Goal: Use online tool/utility: Use online tool/utility

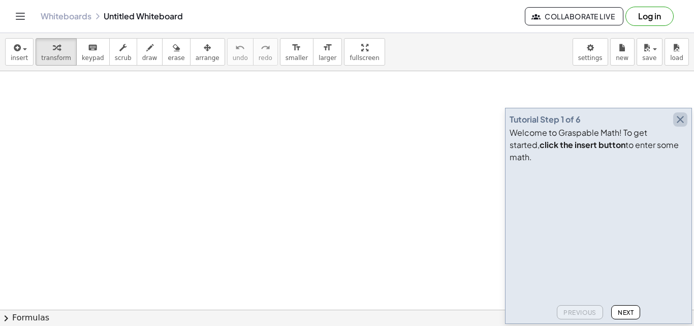
click at [679, 126] on icon "button" at bounding box center [680, 119] width 12 height 12
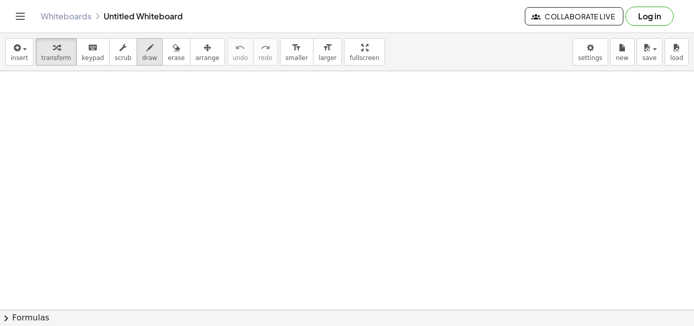
click at [143, 58] on span "draw" at bounding box center [149, 57] width 15 height 7
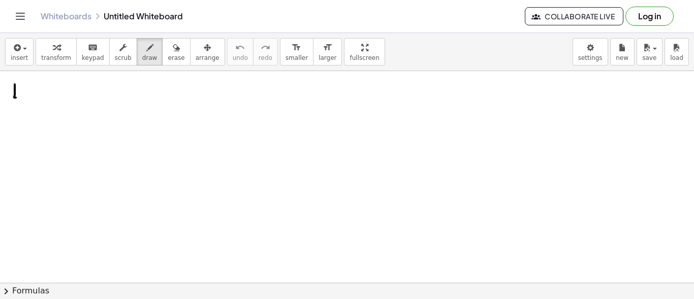
drag, startPoint x: 15, startPoint y: 84, endPoint x: 21, endPoint y: 95, distance: 12.3
drag, startPoint x: 21, startPoint y: 94, endPoint x: 21, endPoint y: 104, distance: 9.7
drag, startPoint x: 25, startPoint y: 98, endPoint x: 27, endPoint y: 86, distance: 11.8
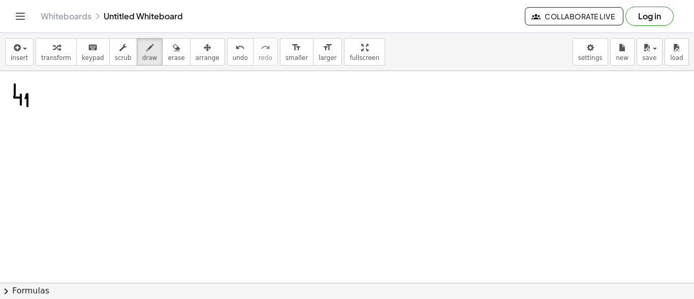
drag, startPoint x: 29, startPoint y: 88, endPoint x: 26, endPoint y: 117, distance: 29.6
drag, startPoint x: 56, startPoint y: 114, endPoint x: 91, endPoint y: 105, distance: 36.7
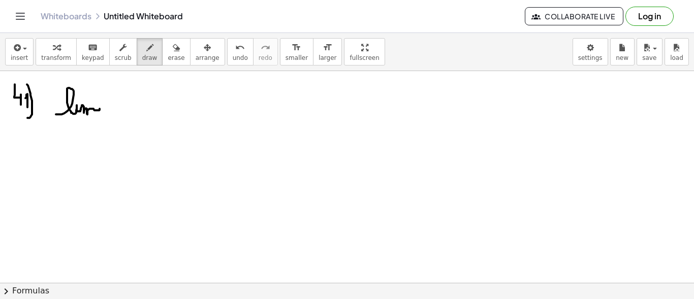
drag, startPoint x: 60, startPoint y: 125, endPoint x: 66, endPoint y: 134, distance: 11.0
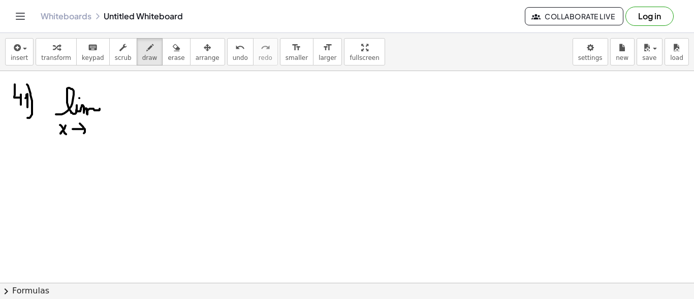
drag, startPoint x: 80, startPoint y: 123, endPoint x: 82, endPoint y: 133, distance: 10.5
drag, startPoint x: 96, startPoint y: 125, endPoint x: 108, endPoint y: 130, distance: 13.2
drag, startPoint x: 135, startPoint y: 111, endPoint x: 242, endPoint y: 111, distance: 107.2
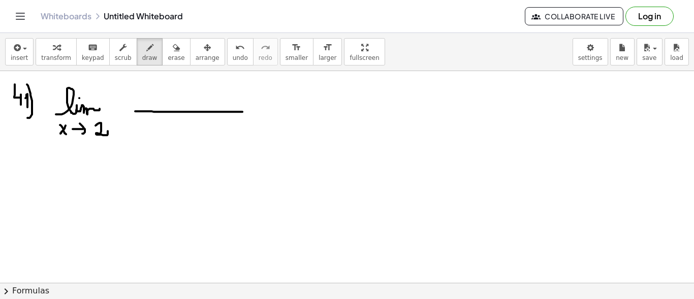
drag, startPoint x: 141, startPoint y: 89, endPoint x: 140, endPoint y: 99, distance: 9.2
drag, startPoint x: 133, startPoint y: 134, endPoint x: 135, endPoint y: 140, distance: 6.6
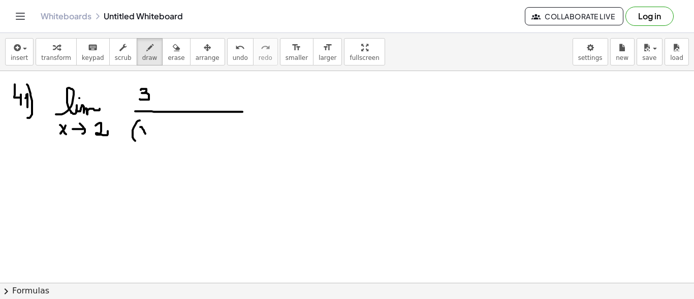
drag, startPoint x: 143, startPoint y: 129, endPoint x: 147, endPoint y: 134, distance: 6.5
drag, startPoint x: 168, startPoint y: 126, endPoint x: 173, endPoint y: 131, distance: 6.8
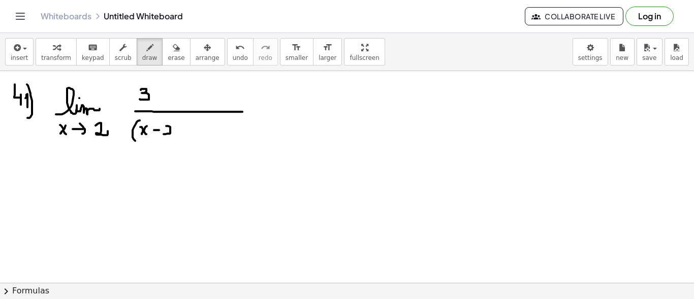
drag, startPoint x: 173, startPoint y: 118, endPoint x: 186, endPoint y: 130, distance: 17.7
drag, startPoint x: 188, startPoint y: 120, endPoint x: 193, endPoint y: 131, distance: 11.8
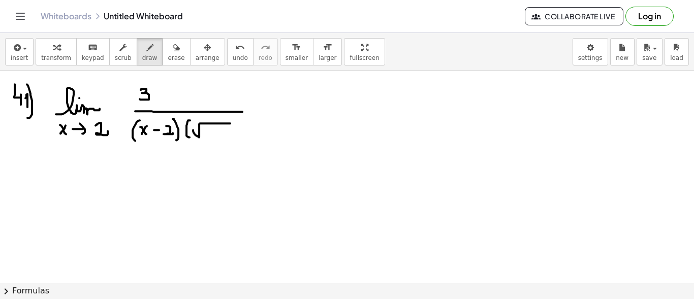
drag, startPoint x: 193, startPoint y: 130, endPoint x: 231, endPoint y: 122, distance: 38.8
drag, startPoint x: 213, startPoint y: 130, endPoint x: 209, endPoint y: 138, distance: 9.5
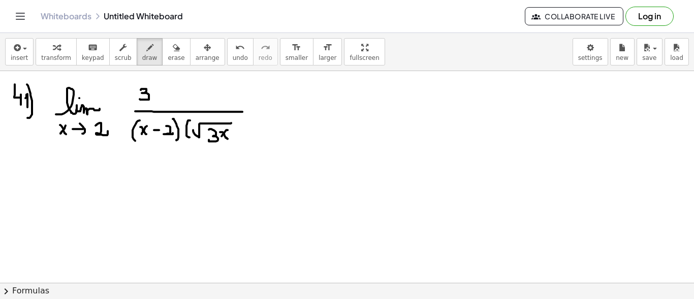
drag, startPoint x: 240, startPoint y: 130, endPoint x: 251, endPoint y: 129, distance: 10.2
drag, startPoint x: 246, startPoint y: 123, endPoint x: 246, endPoint y: 136, distance: 12.2
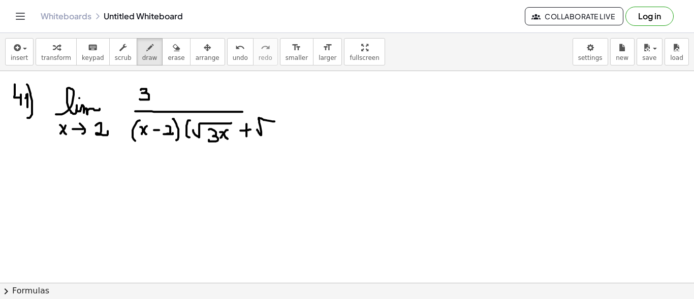
drag, startPoint x: 257, startPoint y: 129, endPoint x: 276, endPoint y: 121, distance: 20.5
drag, startPoint x: 269, startPoint y: 124, endPoint x: 268, endPoint y: 134, distance: 9.8
drag, startPoint x: 287, startPoint y: 128, endPoint x: 281, endPoint y: 144, distance: 16.9
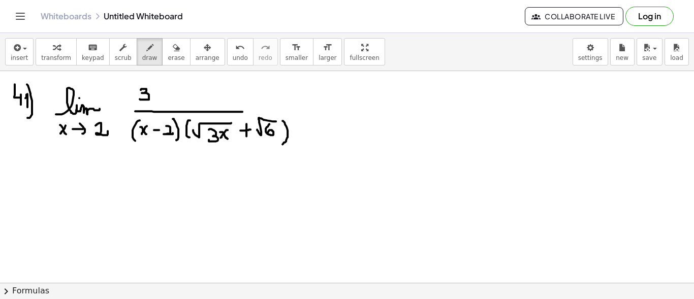
drag, startPoint x: 241, startPoint y: 112, endPoint x: 290, endPoint y: 112, distance: 48.8
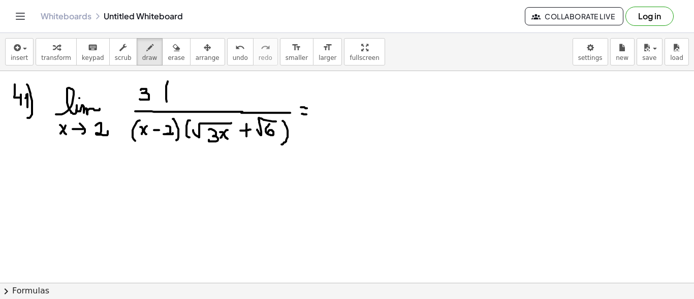
drag, startPoint x: 168, startPoint y: 81, endPoint x: 168, endPoint y: 103, distance: 21.9
drag, startPoint x: 176, startPoint y: 91, endPoint x: 189, endPoint y: 102, distance: 17.0
drag, startPoint x: 186, startPoint y: 91, endPoint x: 179, endPoint y: 98, distance: 10.1
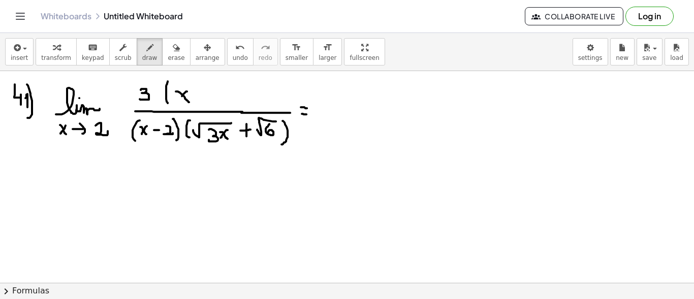
drag, startPoint x: 201, startPoint y: 97, endPoint x: 211, endPoint y: 97, distance: 10.2
drag, startPoint x: 222, startPoint y: 89, endPoint x: 232, endPoint y: 94, distance: 11.6
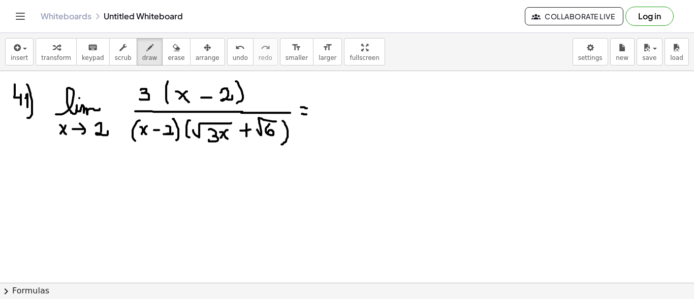
drag, startPoint x: 238, startPoint y: 82, endPoint x: 237, endPoint y: 103, distance: 20.9
drag, startPoint x: 163, startPoint y: 106, endPoint x: 241, endPoint y: 87, distance: 80.5
drag, startPoint x: 129, startPoint y: 143, endPoint x: 178, endPoint y: 123, distance: 52.5
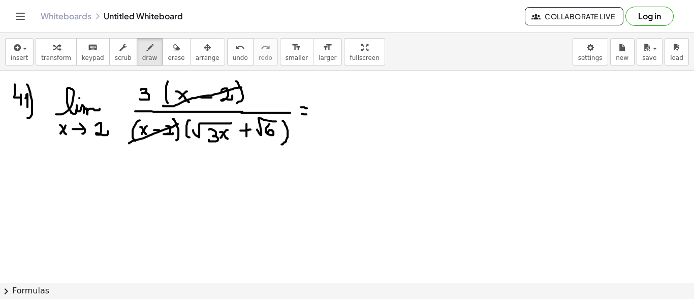
drag, startPoint x: 329, startPoint y: 111, endPoint x: 392, endPoint y: 109, distance: 63.1
drag, startPoint x: 347, startPoint y: 89, endPoint x: 349, endPoint y: 103, distance: 14.0
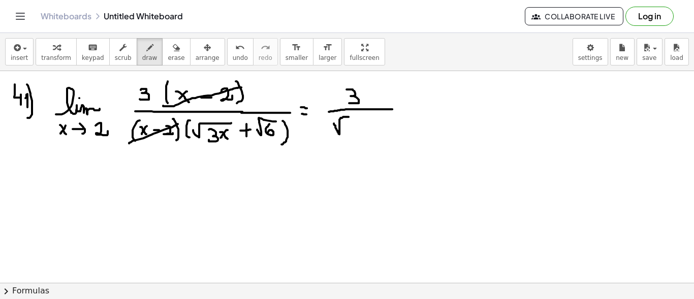
drag, startPoint x: 334, startPoint y: 123, endPoint x: 358, endPoint y: 116, distance: 24.9
drag, startPoint x: 352, startPoint y: 120, endPoint x: 349, endPoint y: 131, distance: 11.6
drag, startPoint x: 360, startPoint y: 127, endPoint x: 371, endPoint y: 127, distance: 10.7
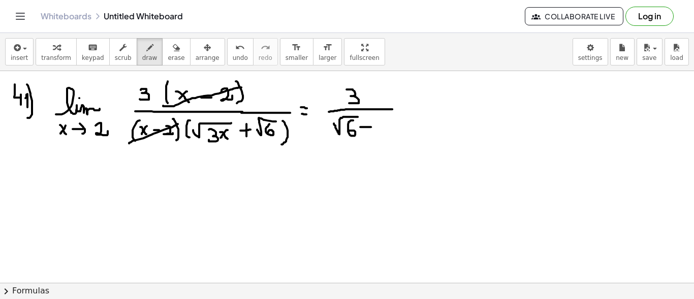
drag, startPoint x: 377, startPoint y: 132, endPoint x: 405, endPoint y: 118, distance: 31.8
drag, startPoint x: 391, startPoint y: 130, endPoint x: 393, endPoint y: 136, distance: 5.9
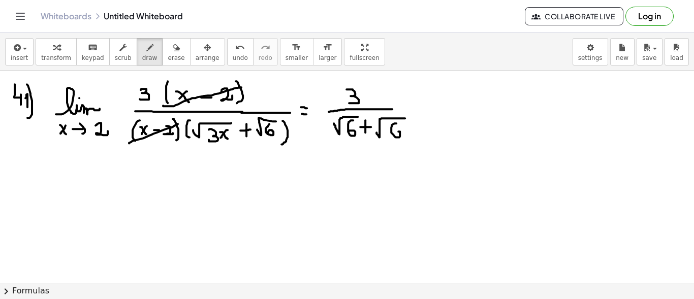
drag, startPoint x: 430, startPoint y: 112, endPoint x: 465, endPoint y: 112, distance: 34.6
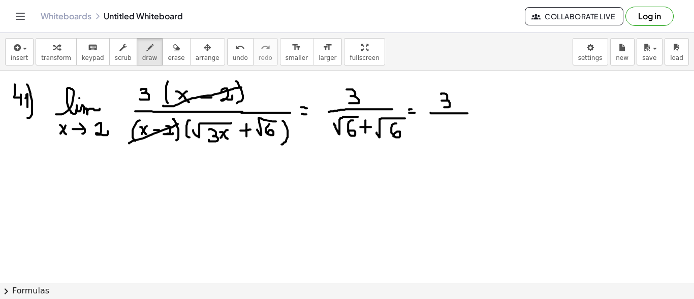
drag, startPoint x: 446, startPoint y: 94, endPoint x: 442, endPoint y: 107, distance: 13.8
drag, startPoint x: 436, startPoint y: 125, endPoint x: 445, endPoint y: 131, distance: 10.7
drag, startPoint x: 445, startPoint y: 128, endPoint x: 465, endPoint y: 119, distance: 22.1
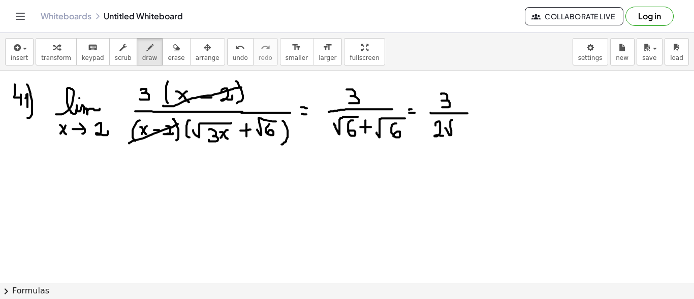
drag, startPoint x: 463, startPoint y: 123, endPoint x: 460, endPoint y: 132, distance: 8.7
drag, startPoint x: 486, startPoint y: 112, endPoint x: 517, endPoint y: 112, distance: 31.0
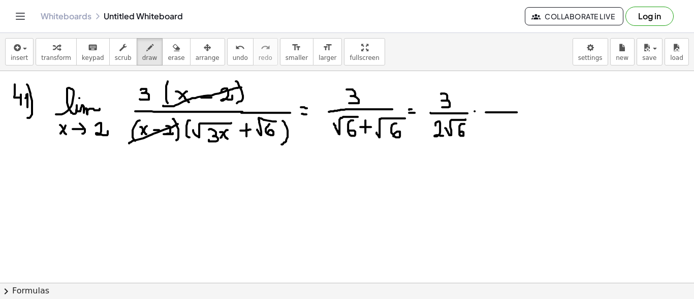
drag, startPoint x: 490, startPoint y: 101, endPoint x: 508, endPoint y: 88, distance: 21.4
drag, startPoint x: 493, startPoint y: 127, endPoint x: 511, endPoint y: 118, distance: 20.0
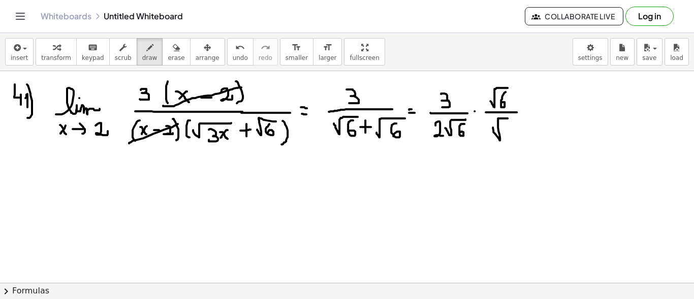
drag, startPoint x: 505, startPoint y: 127, endPoint x: 506, endPoint y: 133, distance: 6.8
drag, startPoint x: 527, startPoint y: 108, endPoint x: 533, endPoint y: 108, distance: 6.1
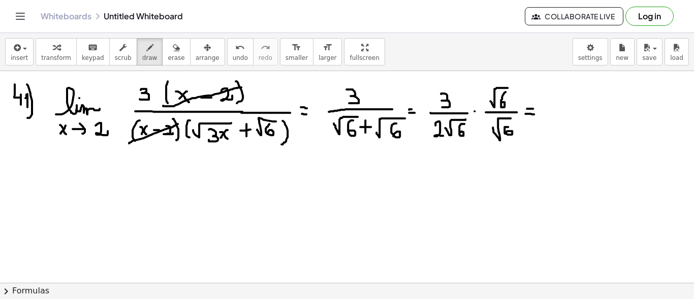
drag, startPoint x: 555, startPoint y: 114, endPoint x: 611, endPoint y: 110, distance: 56.5
drag, startPoint x: 559, startPoint y: 88, endPoint x: 569, endPoint y: 102, distance: 16.8
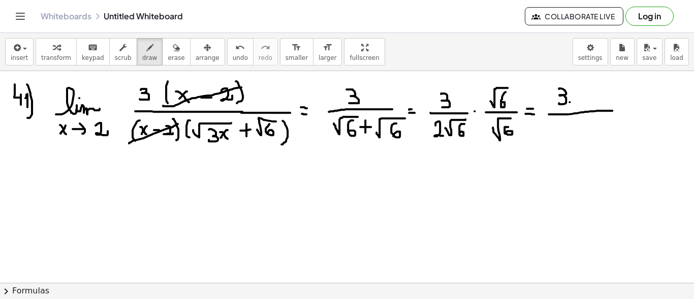
drag, startPoint x: 579, startPoint y: 101, endPoint x: 608, endPoint y: 87, distance: 31.4
drag, startPoint x: 599, startPoint y: 93, endPoint x: 593, endPoint y: 104, distance: 12.7
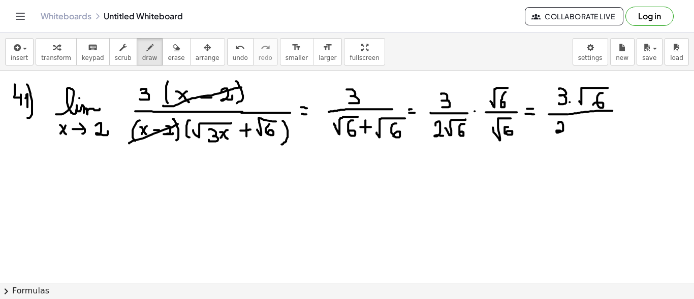
drag, startPoint x: 558, startPoint y: 123, endPoint x: 566, endPoint y: 131, distance: 11.5
drag, startPoint x: 573, startPoint y: 131, endPoint x: 578, endPoint y: 132, distance: 5.2
drag, startPoint x: 581, startPoint y: 129, endPoint x: 587, endPoint y: 132, distance: 6.4
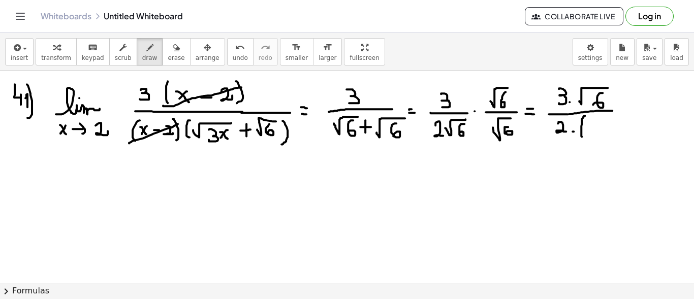
drag, startPoint x: 587, startPoint y: 129, endPoint x: 604, endPoint y: 121, distance: 18.9
drag, startPoint x: 598, startPoint y: 126, endPoint x: 600, endPoint y: 131, distance: 5.3
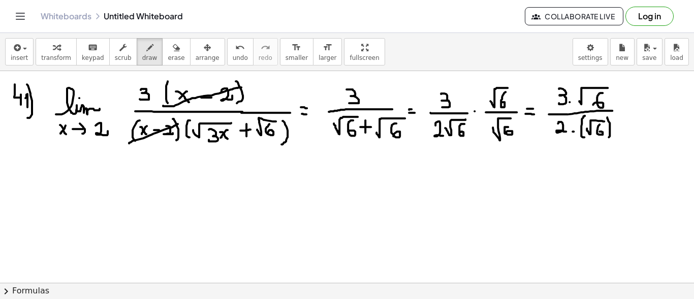
drag, startPoint x: 611, startPoint y: 114, endPoint x: 616, endPoint y: 120, distance: 7.6
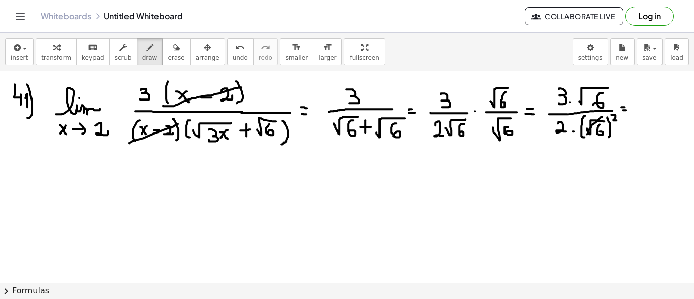
drag, startPoint x: 602, startPoint y: 116, endPoint x: 587, endPoint y: 134, distance: 22.7
drag, startPoint x: 620, startPoint y: 113, endPoint x: 614, endPoint y: 120, distance: 9.7
drag, startPoint x: 561, startPoint y: 161, endPoint x: 553, endPoint y: 172, distance: 13.5
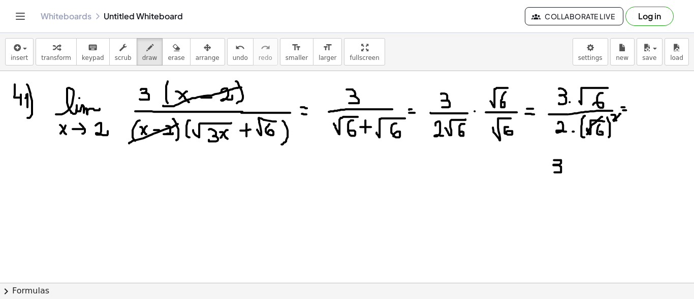
drag, startPoint x: 580, startPoint y: 169, endPoint x: 611, endPoint y: 158, distance: 33.1
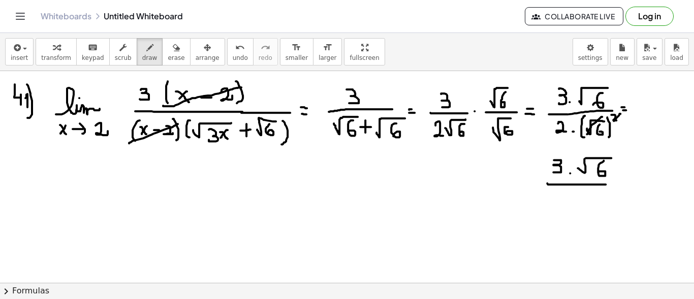
drag, startPoint x: 547, startPoint y: 183, endPoint x: 609, endPoint y: 184, distance: 61.5
drag, startPoint x: 573, startPoint y: 196, endPoint x: 583, endPoint y: 203, distance: 12.1
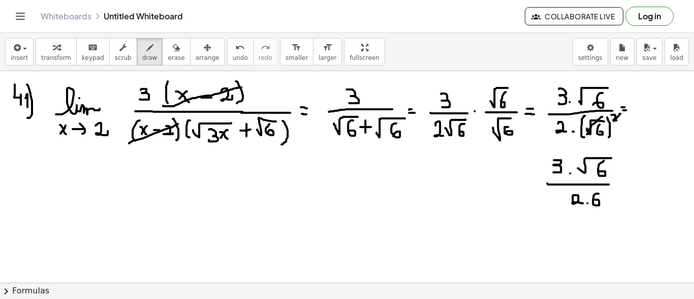
drag, startPoint x: 597, startPoint y: 193, endPoint x: 595, endPoint y: 200, distance: 6.9
drag, startPoint x: 619, startPoint y: 176, endPoint x: 625, endPoint y: 177, distance: 6.3
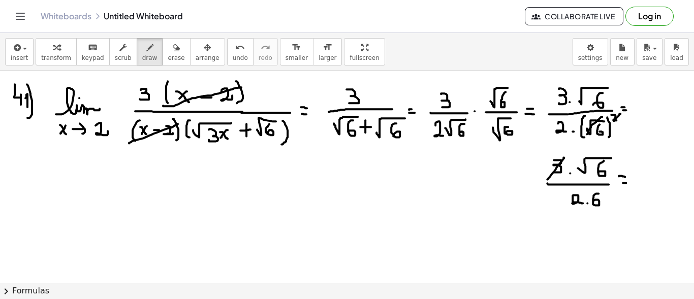
drag, startPoint x: 564, startPoint y: 157, endPoint x: 547, endPoint y: 179, distance: 28.3
drag, startPoint x: 537, startPoint y: 159, endPoint x: 555, endPoint y: 173, distance: 23.3
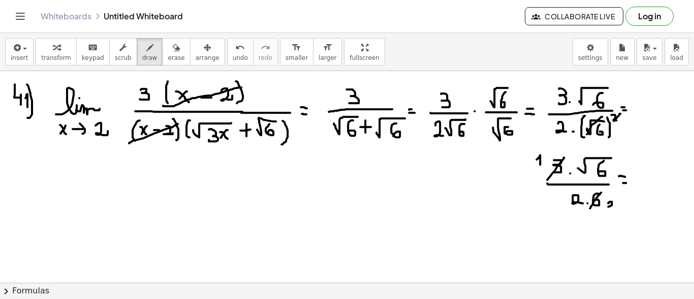
drag, startPoint x: 608, startPoint y: 203, endPoint x: 615, endPoint y: 207, distance: 8.2
drag, startPoint x: 640, startPoint y: 169, endPoint x: 665, endPoint y: 167, distance: 24.5
drag, startPoint x: 657, startPoint y: 167, endPoint x: 656, endPoint y: 176, distance: 9.2
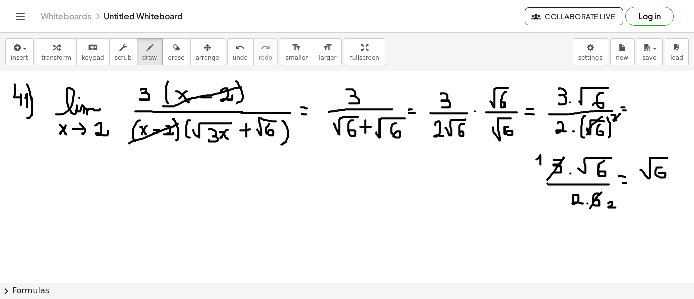
drag, startPoint x: 641, startPoint y: 182, endPoint x: 674, endPoint y: 185, distance: 33.7
drag, startPoint x: 655, startPoint y: 200, endPoint x: 662, endPoint y: 201, distance: 6.7
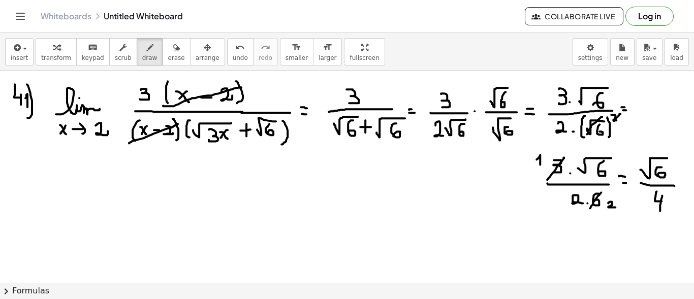
drag, startPoint x: 662, startPoint y: 195, endPoint x: 656, endPoint y: 214, distance: 20.4
drag, startPoint x: 157, startPoint y: 248, endPoint x: 161, endPoint y: 259, distance: 10.8
drag, startPoint x: 171, startPoint y: 252, endPoint x: 203, endPoint y: 243, distance: 33.3
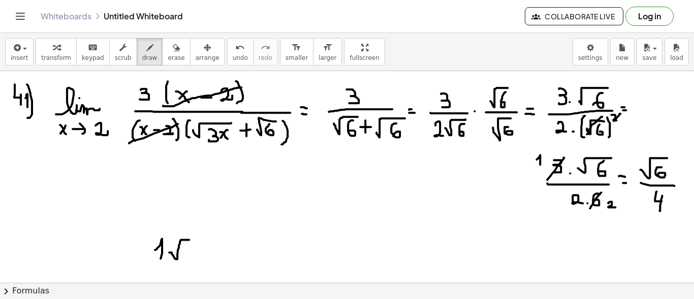
drag
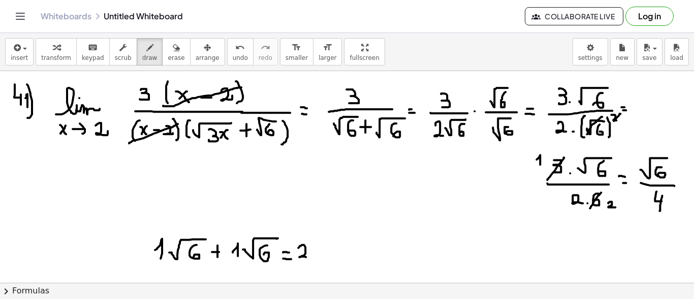
drag, startPoint x: 400, startPoint y: 257, endPoint x: 430, endPoint y: 247, distance: 31.5
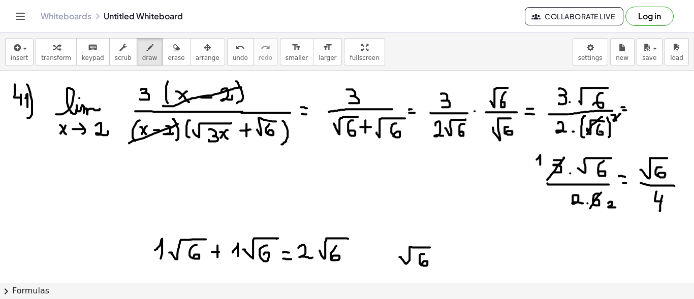
drag, startPoint x: 424, startPoint y: 254, endPoint x: 422, endPoint y: 263, distance: 10.0
drag, startPoint x: 444, startPoint y: 260, endPoint x: 474, endPoint y: 248, distance: 32.7
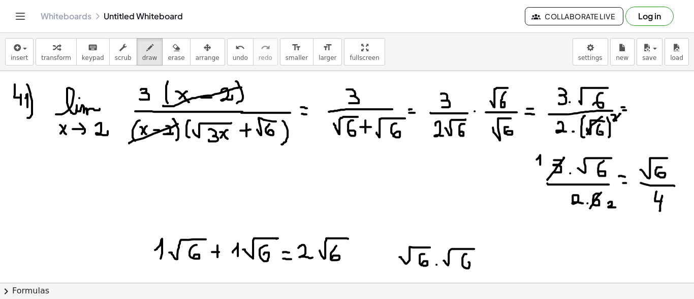
drag, startPoint x: 503, startPoint y: 259, endPoint x: 545, endPoint y: 250, distance: 43.3
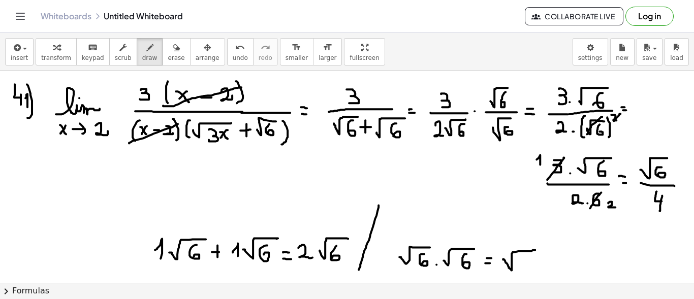
drag, startPoint x: 532, startPoint y: 258, endPoint x: 526, endPoint y: 267, distance: 10.5
drag, startPoint x: 494, startPoint y: 258, endPoint x: 503, endPoint y: 277, distance: 20.7
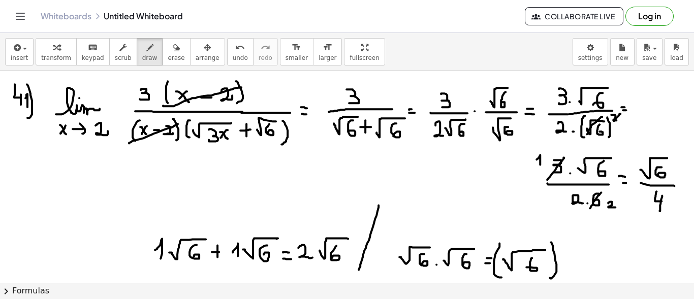
drag, startPoint x: 553, startPoint y: 249, endPoint x: 551, endPoint y: 270, distance: 20.9
drag, startPoint x: 564, startPoint y: 238, endPoint x: 571, endPoint y: 260, distance: 22.8
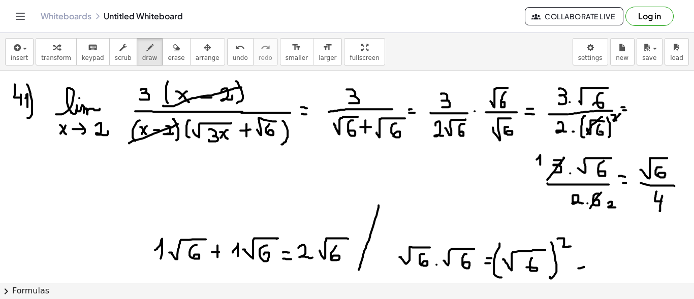
drag, startPoint x: 576, startPoint y: 260, endPoint x: 582, endPoint y: 260, distance: 6.1
drag, startPoint x: 615, startPoint y: 251, endPoint x: 608, endPoint y: 267, distance: 17.7
click at [168, 49] on div "button" at bounding box center [176, 47] width 17 height 12
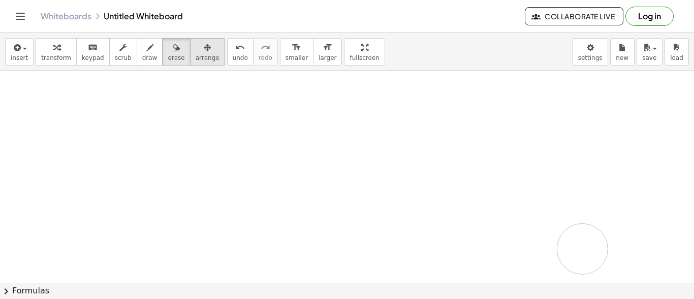
drag, startPoint x: 5, startPoint y: 115, endPoint x: 194, endPoint y: 51, distance: 198.9
click at [142, 55] on span "draw" at bounding box center [149, 57] width 15 height 7
drag, startPoint x: 17, startPoint y: 93, endPoint x: 18, endPoint y: 106, distance: 12.7
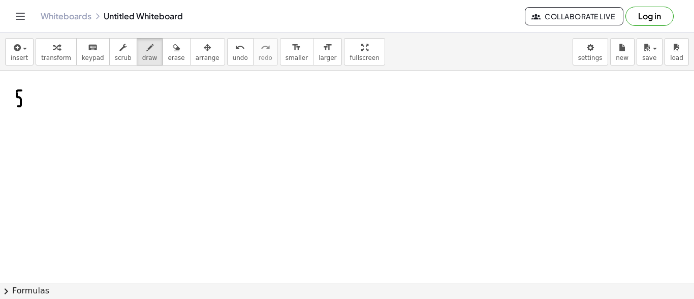
drag, startPoint x: 28, startPoint y: 102, endPoint x: 30, endPoint y: 108, distance: 5.9
drag, startPoint x: 40, startPoint y: 90, endPoint x: 33, endPoint y: 116, distance: 26.3
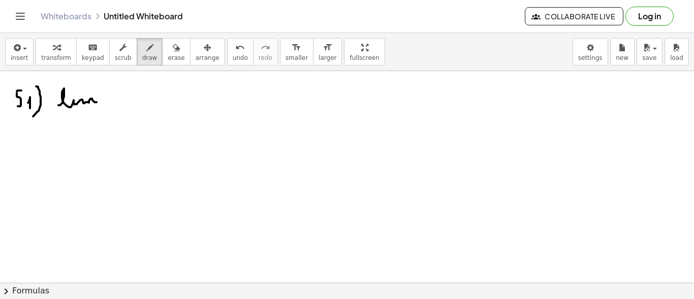
drag, startPoint x: 59, startPoint y: 105, endPoint x: 99, endPoint y: 102, distance: 39.2
drag, startPoint x: 57, startPoint y: 117, endPoint x: 65, endPoint y: 123, distance: 10.5
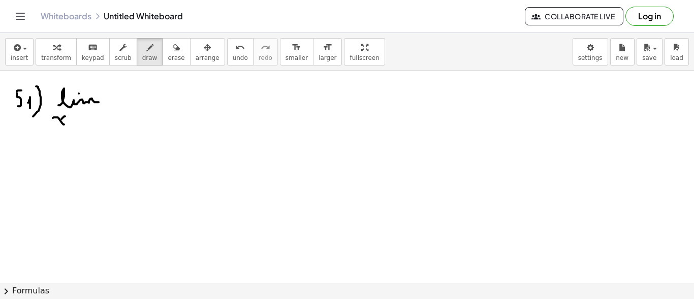
drag, startPoint x: 61, startPoint y: 118, endPoint x: 57, endPoint y: 122, distance: 5.7
drag, startPoint x: 74, startPoint y: 120, endPoint x: 80, endPoint y: 119, distance: 5.7
drag, startPoint x: 78, startPoint y: 115, endPoint x: 83, endPoint y: 123, distance: 10.3
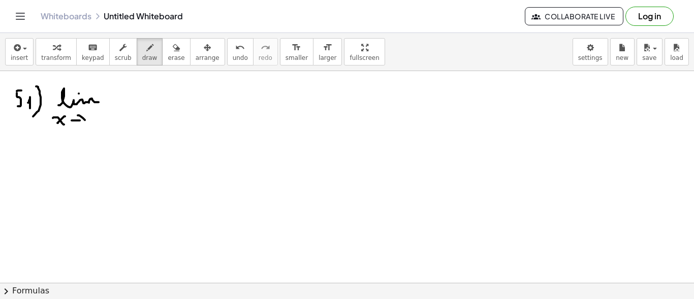
drag, startPoint x: 131, startPoint y: 100, endPoint x: 184, endPoint y: 100, distance: 53.4
drag, startPoint x: 149, startPoint y: 84, endPoint x: 164, endPoint y: 91, distance: 16.1
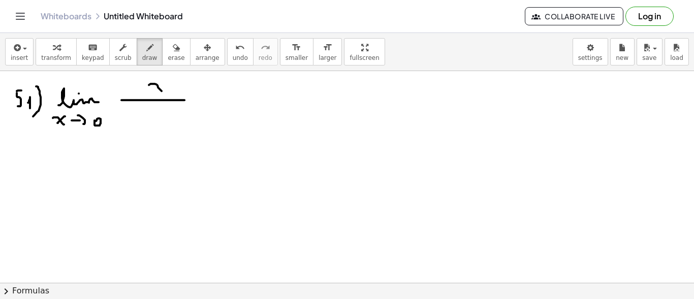
drag, startPoint x: 163, startPoint y: 81, endPoint x: 155, endPoint y: 90, distance: 12.3
drag, startPoint x: 128, startPoint y: 110, endPoint x: 132, endPoint y: 119, distance: 10.0
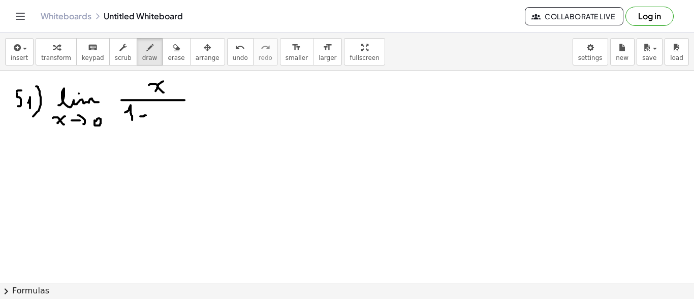
drag, startPoint x: 140, startPoint y: 116, endPoint x: 146, endPoint y: 115, distance: 6.2
drag, startPoint x: 156, startPoint y: 120, endPoint x: 185, endPoint y: 109, distance: 30.9
drag, startPoint x: 164, startPoint y: 111, endPoint x: 172, endPoint y: 118, distance: 10.9
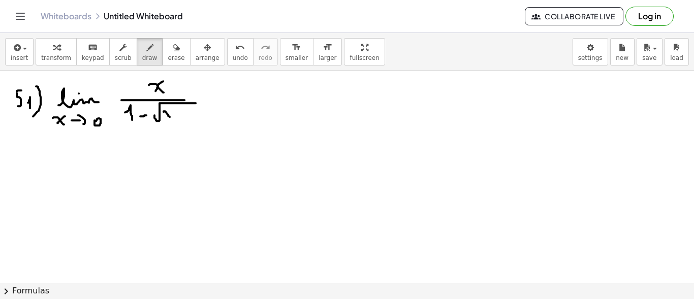
drag, startPoint x: 171, startPoint y: 112, endPoint x: 165, endPoint y: 118, distance: 8.6
drag, startPoint x: 180, startPoint y: 110, endPoint x: 181, endPoint y: 118, distance: 8.7
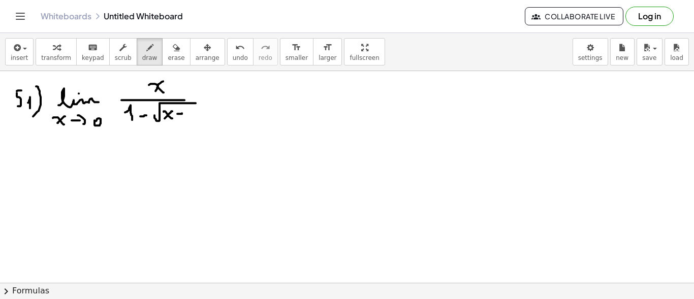
drag, startPoint x: 188, startPoint y: 100, endPoint x: 206, endPoint y: 99, distance: 18.3
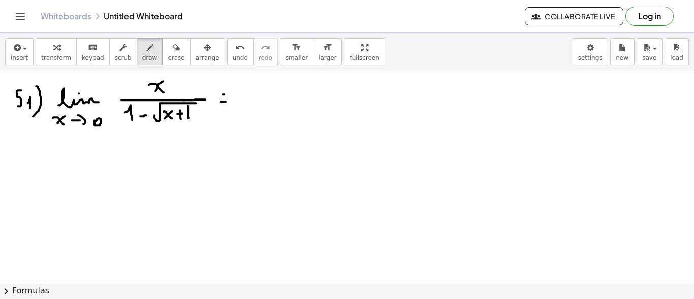
drag, startPoint x: 223, startPoint y: 94, endPoint x: 229, endPoint y: 94, distance: 6.6
drag, startPoint x: 255, startPoint y: 89, endPoint x: 254, endPoint y: 95, distance: 5.2
drag, startPoint x: 246, startPoint y: 104, endPoint x: 276, endPoint y: 105, distance: 29.5
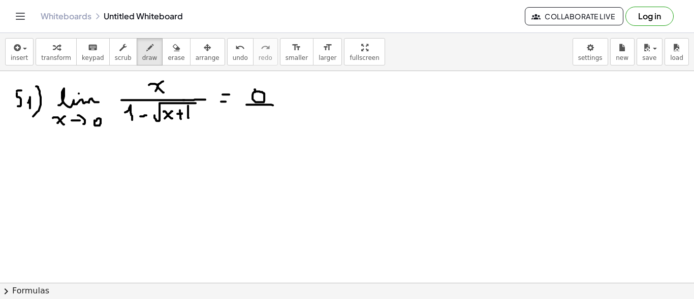
drag, startPoint x: 447, startPoint y: 96, endPoint x: 450, endPoint y: 104, distance: 8.2
drag, startPoint x: 455, startPoint y: 94, endPoint x: 462, endPoint y: 94, distance: 7.6
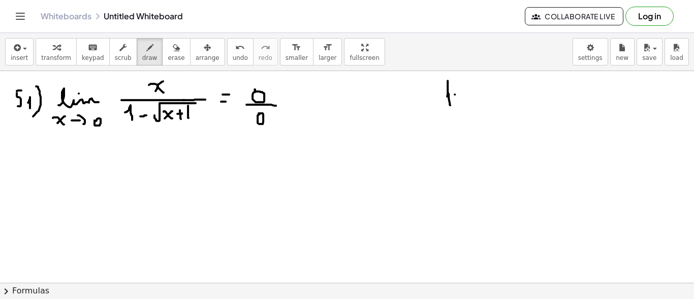
drag, startPoint x: 483, startPoint y: 92, endPoint x: 545, endPoint y: 78, distance: 63.0
drag, startPoint x: 495, startPoint y: 94, endPoint x: 505, endPoint y: 97, distance: 10.0
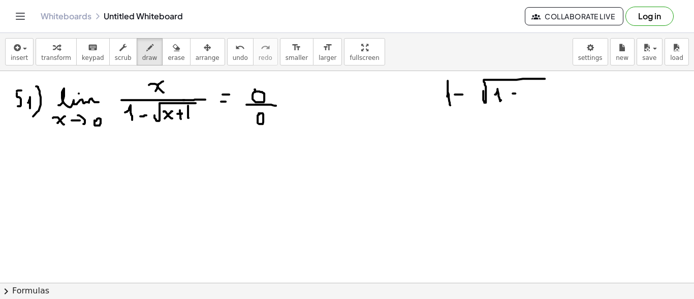
drag, startPoint x: 515, startPoint y: 93, endPoint x: 525, endPoint y: 91, distance: 9.9
drag, startPoint x: 531, startPoint y: 95, endPoint x: 534, endPoint y: 103, distance: 8.5
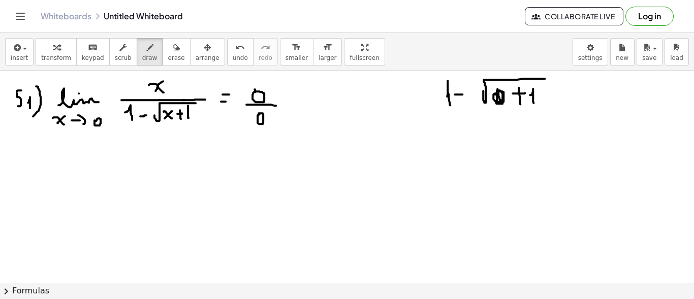
drag, startPoint x: 497, startPoint y: 93, endPoint x: 496, endPoint y: 98, distance: 5.3
drag, startPoint x: 546, startPoint y: 98, endPoint x: 500, endPoint y: 120, distance: 50.9
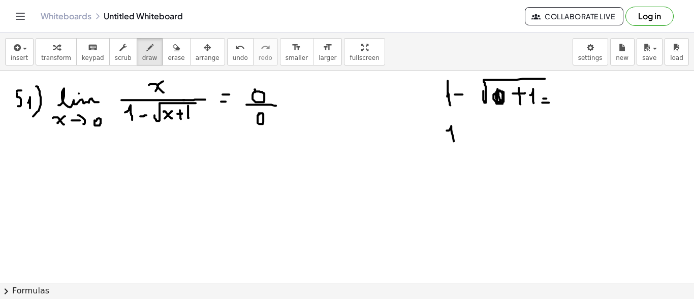
drag, startPoint x: 447, startPoint y: 130, endPoint x: 455, endPoint y: 145, distance: 17.5
drag, startPoint x: 487, startPoint y: 136, endPoint x: 514, endPoint y: 120, distance: 31.6
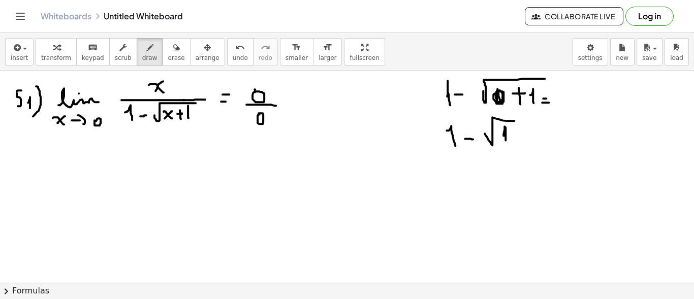
drag, startPoint x: 504, startPoint y: 135, endPoint x: 506, endPoint y: 145, distance: 10.3
drag, startPoint x: 537, startPoint y: 142, endPoint x: 533, endPoint y: 138, distance: 5.8
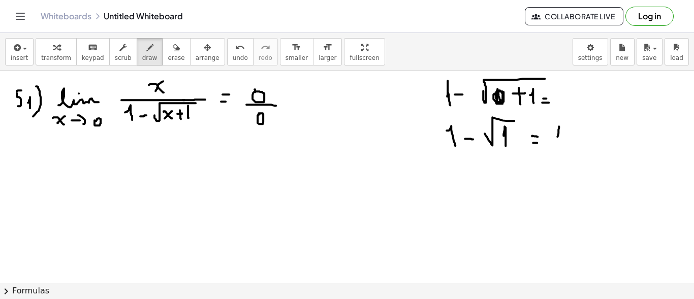
drag, startPoint x: 559, startPoint y: 126, endPoint x: 559, endPoint y: 144, distance: 18.3
drag, startPoint x: 572, startPoint y: 138, endPoint x: 586, endPoint y: 138, distance: 14.2
drag, startPoint x: 599, startPoint y: 138, endPoint x: 623, endPoint y: 145, distance: 24.4
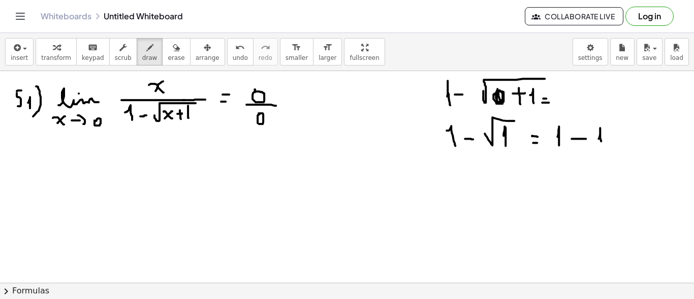
drag, startPoint x: 616, startPoint y: 143, endPoint x: 624, endPoint y: 142, distance: 7.8
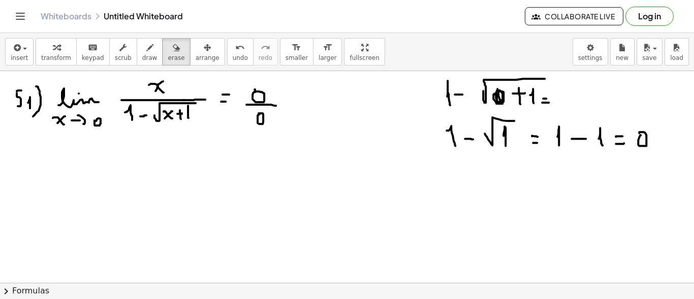
drag, startPoint x: 161, startPoint y: 46, endPoint x: 427, endPoint y: 130, distance: 279.0
click at [173, 46] on icon "button" at bounding box center [176, 48] width 7 height 12
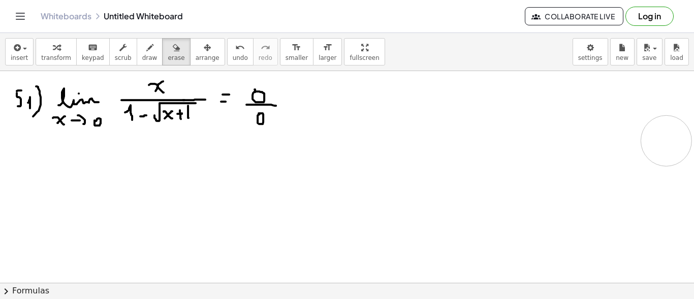
drag, startPoint x: 449, startPoint y: 101, endPoint x: 656, endPoint y: 135, distance: 210.1
drag, startPoint x: 25, startPoint y: 165, endPoint x: 32, endPoint y: 158, distance: 9.7
click at [146, 51] on icon "button" at bounding box center [149, 48] width 7 height 12
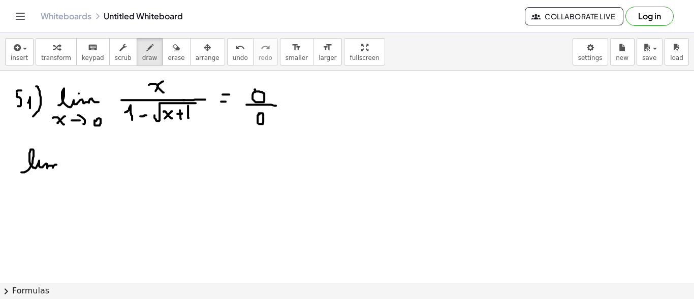
drag, startPoint x: 22, startPoint y: 172, endPoint x: 62, endPoint y: 164, distance: 41.0
drag, startPoint x: 24, startPoint y: 178, endPoint x: 36, endPoint y: 185, distance: 14.0
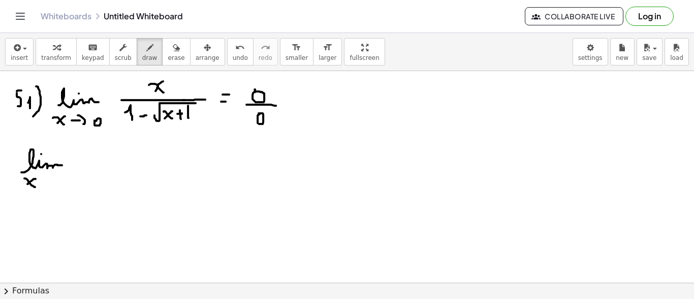
drag, startPoint x: 36, startPoint y: 178, endPoint x: 27, endPoint y: 183, distance: 9.6
drag, startPoint x: 42, startPoint y: 183, endPoint x: 52, endPoint y: 182, distance: 10.2
drag, startPoint x: 48, startPoint y: 176, endPoint x: 51, endPoint y: 185, distance: 9.2
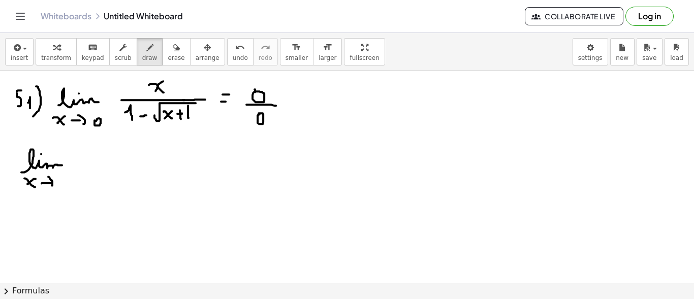
drag, startPoint x: 89, startPoint y: 165, endPoint x: 154, endPoint y: 167, distance: 65.6
drag, startPoint x: 117, startPoint y: 149, endPoint x: 128, endPoint y: 158, distance: 14.1
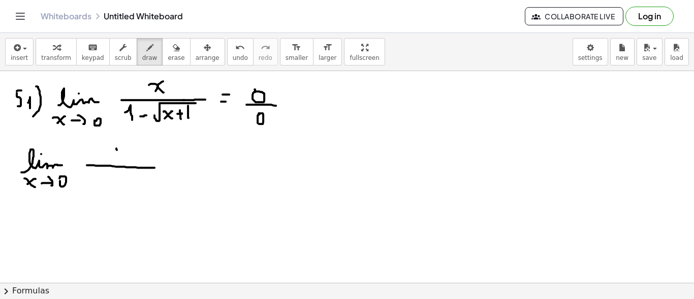
drag, startPoint x: 123, startPoint y: 150, endPoint x: 117, endPoint y: 158, distance: 10.5
drag, startPoint x: 85, startPoint y: 181, endPoint x: 90, endPoint y: 189, distance: 8.9
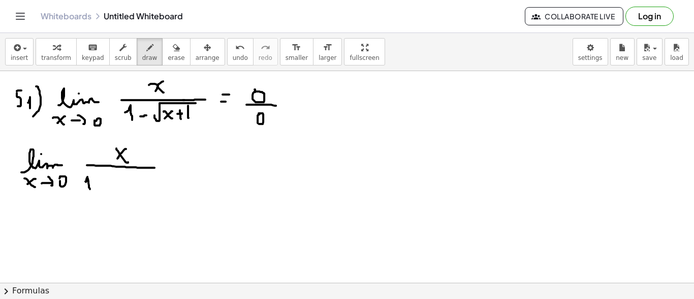
drag, startPoint x: 110, startPoint y: 187, endPoint x: 147, endPoint y: 175, distance: 39.0
drag, startPoint x: 119, startPoint y: 181, endPoint x: 130, endPoint y: 184, distance: 11.1
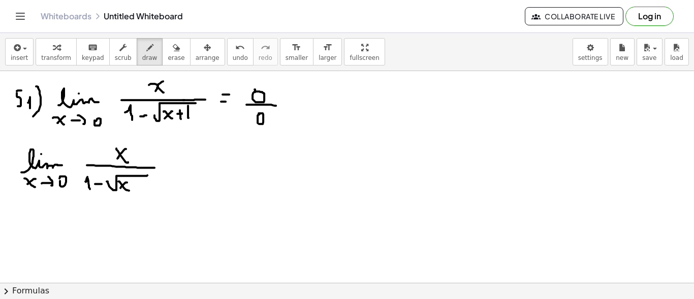
drag, startPoint x: 126, startPoint y: 182, endPoint x: 133, endPoint y: 185, distance: 8.0
drag, startPoint x: 135, startPoint y: 181, endPoint x: 135, endPoint y: 188, distance: 6.1
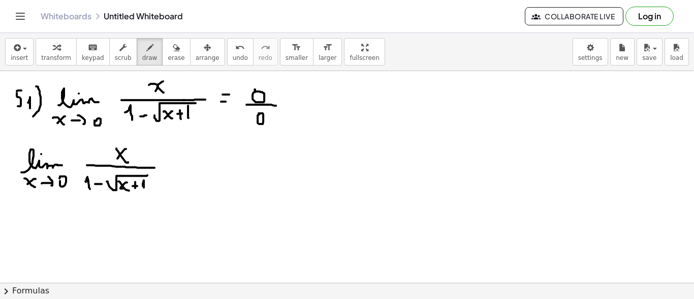
drag, startPoint x: 177, startPoint y: 166, endPoint x: 258, endPoint y: 171, distance: 81.0
drag, startPoint x: 182, startPoint y: 154, endPoint x: 186, endPoint y: 160, distance: 6.6
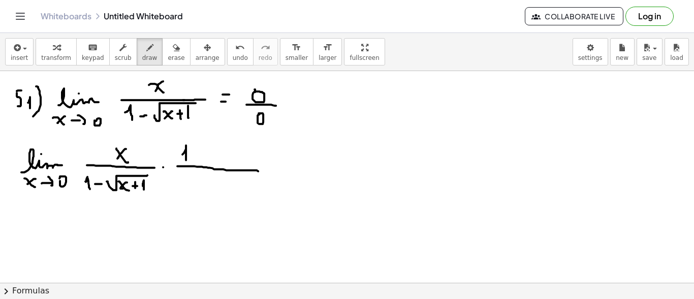
drag, startPoint x: 193, startPoint y: 153, endPoint x: 206, endPoint y: 152, distance: 13.7
drag, startPoint x: 201, startPoint y: 149, endPoint x: 200, endPoint y: 161, distance: 11.7
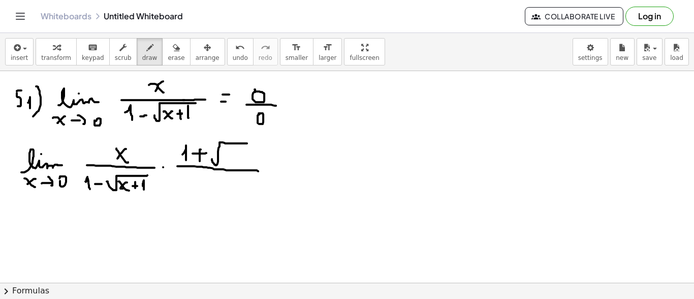
drag, startPoint x: 212, startPoint y: 159, endPoint x: 247, endPoint y: 146, distance: 37.6
drag, startPoint x: 226, startPoint y: 153, endPoint x: 232, endPoint y: 158, distance: 7.6
drag, startPoint x: 228, startPoint y: 158, endPoint x: 225, endPoint y: 162, distance: 5.2
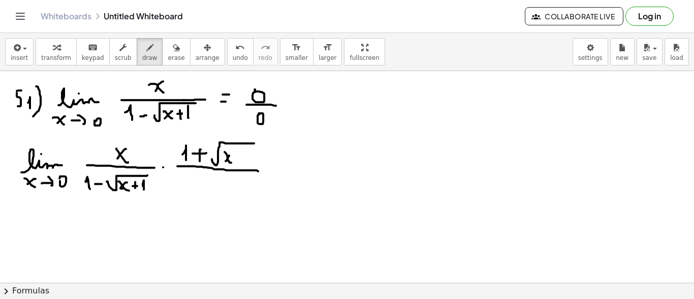
drag, startPoint x: 248, startPoint y: 158, endPoint x: 250, endPoint y: 164, distance: 6.2
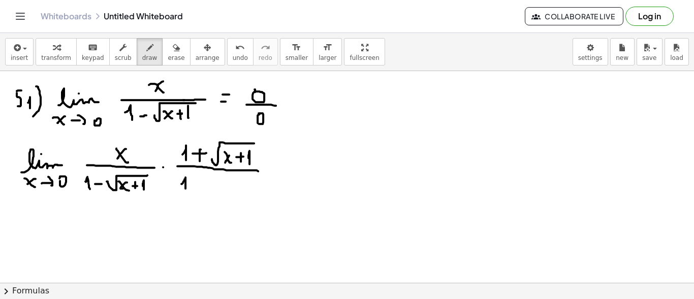
drag, startPoint x: 181, startPoint y: 183, endPoint x: 185, endPoint y: 188, distance: 6.1
drag, startPoint x: 197, startPoint y: 183, endPoint x: 210, endPoint y: 184, distance: 13.3
drag, startPoint x: 203, startPoint y: 179, endPoint x: 202, endPoint y: 190, distance: 10.7
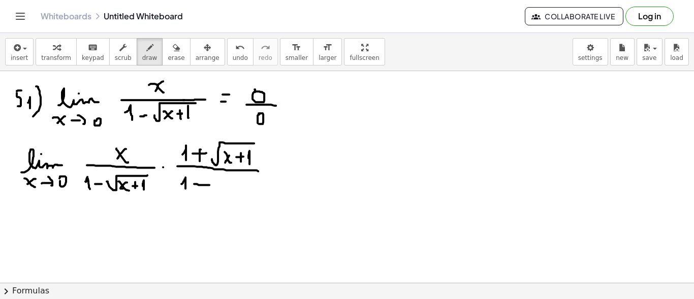
drag, startPoint x: 216, startPoint y: 188, endPoint x: 254, endPoint y: 177, distance: 39.0
drag, startPoint x: 226, startPoint y: 182, endPoint x: 232, endPoint y: 191, distance: 9.9
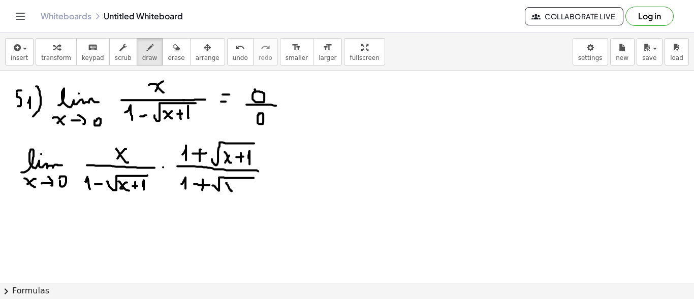
drag, startPoint x: 233, startPoint y: 183, endPoint x: 228, endPoint y: 190, distance: 8.3
drag, startPoint x: 241, startPoint y: 182, endPoint x: 241, endPoint y: 192, distance: 9.7
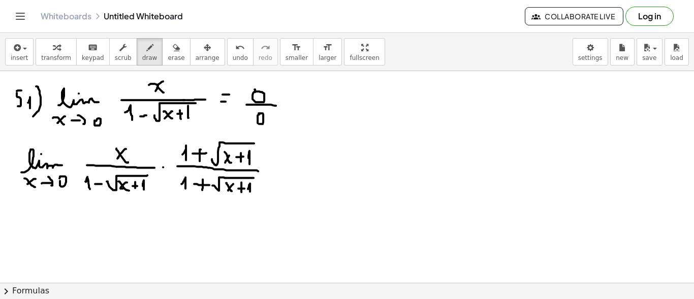
drag, startPoint x: 248, startPoint y: 188, endPoint x: 232, endPoint y: 166, distance: 27.4
drag, startPoint x: 268, startPoint y: 173, endPoint x: 274, endPoint y: 172, distance: 6.2
drag, startPoint x: 268, startPoint y: 170, endPoint x: 274, endPoint y: 170, distance: 6.1
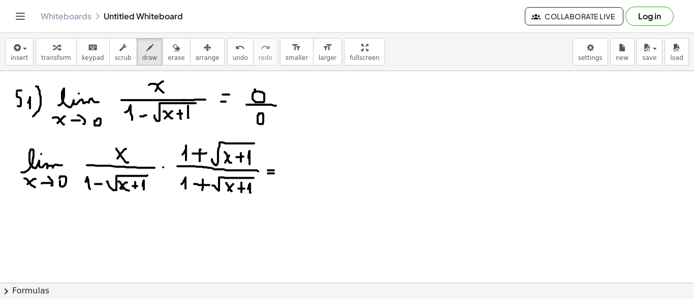
drag, startPoint x: 289, startPoint y: 169, endPoint x: 316, endPoint y: 160, distance: 28.4
drag, startPoint x: 290, startPoint y: 180, endPoint x: 303, endPoint y: 190, distance: 16.1
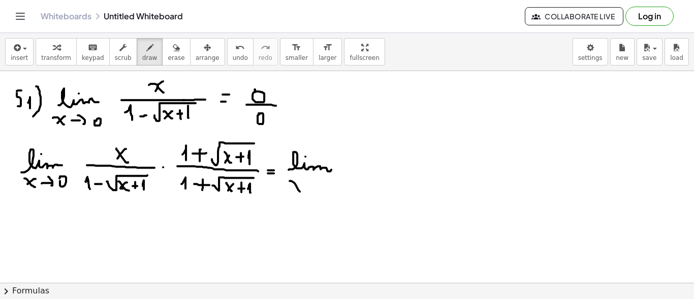
drag, startPoint x: 319, startPoint y: 176, endPoint x: 323, endPoint y: 186, distance: 11.4
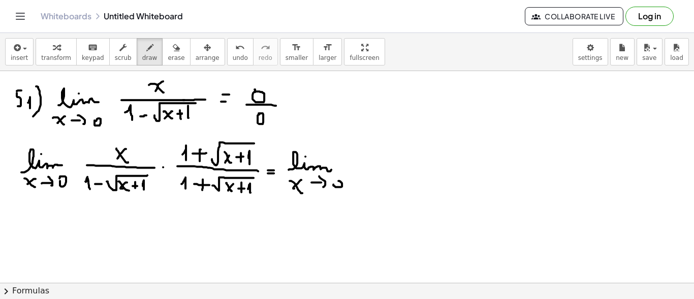
drag, startPoint x: 364, startPoint y: 170, endPoint x: 514, endPoint y: 172, distance: 149.9
drag, startPoint x: 374, startPoint y: 156, endPoint x: 384, endPoint y: 168, distance: 15.5
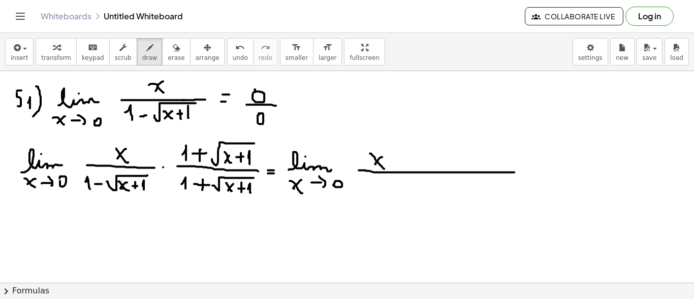
drag, startPoint x: 382, startPoint y: 157, endPoint x: 375, endPoint y: 164, distance: 10.1
drag, startPoint x: 411, startPoint y: 149, endPoint x: 413, endPoint y: 163, distance: 13.9
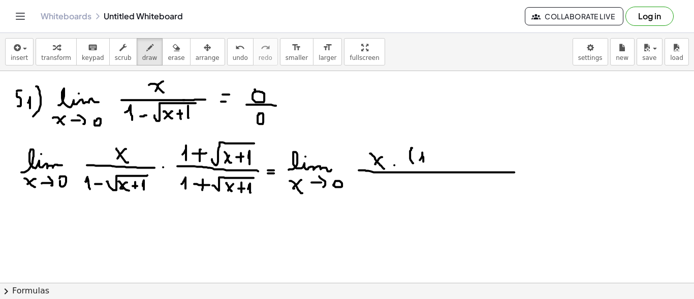
drag, startPoint x: 422, startPoint y: 154, endPoint x: 423, endPoint y: 161, distance: 6.7
drag, startPoint x: 432, startPoint y: 157, endPoint x: 443, endPoint y: 155, distance: 11.2
drag, startPoint x: 439, startPoint y: 153, endPoint x: 441, endPoint y: 164, distance: 11.4
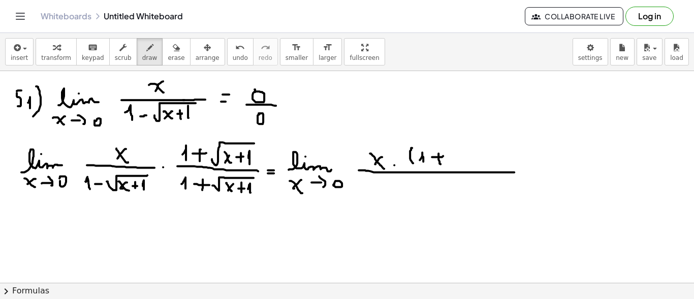
drag, startPoint x: 451, startPoint y: 158, endPoint x: 505, endPoint y: 147, distance: 54.9
drag, startPoint x: 469, startPoint y: 155, endPoint x: 481, endPoint y: 163, distance: 14.7
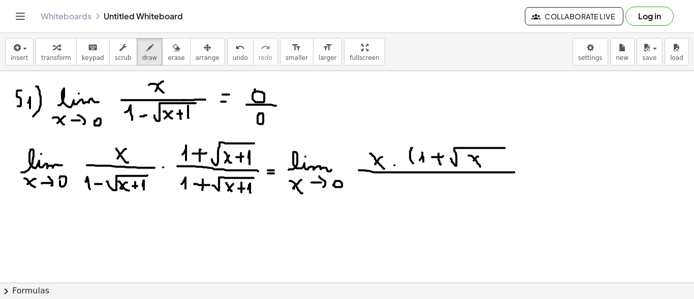
drag, startPoint x: 484, startPoint y: 161, endPoint x: 490, endPoint y: 156, distance: 8.0
drag, startPoint x: 489, startPoint y: 157, endPoint x: 491, endPoint y: 164, distance: 7.3
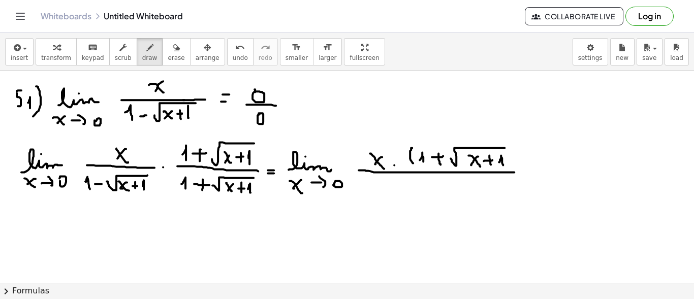
drag, startPoint x: 508, startPoint y: 143, endPoint x: 511, endPoint y: 165, distance: 22.6
drag, startPoint x: 80, startPoint y: 194, endPoint x: 97, endPoint y: 198, distance: 17.1
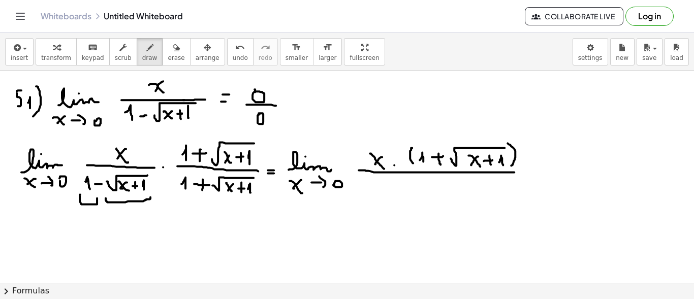
drag, startPoint x: 106, startPoint y: 199, endPoint x: 150, endPoint y: 193, distance: 45.1
drag, startPoint x: 176, startPoint y: 193, endPoint x: 198, endPoint y: 197, distance: 22.1
drag, startPoint x: 208, startPoint y: 200, endPoint x: 266, endPoint y: 194, distance: 58.3
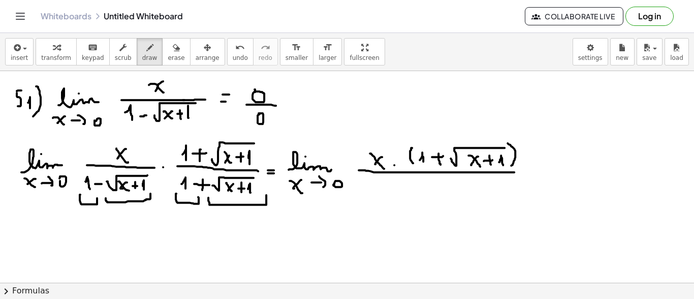
drag, startPoint x: 382, startPoint y: 191, endPoint x: 387, endPoint y: 197, distance: 8.0
drag, startPoint x: 426, startPoint y: 194, endPoint x: 488, endPoint y: 180, distance: 63.4
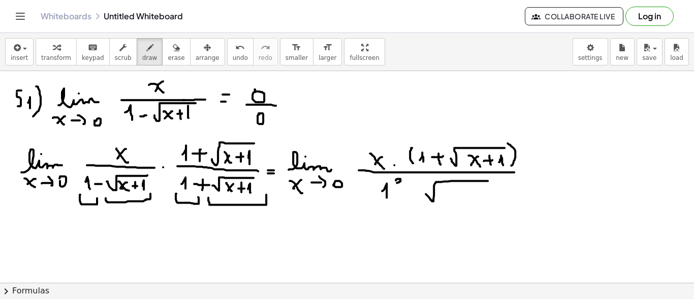
drag, startPoint x: 396, startPoint y: 180, endPoint x: 401, endPoint y: 183, distance: 5.9
drag, startPoint x: 426, startPoint y: 177, endPoint x: 429, endPoint y: 205, distance: 27.6
drag, startPoint x: 443, startPoint y: 188, endPoint x: 452, endPoint y: 194, distance: 10.6
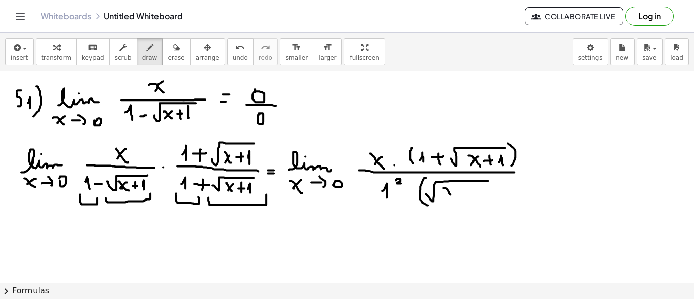
drag, startPoint x: 451, startPoint y: 188, endPoint x: 444, endPoint y: 196, distance: 10.4
drag, startPoint x: 458, startPoint y: 193, endPoint x: 463, endPoint y: 192, distance: 5.1
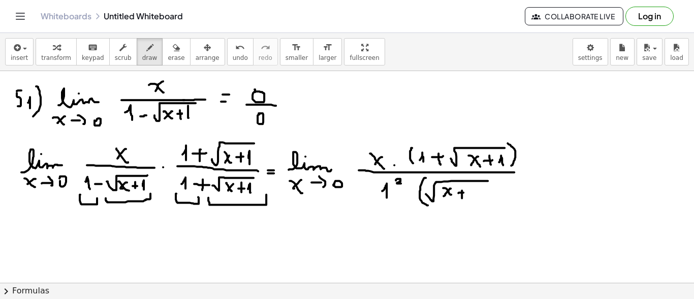
drag, startPoint x: 462, startPoint y: 190, endPoint x: 462, endPoint y: 198, distance: 8.1
drag, startPoint x: 477, startPoint y: 194, endPoint x: 488, endPoint y: 196, distance: 10.9
drag, startPoint x: 499, startPoint y: 193, endPoint x: 497, endPoint y: 198, distance: 5.5
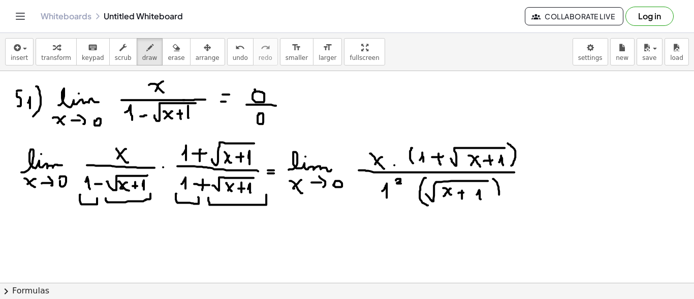
drag, startPoint x: 504, startPoint y: 178, endPoint x: 512, endPoint y: 182, distance: 8.9
drag, startPoint x: 405, startPoint y: 194, endPoint x: 412, endPoint y: 194, distance: 6.6
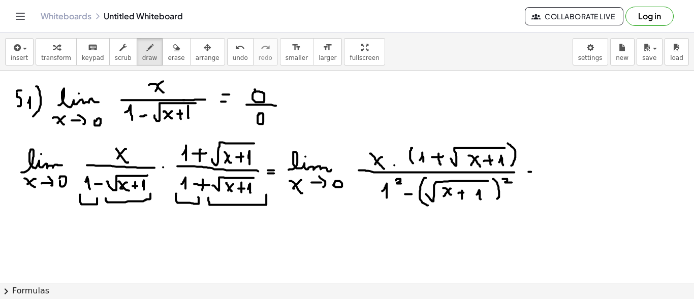
drag, startPoint x: 528, startPoint y: 171, endPoint x: 536, endPoint y: 171, distance: 7.6
drag, startPoint x: 532, startPoint y: 167, endPoint x: 537, endPoint y: 167, distance: 5.6
drag, startPoint x: 549, startPoint y: 167, endPoint x: 575, endPoint y: 163, distance: 25.7
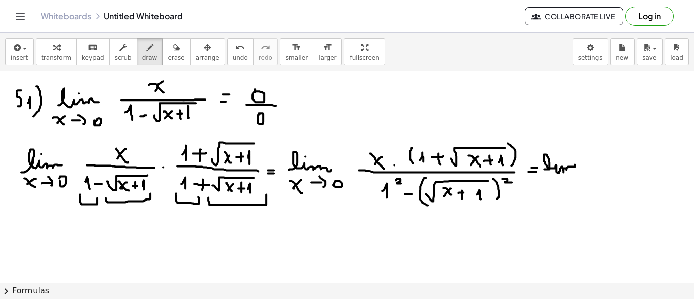
drag, startPoint x: 543, startPoint y: 180, endPoint x: 552, endPoint y: 186, distance: 11.0
drag, startPoint x: 552, startPoint y: 177, endPoint x: 548, endPoint y: 184, distance: 8.6
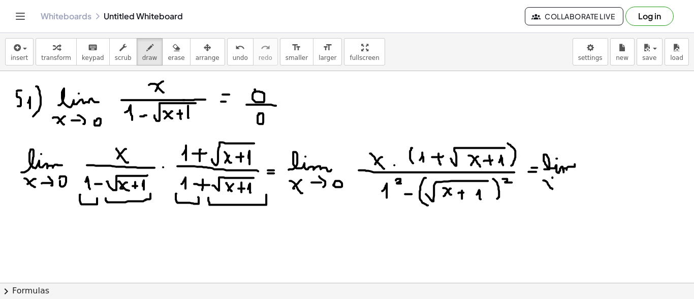
drag, startPoint x: 562, startPoint y: 182, endPoint x: 570, endPoint y: 180, distance: 8.8
drag, startPoint x: 568, startPoint y: 179, endPoint x: 569, endPoint y: 186, distance: 7.2
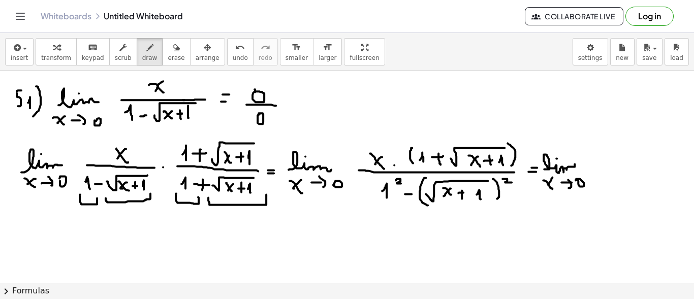
drag, startPoint x: 603, startPoint y: 168, endPoint x: 680, endPoint y: 168, distance: 77.2
drag, startPoint x: 597, startPoint y: 151, endPoint x: 608, endPoint y: 158, distance: 12.7
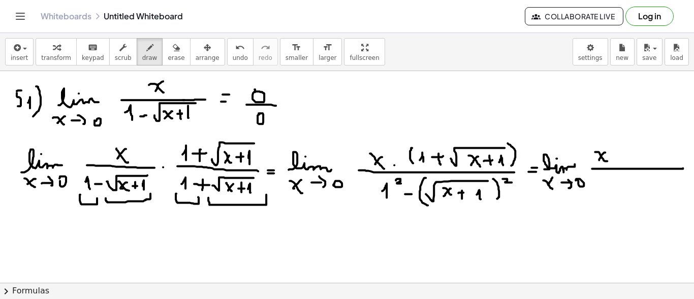
drag, startPoint x: 624, startPoint y: 143, endPoint x: 625, endPoint y: 158, distance: 15.3
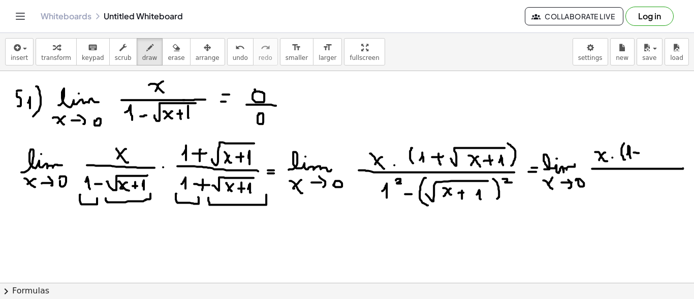
drag, startPoint x: 639, startPoint y: 150, endPoint x: 640, endPoint y: 158, distance: 8.3
drag, startPoint x: 648, startPoint y: 155, endPoint x: 674, endPoint y: 142, distance: 29.1
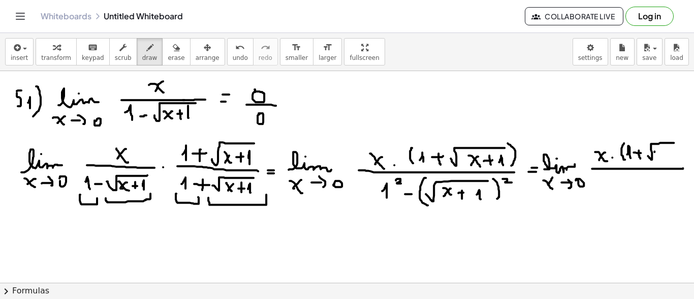
drag, startPoint x: 655, startPoint y: 151, endPoint x: 661, endPoint y: 157, distance: 9.0
drag, startPoint x: 661, startPoint y: 149, endPoint x: 656, endPoint y: 157, distance: 9.6
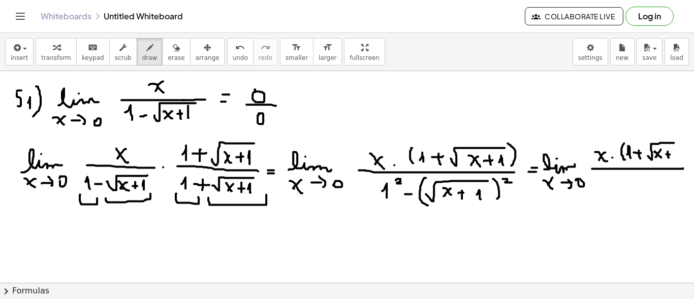
drag, startPoint x: 668, startPoint y: 151, endPoint x: 669, endPoint y: 157, distance: 6.2
drag, startPoint x: 677, startPoint y: 140, endPoint x: 678, endPoint y: 163, distance: 22.9
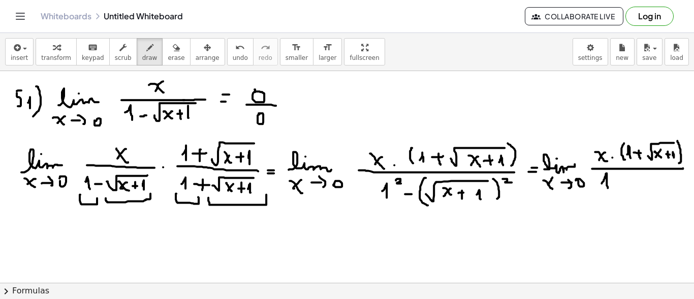
drag, startPoint x: 602, startPoint y: 183, endPoint x: 608, endPoint y: 188, distance: 7.6
drag, startPoint x: 445, startPoint y: 177, endPoint x: 445, endPoint y: 204, distance: 26.9
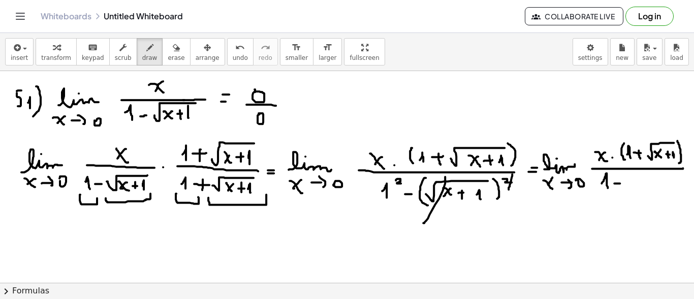
drag, startPoint x: 620, startPoint y: 183, endPoint x: 625, endPoint y: 181, distance: 5.5
drag, startPoint x: 633, startPoint y: 177, endPoint x: 635, endPoint y: 188, distance: 11.4
drag, startPoint x: 639, startPoint y: 179, endPoint x: 650, endPoint y: 185, distance: 12.5
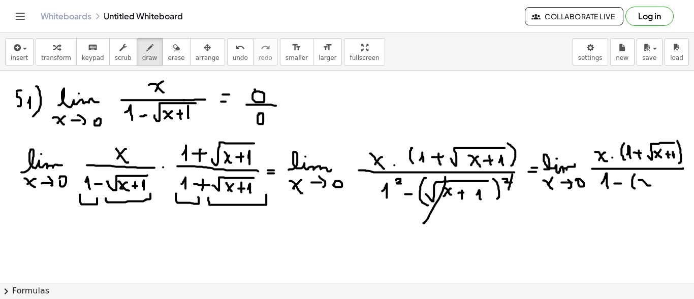
drag, startPoint x: 660, startPoint y: 176, endPoint x: 663, endPoint y: 188, distance: 12.0
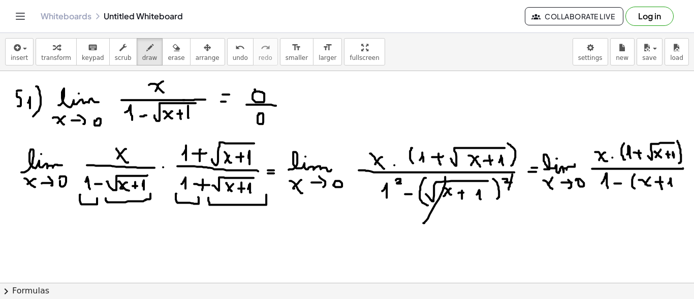
drag, startPoint x: 670, startPoint y: 180, endPoint x: 672, endPoint y: 186, distance: 6.4
drag, startPoint x: 673, startPoint y: 174, endPoint x: 674, endPoint y: 190, distance: 15.3
click at [688, 168] on div "×" at bounding box center [347, 177] width 694 height 212
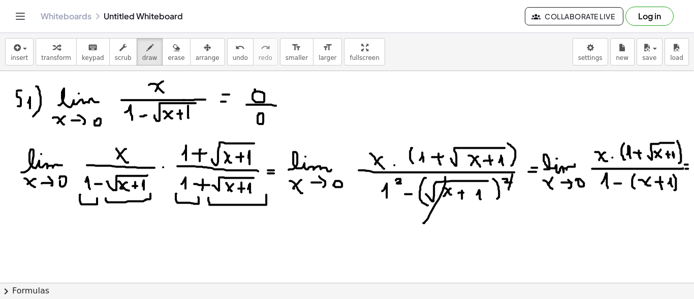
click at [688, 164] on div "×" at bounding box center [347, 177] width 694 height 212
drag, startPoint x: 25, startPoint y: 239, endPoint x: 55, endPoint y: 233, distance: 30.1
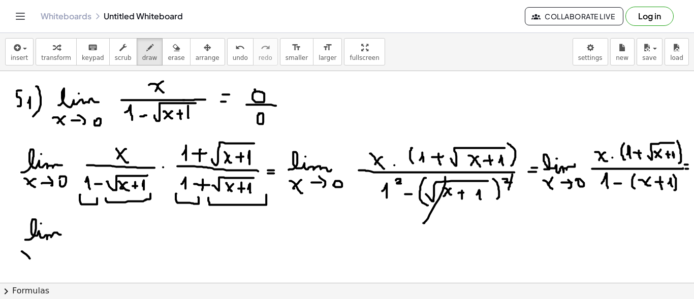
drag, startPoint x: 17, startPoint y: 251, endPoint x: 26, endPoint y: 250, distance: 9.2
drag, startPoint x: 25, startPoint y: 250, endPoint x: 19, endPoint y: 257, distance: 9.4
drag, startPoint x: 32, startPoint y: 255, endPoint x: 38, endPoint y: 254, distance: 5.7
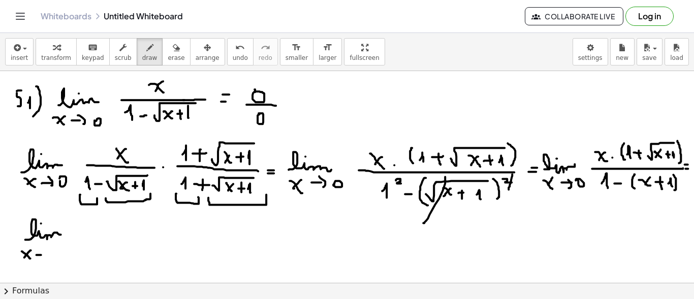
drag, startPoint x: 37, startPoint y: 250, endPoint x: 37, endPoint y: 257, distance: 7.6
drag, startPoint x: 77, startPoint y: 236, endPoint x: 160, endPoint y: 238, distance: 82.9
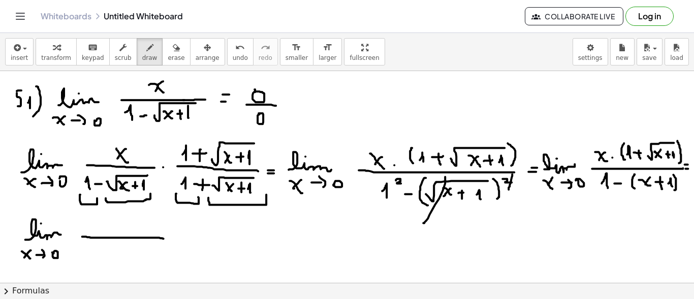
drag, startPoint x: 81, startPoint y: 224, endPoint x: 88, endPoint y: 230, distance: 9.8
drag, startPoint x: 87, startPoint y: 221, endPoint x: 80, endPoint y: 229, distance: 10.1
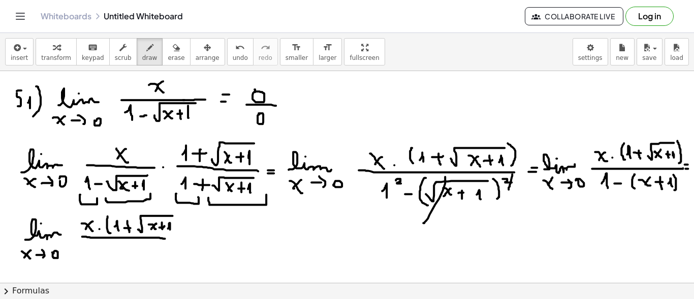
drag, startPoint x: 79, startPoint y: 253, endPoint x: 84, endPoint y: 245, distance: 9.0
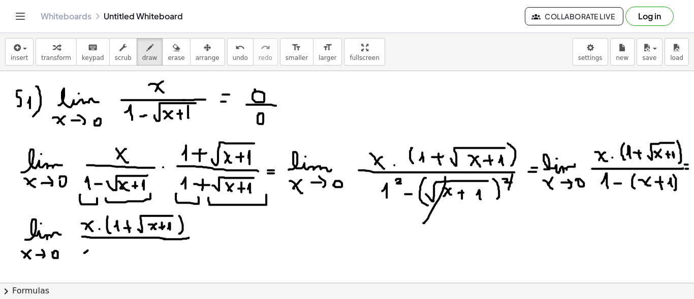
drag, startPoint x: 84, startPoint y: 253, endPoint x: 86, endPoint y: 260, distance: 7.4
drag, startPoint x: 98, startPoint y: 254, endPoint x: 104, endPoint y: 254, distance: 6.1
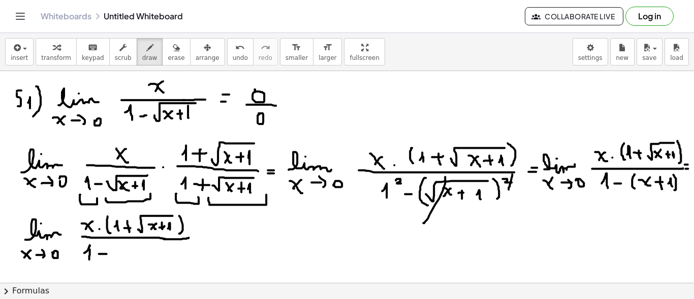
drag, startPoint x: 116, startPoint y: 248, endPoint x: 123, endPoint y: 259, distance: 13.5
drag, startPoint x: 121, startPoint y: 250, endPoint x: 112, endPoint y: 259, distance: 12.9
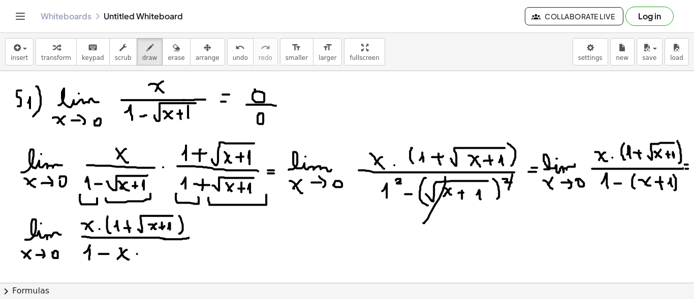
drag, startPoint x: 132, startPoint y: 254, endPoint x: 141, endPoint y: 254, distance: 9.7
drag, startPoint x: 152, startPoint y: 247, endPoint x: 155, endPoint y: 259, distance: 11.6
drag, startPoint x: 195, startPoint y: 236, endPoint x: 203, endPoint y: 237, distance: 7.6
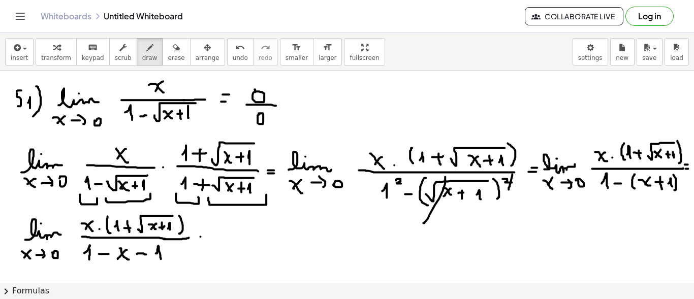
drag, startPoint x: 220, startPoint y: 235, endPoint x: 265, endPoint y: 235, distance: 45.7
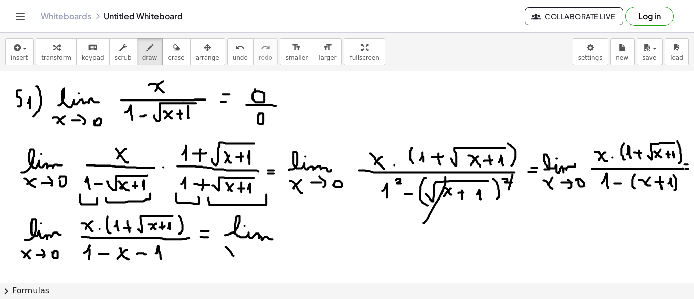
drag, startPoint x: 228, startPoint y: 248, endPoint x: 223, endPoint y: 257, distance: 10.0
drag, startPoint x: 241, startPoint y: 247, endPoint x: 245, endPoint y: 255, distance: 8.6
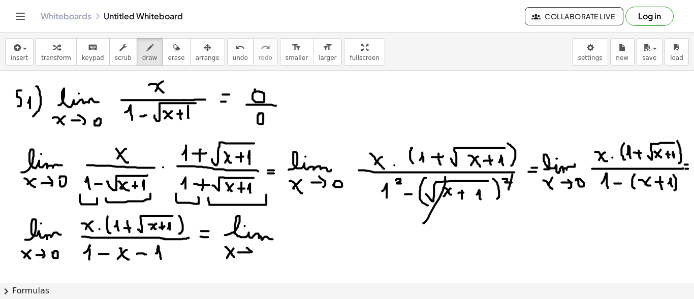
drag, startPoint x: 286, startPoint y: 240, endPoint x: 372, endPoint y: 240, distance: 86.4
drag, startPoint x: 282, startPoint y: 222, endPoint x: 290, endPoint y: 228, distance: 10.3
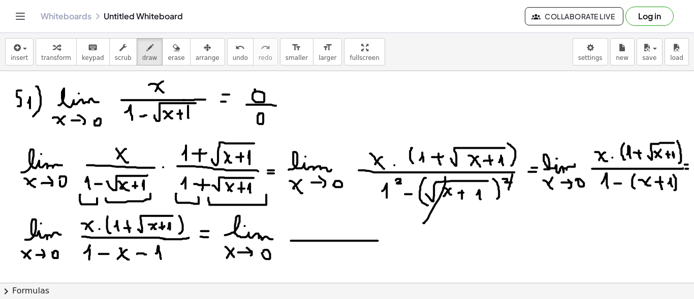
drag, startPoint x: 291, startPoint y: 222, endPoint x: 285, endPoint y: 230, distance: 10.2
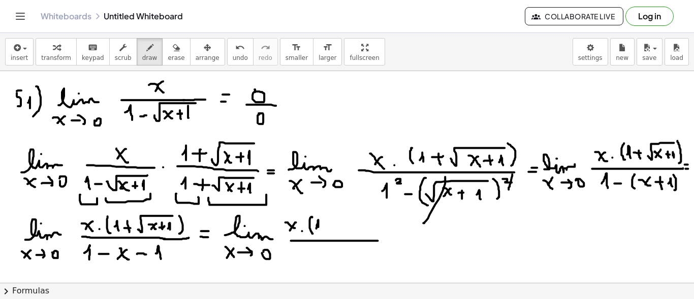
drag, startPoint x: 346, startPoint y: 225, endPoint x: 355, endPoint y: 227, distance: 10.0
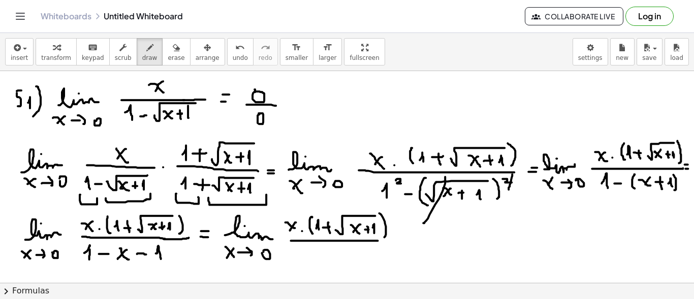
drag, startPoint x: 305, startPoint y: 254, endPoint x: 312, endPoint y: 254, distance: 7.1
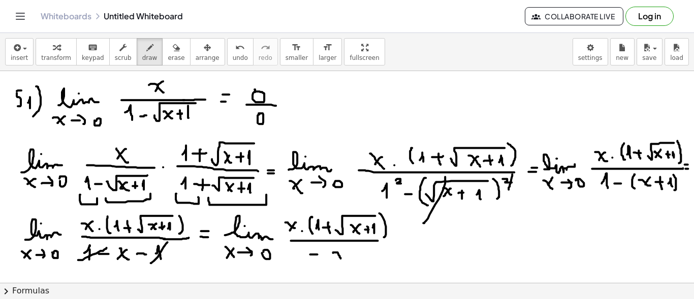
drag, startPoint x: 328, startPoint y: 253, endPoint x: 337, endPoint y: 261, distance: 12.6
drag, startPoint x: 338, startPoint y: 255, endPoint x: 327, endPoint y: 263, distance: 13.7
drag, startPoint x: 394, startPoint y: 240, endPoint x: 400, endPoint y: 240, distance: 6.6
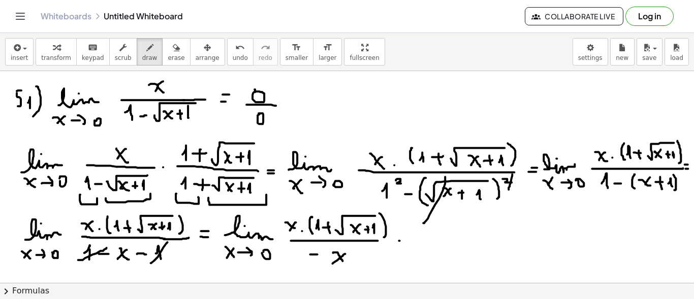
drag, startPoint x: 287, startPoint y: 224, endPoint x: 289, endPoint y: 235, distance: 11.8
drag, startPoint x: 335, startPoint y: 242, endPoint x: 334, endPoint y: 262, distance: 19.3
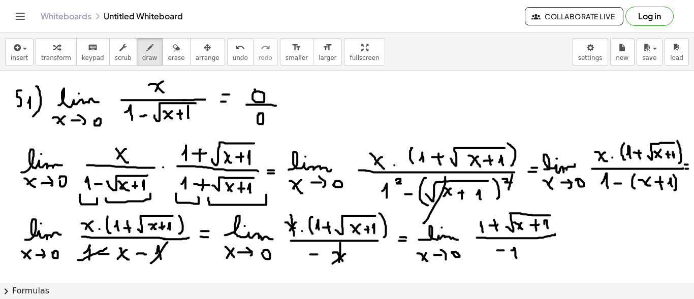
drag, startPoint x: 582, startPoint y: 222, endPoint x: 599, endPoint y: 231, distance: 18.9
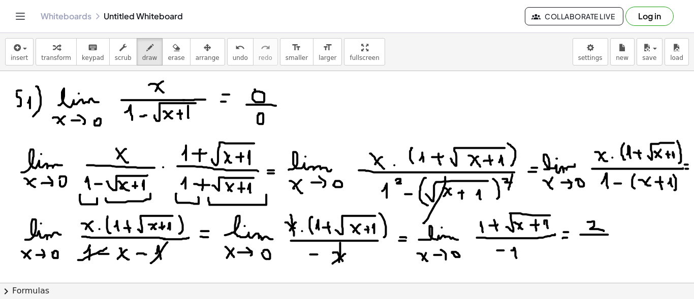
drag, startPoint x: 575, startPoint y: 234, endPoint x: 606, endPoint y: 234, distance: 31.0
drag, startPoint x: 581, startPoint y: 246, endPoint x: 587, endPoint y: 247, distance: 6.2
drag, startPoint x: 591, startPoint y: 247, endPoint x: 594, endPoint y: 255, distance: 7.7
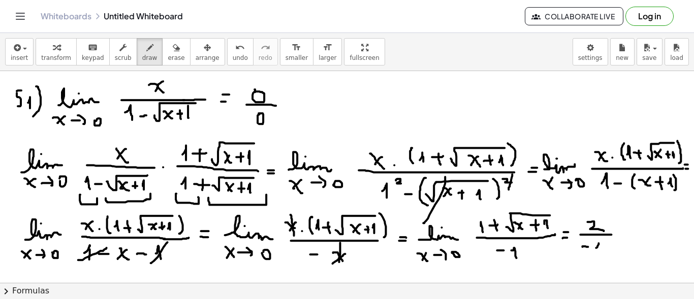
drag, startPoint x: 613, startPoint y: 230, endPoint x: 619, endPoint y: 230, distance: 6.1
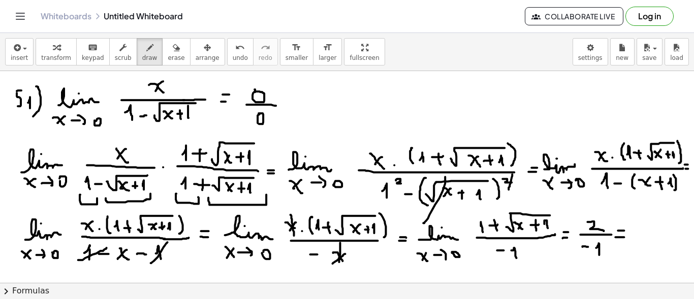
drag, startPoint x: 634, startPoint y: 233, endPoint x: 641, endPoint y: 232, distance: 7.2
drag, startPoint x: 649, startPoint y: 223, endPoint x: 663, endPoint y: 236, distance: 19.0
click at [162, 46] on button "erase" at bounding box center [176, 51] width 28 height 27
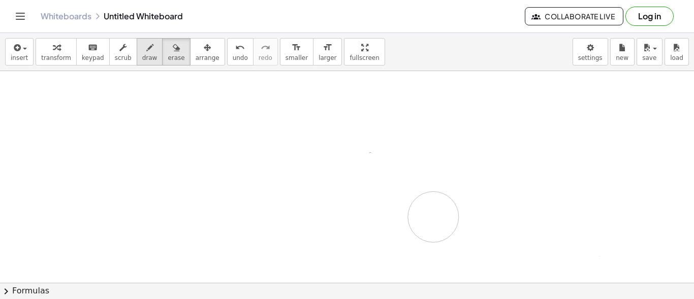
drag, startPoint x: 14, startPoint y: 100, endPoint x: 139, endPoint y: 59, distance: 131.5
click at [146, 52] on icon "button" at bounding box center [149, 48] width 7 height 12
drag, startPoint x: 21, startPoint y: 87, endPoint x: 19, endPoint y: 101, distance: 13.9
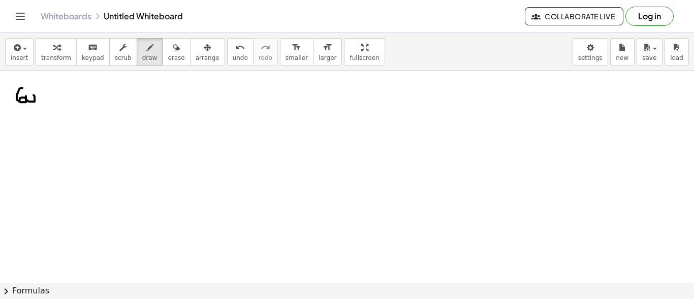
drag, startPoint x: 37, startPoint y: 81, endPoint x: 40, endPoint y: 116, distance: 35.2
drag, startPoint x: 66, startPoint y: 116, endPoint x: 112, endPoint y: 110, distance: 46.6
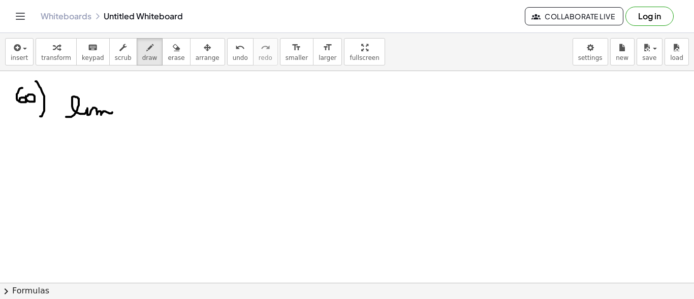
drag, startPoint x: 85, startPoint y: 101, endPoint x: 96, endPoint y: 115, distance: 18.1
drag, startPoint x: 68, startPoint y: 130, endPoint x: 75, endPoint y: 137, distance: 10.1
drag, startPoint x: 75, startPoint y: 129, endPoint x: 70, endPoint y: 135, distance: 7.2
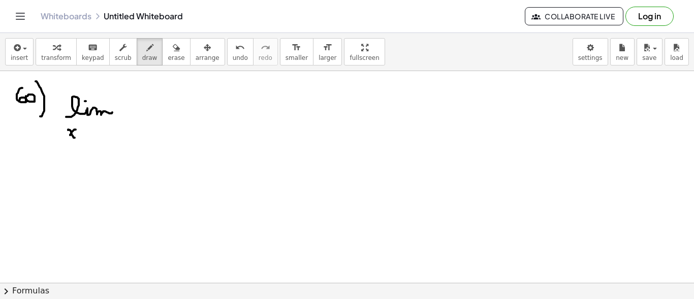
drag, startPoint x: 82, startPoint y: 134, endPoint x: 92, endPoint y: 133, distance: 10.2
drag, startPoint x: 89, startPoint y: 130, endPoint x: 90, endPoint y: 139, distance: 9.2
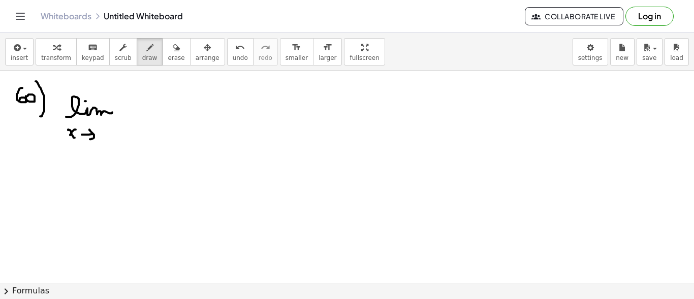
drag, startPoint x: 138, startPoint y: 113, endPoint x: 246, endPoint y: 112, distance: 108.2
drag, startPoint x: 142, startPoint y: 87, endPoint x: 147, endPoint y: 96, distance: 10.7
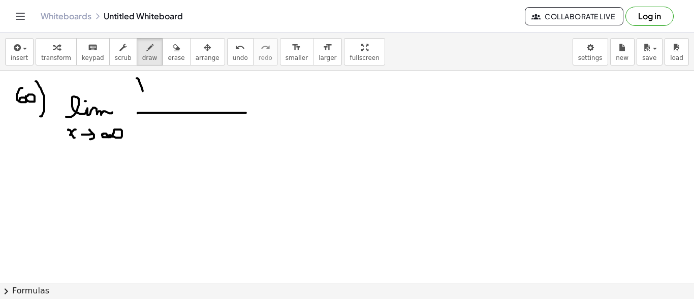
drag, startPoint x: 149, startPoint y: 75, endPoint x: 150, endPoint y: 85, distance: 10.7
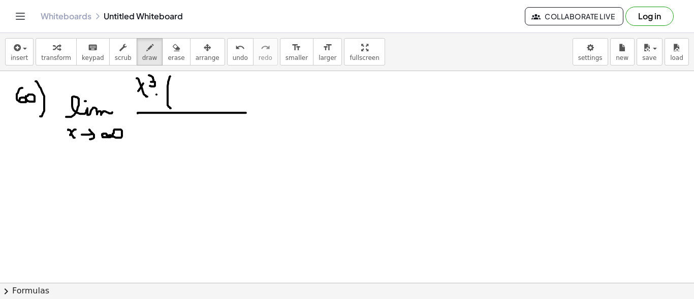
drag, startPoint x: 168, startPoint y: 85, endPoint x: 171, endPoint y: 108, distance: 23.1
drag, startPoint x: 378, startPoint y: 155, endPoint x: 374, endPoint y: 141, distance: 14.9
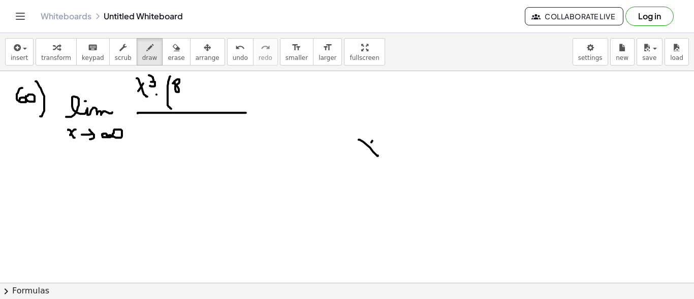
drag, startPoint x: 371, startPoint y: 142, endPoint x: 378, endPoint y: 138, distance: 7.1
drag, startPoint x: 383, startPoint y: 133, endPoint x: 383, endPoint y: 142, distance: 9.1
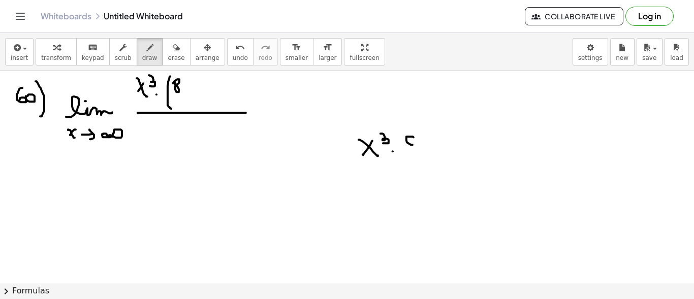
drag, startPoint x: 414, startPoint y: 137, endPoint x: 412, endPoint y: 149, distance: 12.9
drag, startPoint x: 433, startPoint y: 133, endPoint x: 422, endPoint y: 147, distance: 17.8
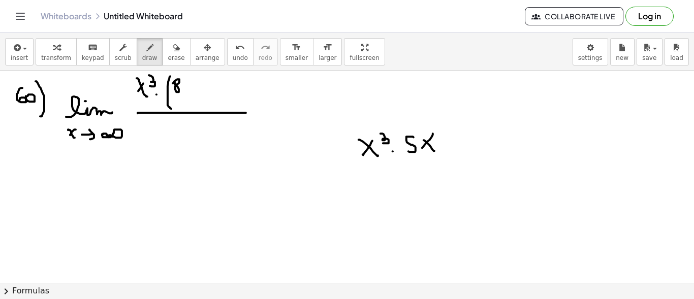
drag, startPoint x: 447, startPoint y: 144, endPoint x: 453, endPoint y: 143, distance: 6.1
drag, startPoint x: 468, startPoint y: 136, endPoint x: 467, endPoint y: 150, distance: 13.7
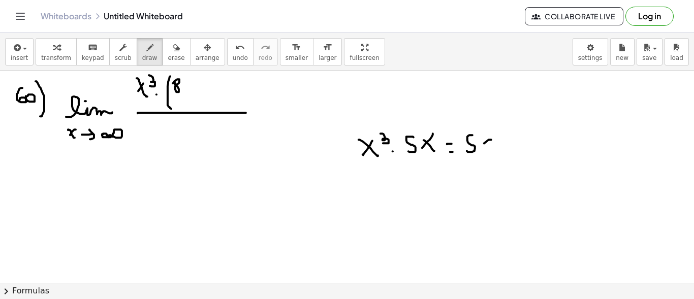
drag, startPoint x: 484, startPoint y: 137, endPoint x: 492, endPoint y: 145, distance: 11.5
drag, startPoint x: 497, startPoint y: 126, endPoint x: 497, endPoint y: 136, distance: 10.7
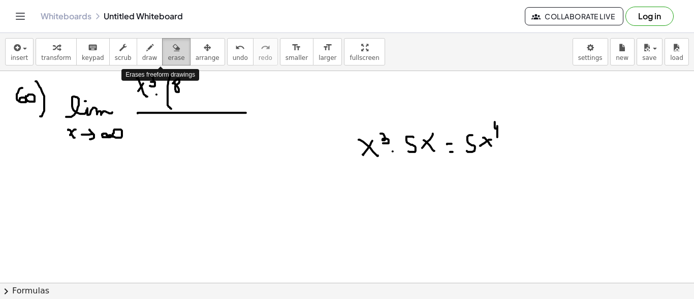
click at [168, 47] on div "button" at bounding box center [176, 47] width 17 height 12
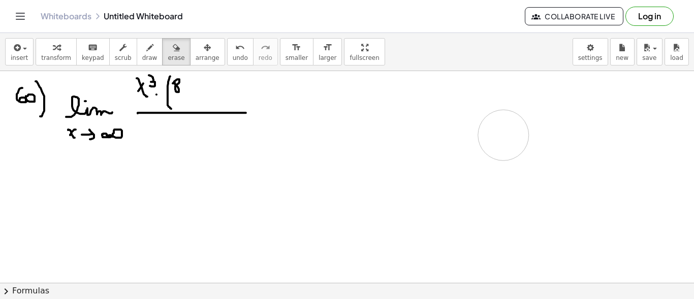
drag, startPoint x: 357, startPoint y: 143, endPoint x: 504, endPoint y: 135, distance: 147.1
drag, startPoint x: 142, startPoint y: 54, endPoint x: 162, endPoint y: 69, distance: 24.7
click at [142, 54] on span "draw" at bounding box center [149, 57] width 15 height 7
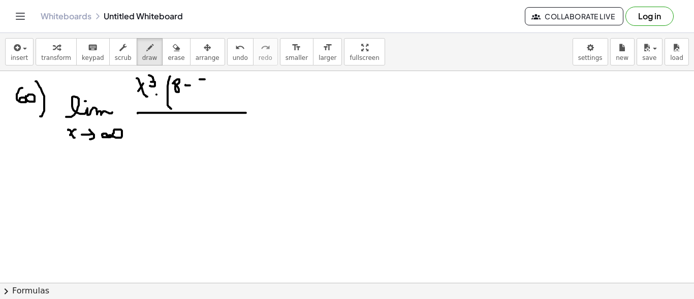
drag, startPoint x: 198, startPoint y: 82, endPoint x: 201, endPoint y: 89, distance: 7.7
drag, startPoint x: 192, startPoint y: 91, endPoint x: 215, endPoint y: 92, distance: 23.9
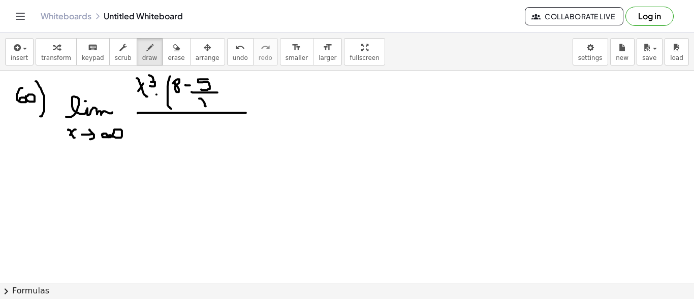
drag, startPoint x: 199, startPoint y: 98, endPoint x: 208, endPoint y: 101, distance: 9.5
drag, startPoint x: 206, startPoint y: 99, endPoint x: 199, endPoint y: 106, distance: 9.7
drag, startPoint x: 221, startPoint y: 91, endPoint x: 228, endPoint y: 91, distance: 7.1
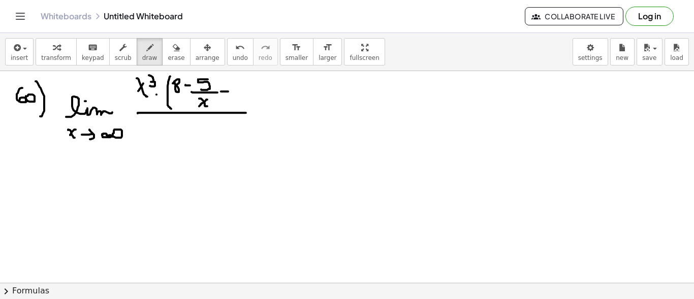
drag, startPoint x: 244, startPoint y: 111, endPoint x: 272, endPoint y: 111, distance: 28.5
drag, startPoint x: 248, startPoint y: 74, endPoint x: 248, endPoint y: 83, distance: 9.7
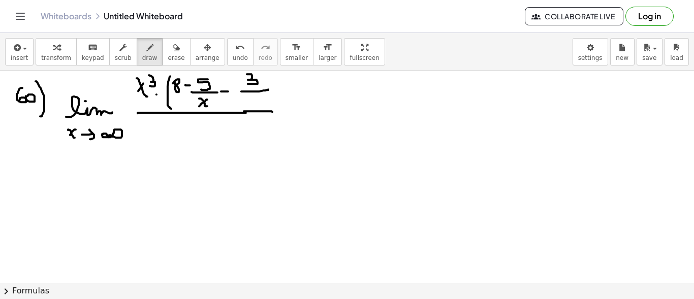
drag, startPoint x: 250, startPoint y: 102, endPoint x: 256, endPoint y: 97, distance: 8.3
drag, startPoint x: 257, startPoint y: 97, endPoint x: 261, endPoint y: 101, distance: 5.4
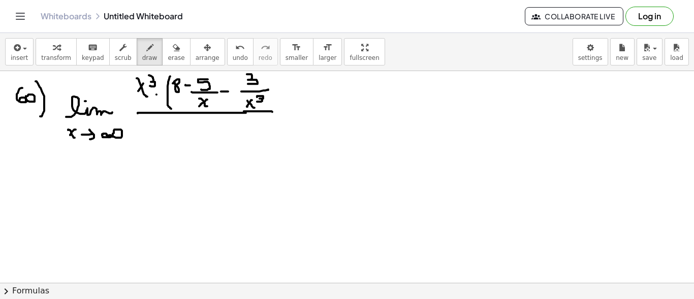
drag, startPoint x: 266, startPoint y: 75, endPoint x: 266, endPoint y: 108, distance: 32.5
drag, startPoint x: 273, startPoint y: 112, endPoint x: 303, endPoint y: 114, distance: 30.1
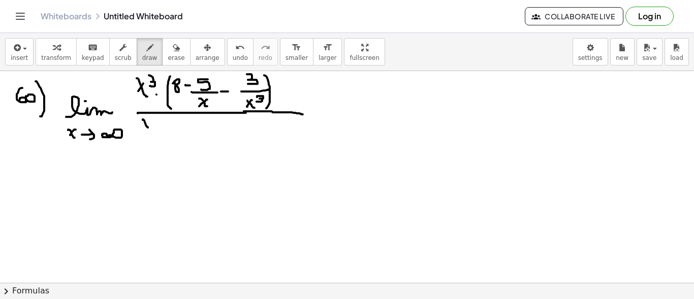
drag, startPoint x: 143, startPoint y: 119, endPoint x: 149, endPoint y: 127, distance: 9.8
drag, startPoint x: 149, startPoint y: 123, endPoint x: 144, endPoint y: 129, distance: 7.6
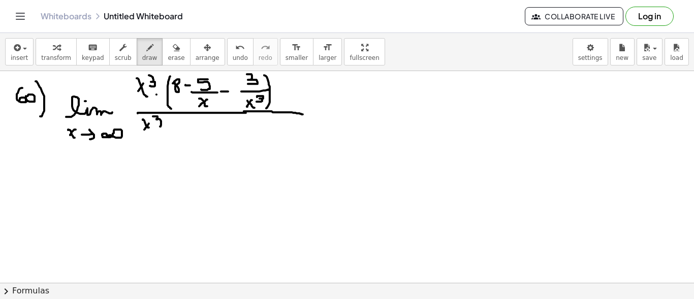
drag, startPoint x: 161, startPoint y: 122, endPoint x: 160, endPoint y: 130, distance: 7.8
drag, startPoint x: 172, startPoint y: 131, endPoint x: 177, endPoint y: 150, distance: 20.1
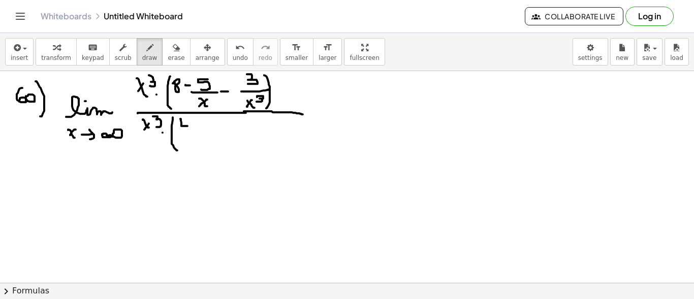
drag, startPoint x: 181, startPoint y: 122, endPoint x: 188, endPoint y: 123, distance: 6.7
drag, startPoint x: 188, startPoint y: 120, endPoint x: 188, endPoint y: 130, distance: 10.2
drag, startPoint x: 195, startPoint y: 126, endPoint x: 204, endPoint y: 122, distance: 9.6
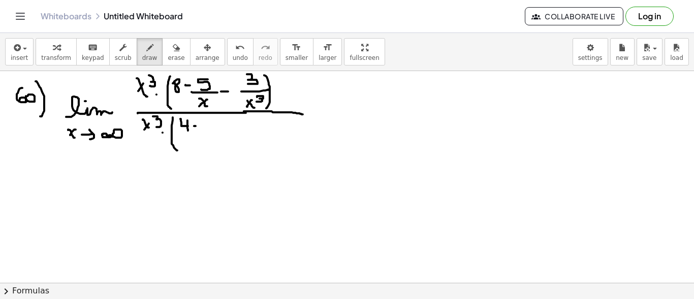
drag, startPoint x: 203, startPoint y: 120, endPoint x: 203, endPoint y: 131, distance: 10.7
drag, startPoint x: 216, startPoint y: 117, endPoint x: 220, endPoint y: 127, distance: 9.6
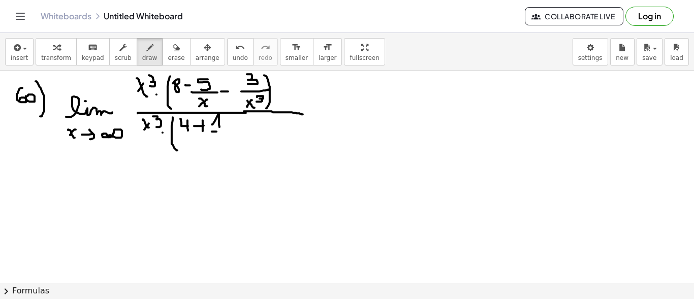
drag, startPoint x: 212, startPoint y: 131, endPoint x: 224, endPoint y: 134, distance: 12.1
drag, startPoint x: 212, startPoint y: 137, endPoint x: 224, endPoint y: 147, distance: 15.5
drag, startPoint x: 221, startPoint y: 139, endPoint x: 213, endPoint y: 147, distance: 11.5
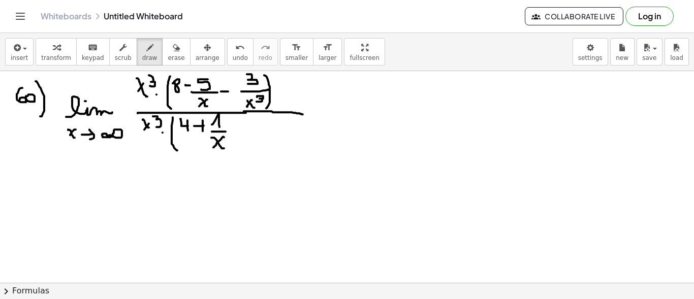
drag, startPoint x: 229, startPoint y: 127, endPoint x: 238, endPoint y: 127, distance: 9.1
drag, startPoint x: 235, startPoint y: 122, endPoint x: 235, endPoint y: 133, distance: 10.7
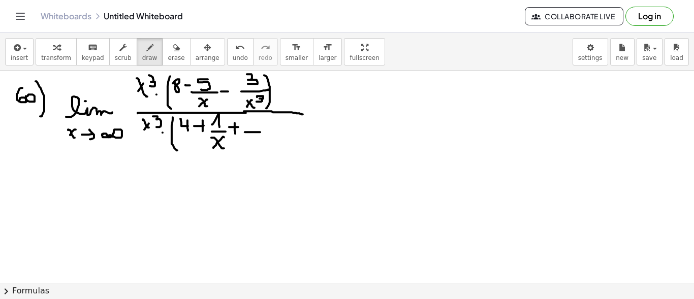
drag, startPoint x: 245, startPoint y: 132, endPoint x: 261, endPoint y: 132, distance: 16.3
drag, startPoint x: 251, startPoint y: 122, endPoint x: 254, endPoint y: 132, distance: 10.1
drag, startPoint x: 244, startPoint y: 137, endPoint x: 252, endPoint y: 141, distance: 8.4
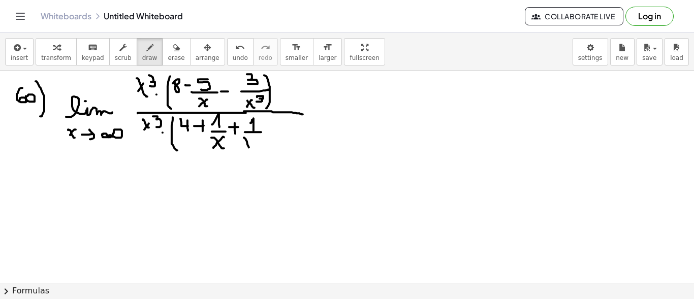
drag, startPoint x: 252, startPoint y: 136, endPoint x: 244, endPoint y: 149, distance: 15.0
drag, startPoint x: 254, startPoint y: 135, endPoint x: 263, endPoint y: 140, distance: 10.7
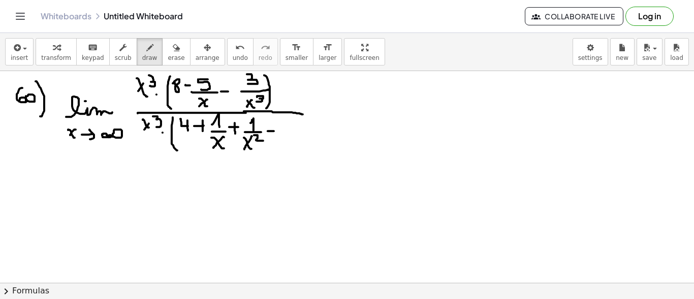
drag, startPoint x: 268, startPoint y: 131, endPoint x: 274, endPoint y: 131, distance: 6.1
drag, startPoint x: 281, startPoint y: 134, endPoint x: 299, endPoint y: 134, distance: 18.3
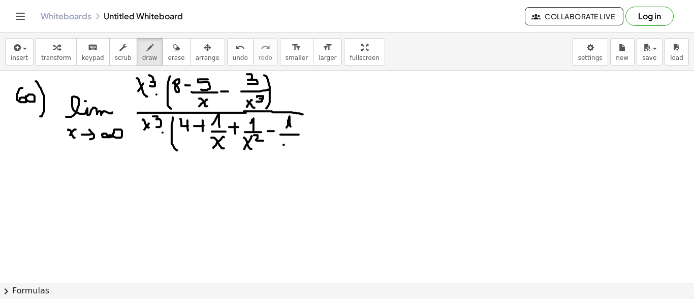
drag, startPoint x: 284, startPoint y: 144, endPoint x: 293, endPoint y: 151, distance: 10.9
drag, startPoint x: 291, startPoint y: 143, endPoint x: 286, endPoint y: 153, distance: 11.6
drag, startPoint x: 295, startPoint y: 140, endPoint x: 295, endPoint y: 147, distance: 6.6
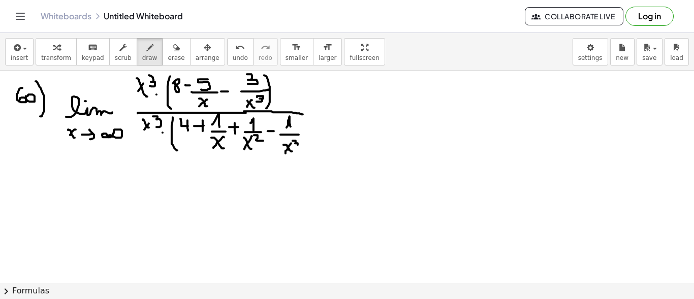
drag, startPoint x: 306, startPoint y: 133, endPoint x: 304, endPoint y: 157, distance: 24.0
drag, startPoint x: 316, startPoint y: 114, endPoint x: 321, endPoint y: 115, distance: 5.1
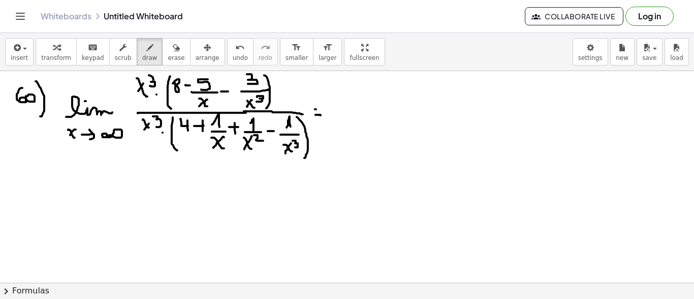
drag, startPoint x: 315, startPoint y: 109, endPoint x: 322, endPoint y: 109, distance: 6.6
drag, startPoint x: 127, startPoint y: 89, endPoint x: 158, endPoint y: 76, distance: 33.0
drag, startPoint x: 139, startPoint y: 127, endPoint x: 169, endPoint y: 119, distance: 30.4
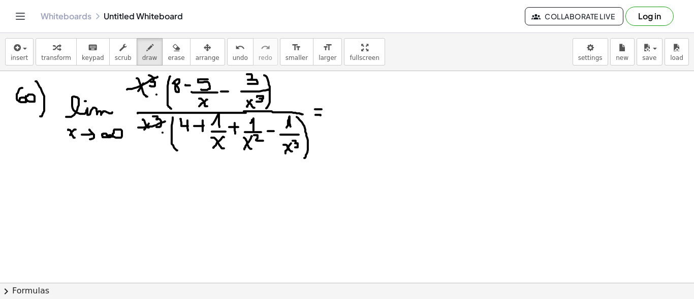
drag, startPoint x: 345, startPoint y: 112, endPoint x: 364, endPoint y: 112, distance: 19.3
drag, startPoint x: 348, startPoint y: 120, endPoint x: 357, endPoint y: 129, distance: 12.9
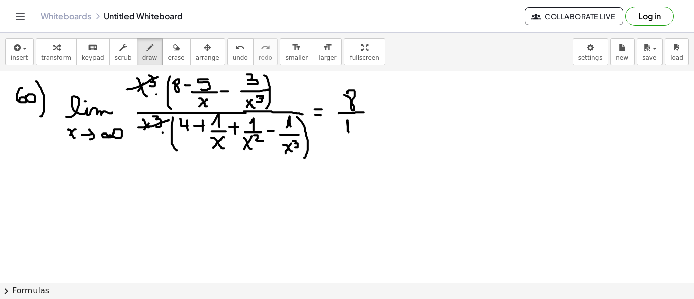
drag, startPoint x: 356, startPoint y: 123, endPoint x: 356, endPoint y: 140, distance: 16.3
drag, startPoint x: 368, startPoint y: 113, endPoint x: 376, endPoint y: 113, distance: 7.6
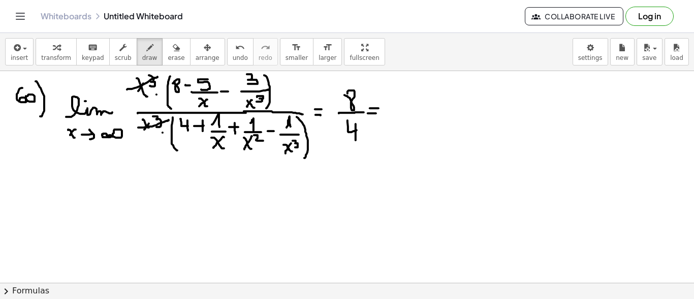
drag, startPoint x: 370, startPoint y: 108, endPoint x: 381, endPoint y: 108, distance: 10.7
drag, startPoint x: 395, startPoint y: 102, endPoint x: 412, endPoint y: 109, distance: 18.0
click at [173, 46] on icon "button" at bounding box center [176, 48] width 7 height 12
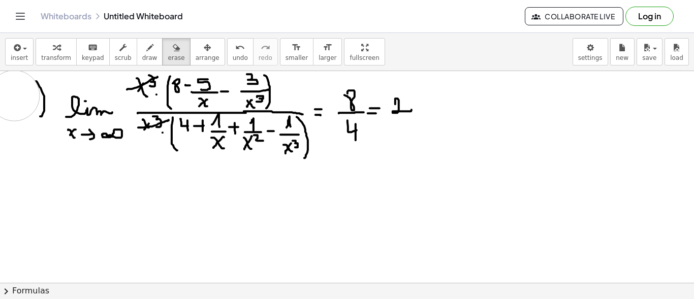
click at [142, 51] on div "button" at bounding box center [149, 47] width 15 height 12
drag, startPoint x: 12, startPoint y: 92, endPoint x: 19, endPoint y: 106, distance: 15.0
drag, startPoint x: 36, startPoint y: 91, endPoint x: 26, endPoint y: 108, distance: 19.5
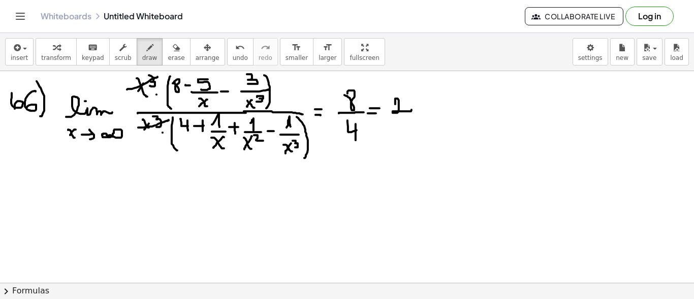
click at [173, 47] on icon "button" at bounding box center [176, 48] width 7 height 12
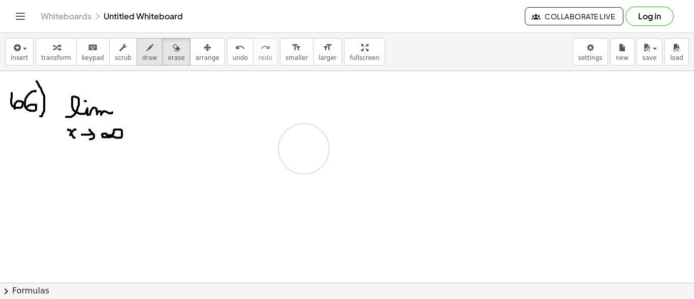
drag, startPoint x: 144, startPoint y: 87, endPoint x: 143, endPoint y: 52, distance: 35.6
click at [146, 50] on icon "button" at bounding box center [149, 48] width 7 height 12
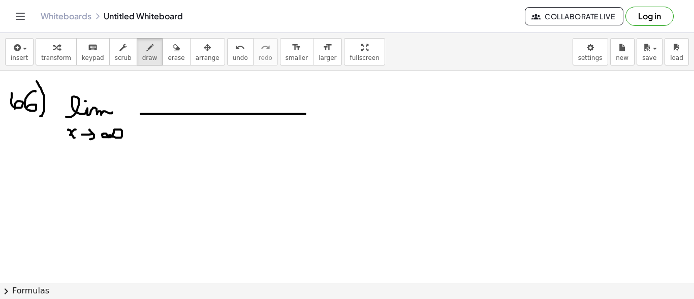
drag, startPoint x: 141, startPoint y: 113, endPoint x: 305, endPoint y: 113, distance: 164.6
drag, startPoint x: 144, startPoint y: 81, endPoint x: 155, endPoint y: 89, distance: 13.4
drag, startPoint x: 154, startPoint y: 83, endPoint x: 149, endPoint y: 89, distance: 7.6
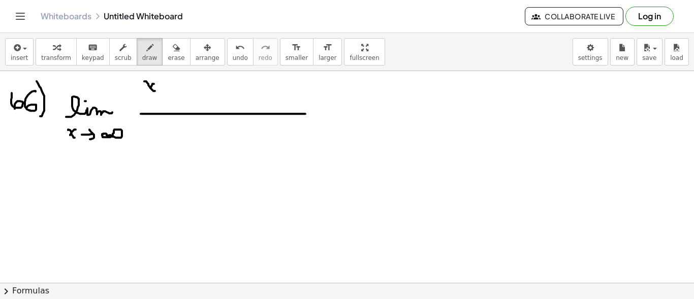
drag, startPoint x: 163, startPoint y: 74, endPoint x: 163, endPoint y: 84, distance: 9.7
drag, startPoint x: 166, startPoint y: 76, endPoint x: 166, endPoint y: 84, distance: 8.1
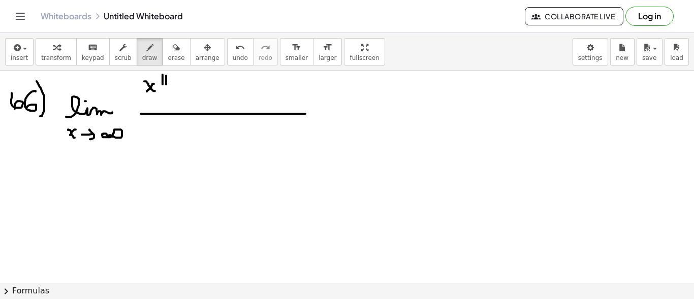
drag, startPoint x: 184, startPoint y: 74, endPoint x: 187, endPoint y: 107, distance: 32.7
drag, startPoint x: 141, startPoint y: 127, endPoint x: 149, endPoint y: 133, distance: 10.2
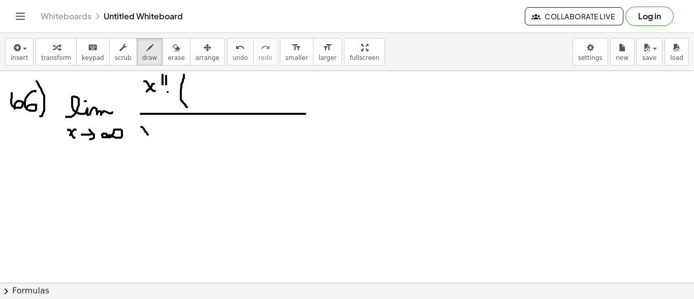
drag, startPoint x: 149, startPoint y: 124, endPoint x: 141, endPoint y: 136, distance: 14.0
drag, startPoint x: 161, startPoint y: 121, endPoint x: 165, endPoint y: 127, distance: 6.9
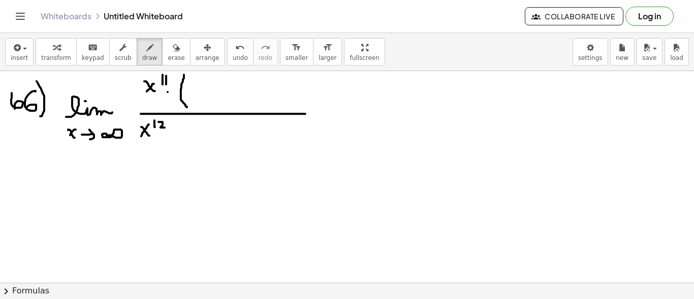
drag, startPoint x: 188, startPoint y: 123, endPoint x: 191, endPoint y: 162, distance: 39.3
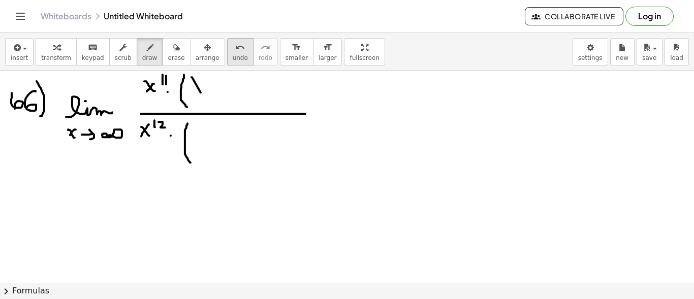
click at [233, 54] on span "undo" at bounding box center [240, 57] width 15 height 7
drag, startPoint x: 192, startPoint y: 79, endPoint x: 199, endPoint y: 90, distance: 13.3
drag, startPoint x: 195, startPoint y: 87, endPoint x: 211, endPoint y: 87, distance: 16.3
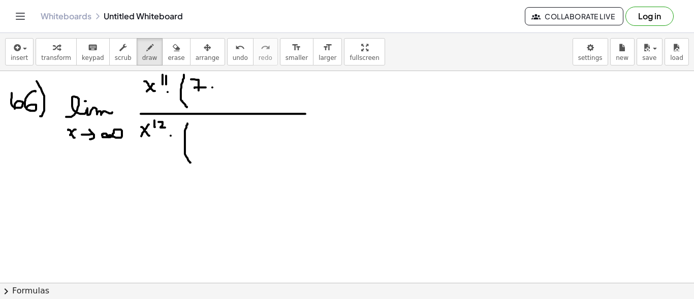
drag, startPoint x: 212, startPoint y: 87, endPoint x: 221, endPoint y: 87, distance: 8.6
drag, startPoint x: 216, startPoint y: 83, endPoint x: 218, endPoint y: 92, distance: 9.8
drag, startPoint x: 236, startPoint y: 80, endPoint x: 228, endPoint y: 89, distance: 12.6
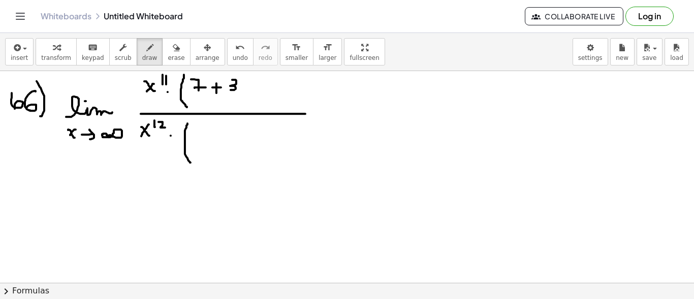
drag, startPoint x: 224, startPoint y: 93, endPoint x: 246, endPoint y: 92, distance: 22.9
drag, startPoint x: 229, startPoint y: 102, endPoint x: 234, endPoint y: 105, distance: 6.6
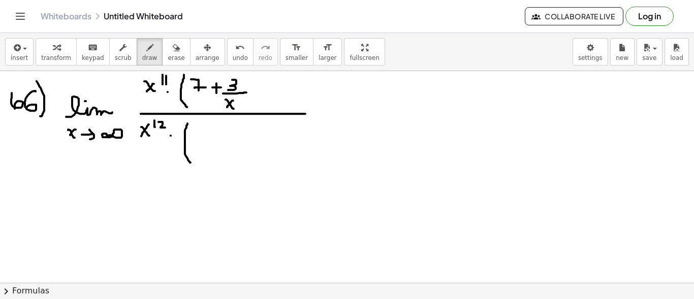
drag, startPoint x: 238, startPoint y: 94, endPoint x: 244, endPoint y: 100, distance: 8.6
drag, startPoint x: 244, startPoint y: 96, endPoint x: 244, endPoint y: 104, distance: 7.6
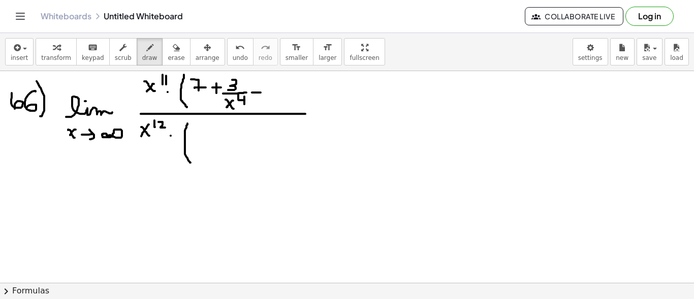
drag, startPoint x: 252, startPoint y: 92, endPoint x: 262, endPoint y: 91, distance: 10.2
drag, startPoint x: 271, startPoint y: 94, endPoint x: 300, endPoint y: 90, distance: 29.2
drag, startPoint x: 300, startPoint y: 77, endPoint x: 301, endPoint y: 110, distance: 33.6
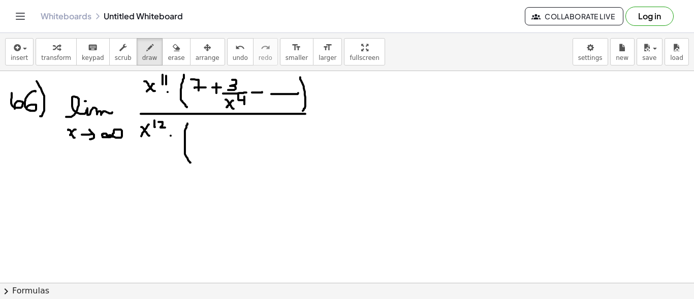
drag, startPoint x: 276, startPoint y: 98, endPoint x: 283, endPoint y: 112, distance: 15.5
drag, startPoint x: 283, startPoint y: 100, endPoint x: 276, endPoint y: 109, distance: 11.3
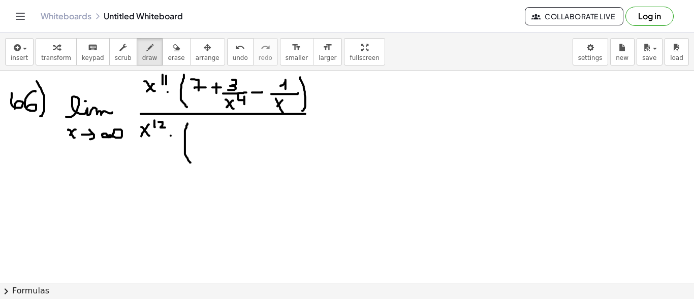
drag, startPoint x: 197, startPoint y: 135, endPoint x: 205, endPoint y: 140, distance: 9.2
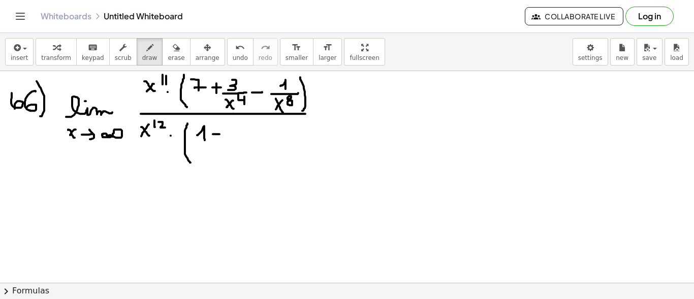
drag, startPoint x: 213, startPoint y: 134, endPoint x: 225, endPoint y: 134, distance: 11.7
drag, startPoint x: 240, startPoint y: 138, endPoint x: 270, endPoint y: 137, distance: 30.0
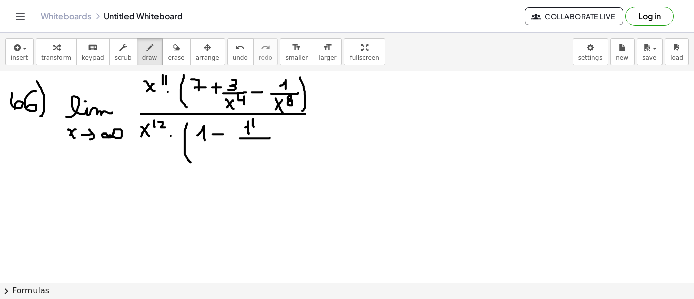
drag, startPoint x: 253, startPoint y: 119, endPoint x: 261, endPoint y: 127, distance: 10.8
drag, startPoint x: 261, startPoint y: 122, endPoint x: 261, endPoint y: 135, distance: 13.2
drag, startPoint x: 248, startPoint y: 146, endPoint x: 262, endPoint y: 153, distance: 14.8
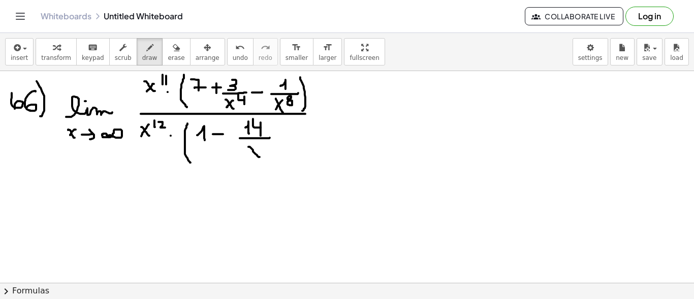
drag, startPoint x: 275, startPoint y: 130, endPoint x: 273, endPoint y: 161, distance: 31.5
drag, startPoint x: 314, startPoint y: 117, endPoint x: 320, endPoint y: 115, distance: 5.9
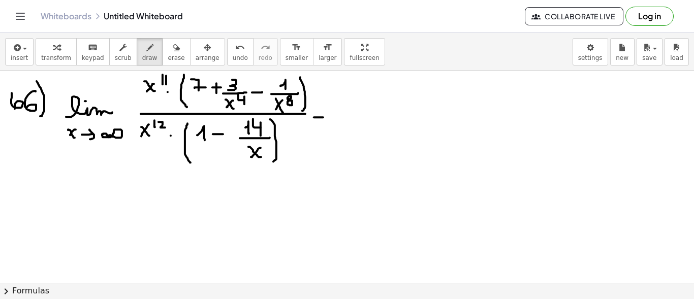
drag, startPoint x: 132, startPoint y: 90, endPoint x: 176, endPoint y: 71, distance: 47.8
drag, startPoint x: 150, startPoint y: 124, endPoint x: 172, endPoint y: 124, distance: 21.3
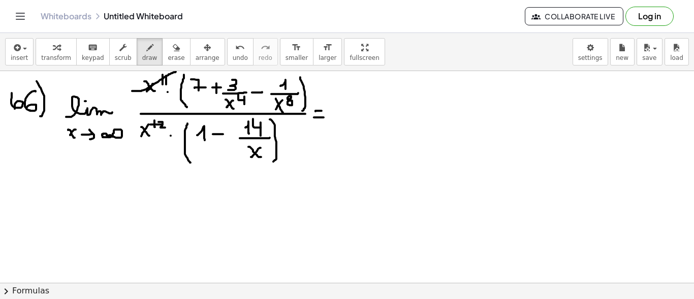
drag, startPoint x: 178, startPoint y: 119, endPoint x: 179, endPoint y: 124, distance: 5.1
drag, startPoint x: 338, startPoint y: 113, endPoint x: 388, endPoint y: 112, distance: 49.3
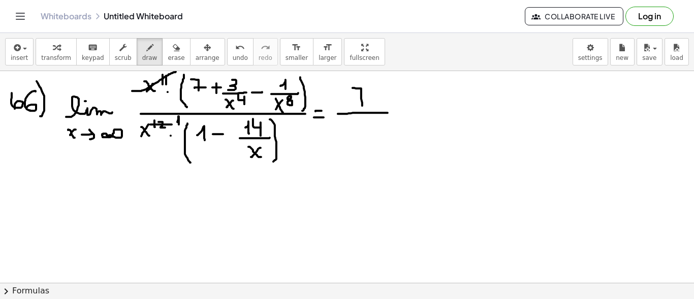
drag, startPoint x: 353, startPoint y: 87, endPoint x: 362, endPoint y: 105, distance: 20.2
drag, startPoint x: 374, startPoint y: 123, endPoint x: 375, endPoint y: 135, distance: 11.8
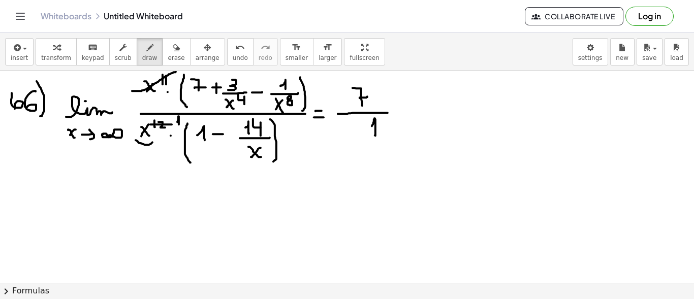
drag, startPoint x: 136, startPoint y: 140, endPoint x: 154, endPoint y: 139, distance: 18.8
drag, startPoint x: 339, startPoint y: 136, endPoint x: 357, endPoint y: 133, distance: 18.0
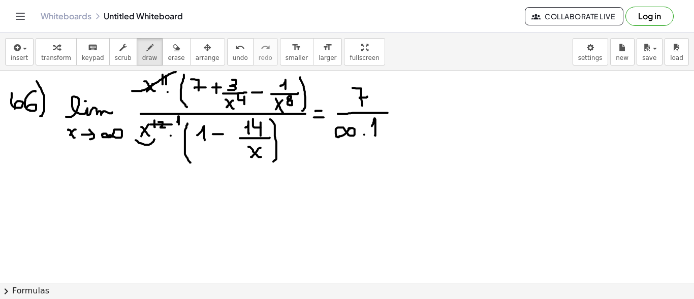
drag, startPoint x: 399, startPoint y: 112, endPoint x: 407, endPoint y: 112, distance: 7.6
drag, startPoint x: 423, startPoint y: 112, endPoint x: 456, endPoint y: 112, distance: 33.5
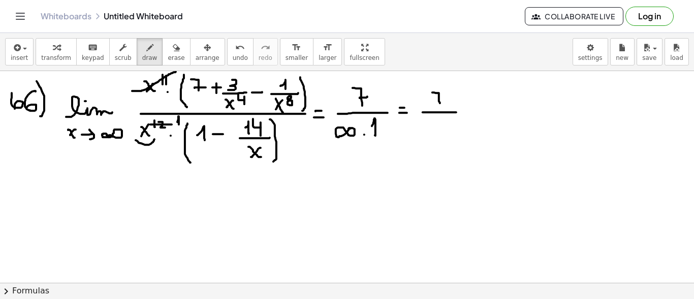
drag, startPoint x: 432, startPoint y: 92, endPoint x: 441, endPoint y: 104, distance: 14.5
drag, startPoint x: 468, startPoint y: 112, endPoint x: 475, endPoint y: 111, distance: 7.1
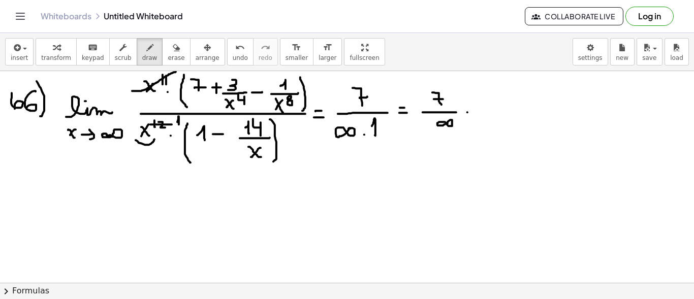
drag, startPoint x: 471, startPoint y: 106, endPoint x: 476, endPoint y: 106, distance: 5.6
drag, startPoint x: 22, startPoint y: 197, endPoint x: 18, endPoint y: 205, distance: 9.1
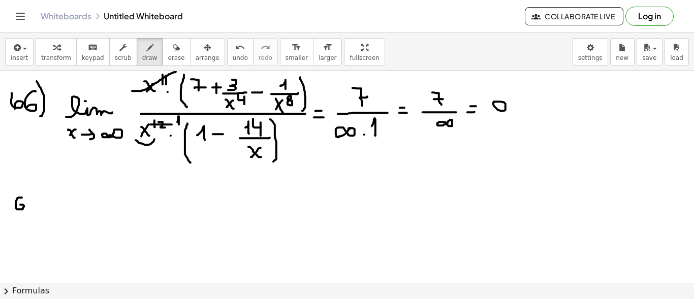
drag, startPoint x: 34, startPoint y: 202, endPoint x: 34, endPoint y: 214, distance: 12.2
drag, startPoint x: 36, startPoint y: 193, endPoint x: 36, endPoint y: 220, distance: 26.4
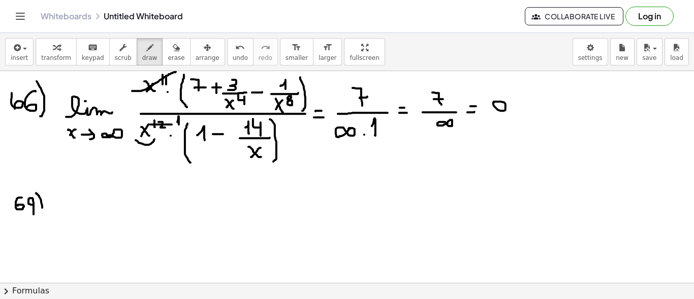
drag, startPoint x: 66, startPoint y: 211, endPoint x: 108, endPoint y: 207, distance: 42.9
drag, startPoint x: 65, startPoint y: 225, endPoint x: 76, endPoint y: 232, distance: 13.3
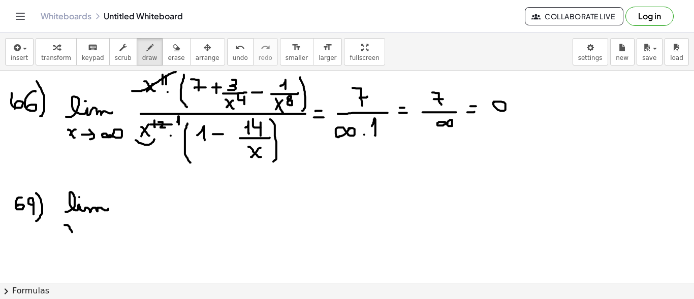
drag, startPoint x: 74, startPoint y: 225, endPoint x: 68, endPoint y: 233, distance: 10.2
drag, startPoint x: 86, startPoint y: 226, endPoint x: 91, endPoint y: 235, distance: 10.5
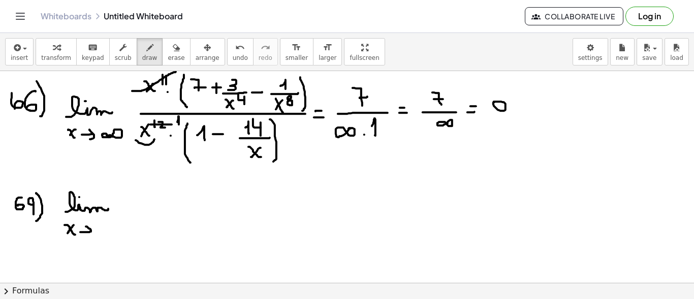
drag, startPoint x: 130, startPoint y: 209, endPoint x: 219, endPoint y: 208, distance: 88.4
drag, startPoint x: 130, startPoint y: 182, endPoint x: 140, endPoint y: 189, distance: 11.7
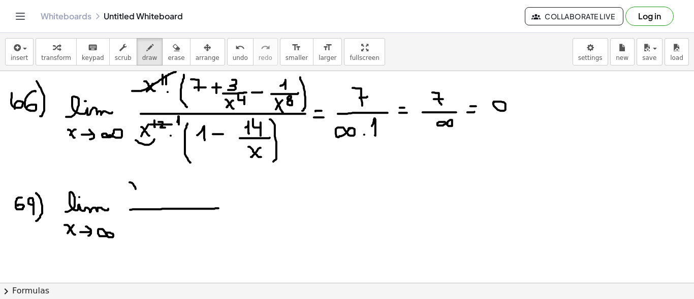
drag, startPoint x: 138, startPoint y: 182, endPoint x: 134, endPoint y: 189, distance: 7.8
drag, startPoint x: 146, startPoint y: 177, endPoint x: 146, endPoint y: 212, distance: 34.6
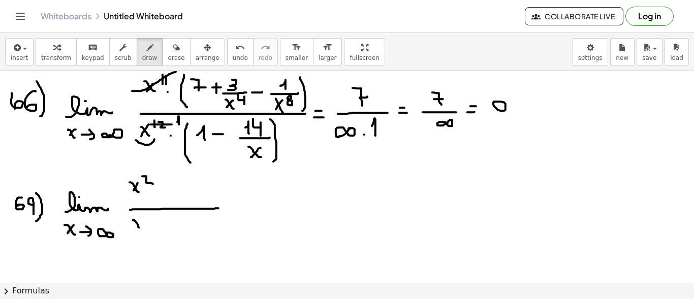
drag, startPoint x: 136, startPoint y: 222, endPoint x: 143, endPoint y: 224, distance: 6.8
drag, startPoint x: 146, startPoint y: 214, endPoint x: 150, endPoint y: 221, distance: 7.1
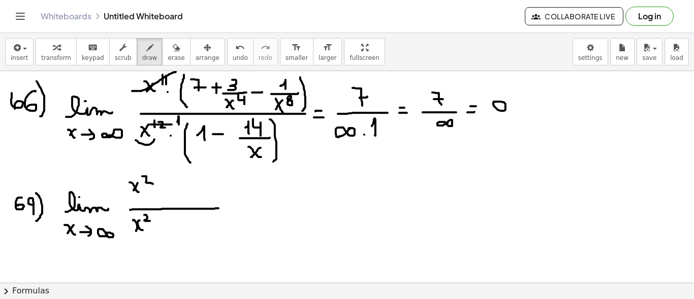
drag, startPoint x: 138, startPoint y: 223, endPoint x: 136, endPoint y: 231, distance: 8.3
drag, startPoint x: 164, startPoint y: 213, endPoint x: 161, endPoint y: 249, distance: 35.7
drag, startPoint x: 165, startPoint y: 176, endPoint x: 164, endPoint y: 205, distance: 28.5
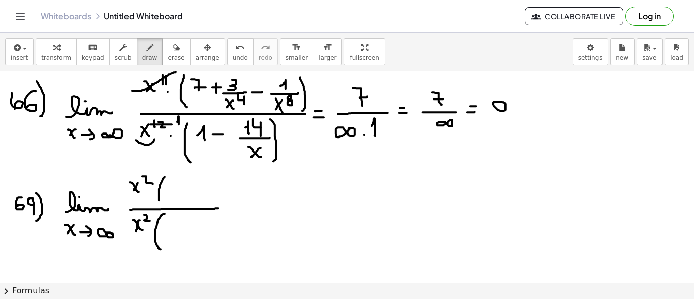
drag, startPoint x: 173, startPoint y: 179, endPoint x: 181, endPoint y: 186, distance: 10.5
drag, startPoint x: 169, startPoint y: 193, endPoint x: 190, endPoint y: 195, distance: 20.9
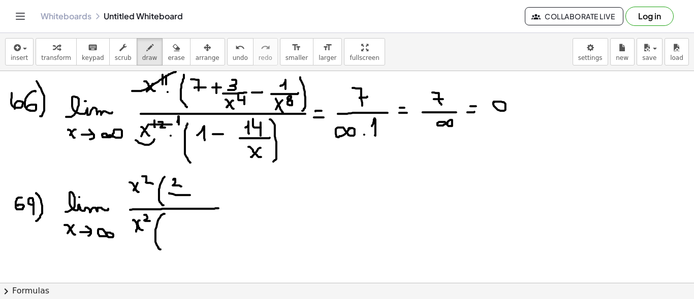
drag, startPoint x: 174, startPoint y: 197, endPoint x: 182, endPoint y: 207, distance: 12.7
drag, startPoint x: 180, startPoint y: 198, endPoint x: 173, endPoint y: 205, distance: 9.7
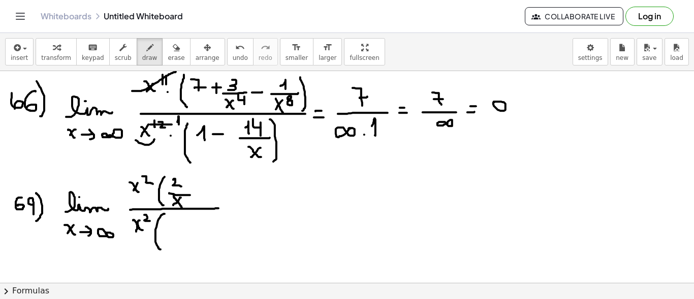
drag, startPoint x: 205, startPoint y: 181, endPoint x: 210, endPoint y: 188, distance: 8.0
drag, startPoint x: 212, startPoint y: 175, endPoint x: 211, endPoint y: 201, distance: 26.0
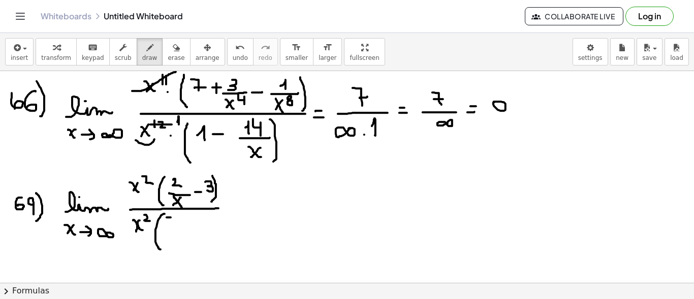
drag, startPoint x: 167, startPoint y: 222, endPoint x: 165, endPoint y: 228, distance: 5.8
drag, startPoint x: 180, startPoint y: 224, endPoint x: 188, endPoint y: 224, distance: 7.6
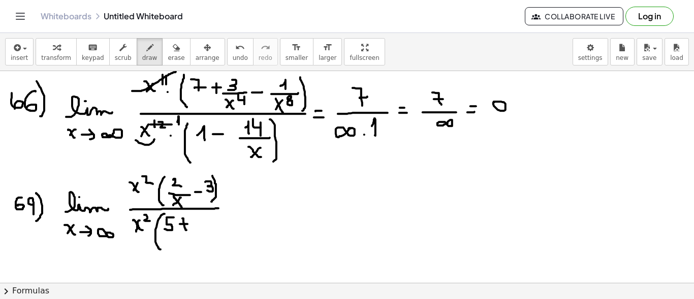
drag, startPoint x: 182, startPoint y: 218, endPoint x: 186, endPoint y: 230, distance: 12.4
drag, startPoint x: 202, startPoint y: 212, endPoint x: 209, endPoint y: 226, distance: 15.5
drag, startPoint x: 205, startPoint y: 221, endPoint x: 210, endPoint y: 220, distance: 5.6
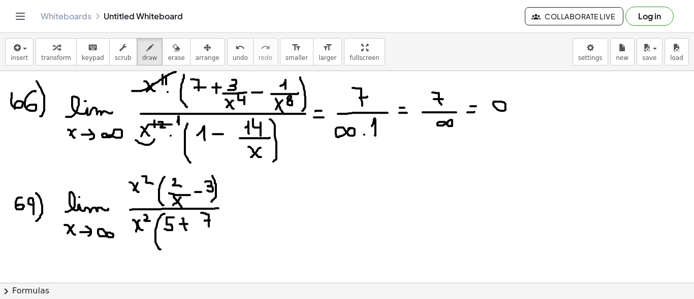
drag, startPoint x: 216, startPoint y: 210, endPoint x: 212, endPoint y: 246, distance: 36.3
drag, startPoint x: 194, startPoint y: 230, endPoint x: 217, endPoint y: 230, distance: 23.4
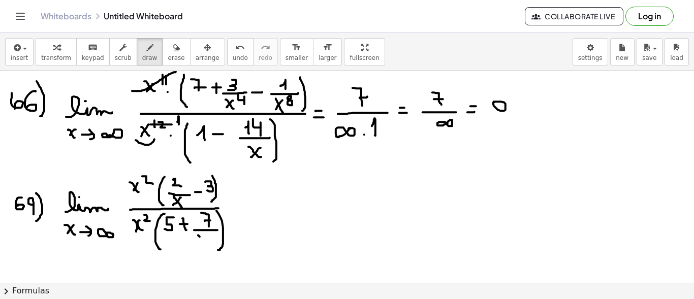
drag, startPoint x: 198, startPoint y: 235, endPoint x: 207, endPoint y: 246, distance: 14.5
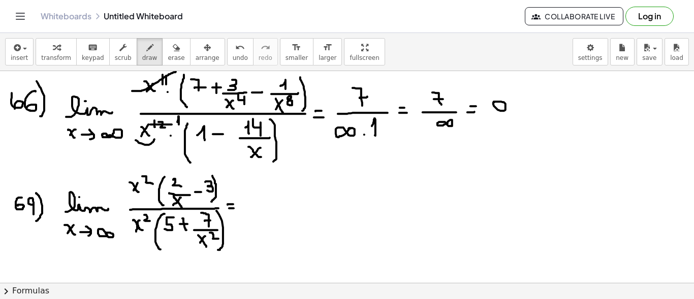
drag, startPoint x: 248, startPoint y: 200, endPoint x: 266, endPoint y: 197, distance: 17.5
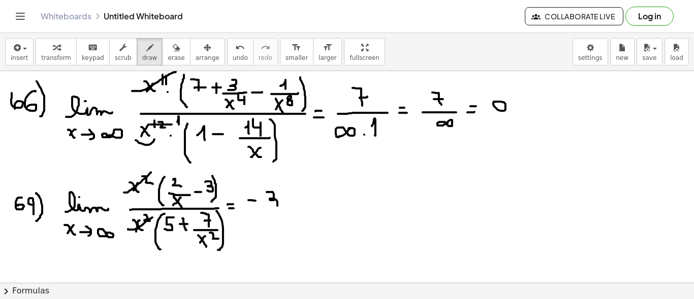
drag, startPoint x: 267, startPoint y: 192, endPoint x: 267, endPoint y: 206, distance: 14.2
drag, startPoint x: 267, startPoint y: 215, endPoint x: 275, endPoint y: 215, distance: 8.1
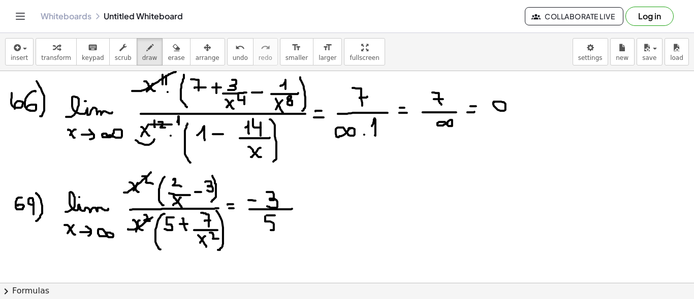
drag, startPoint x: 265, startPoint y: 216, endPoint x: 265, endPoint y: 227, distance: 11.2
click at [173, 45] on icon "button" at bounding box center [176, 48] width 7 height 12
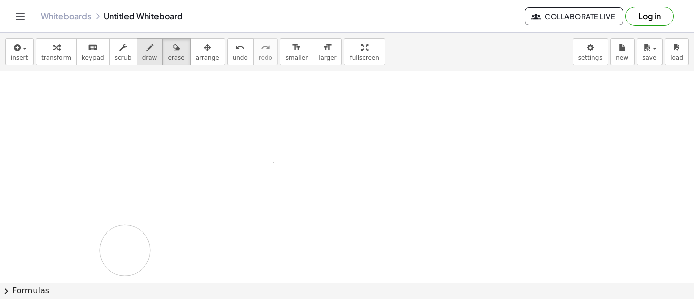
drag, startPoint x: 2, startPoint y: 84, endPoint x: 129, endPoint y: 49, distance: 131.7
click at [137, 49] on button "draw" at bounding box center [150, 51] width 26 height 27
drag, startPoint x: 12, startPoint y: 89, endPoint x: 19, endPoint y: 90, distance: 7.7
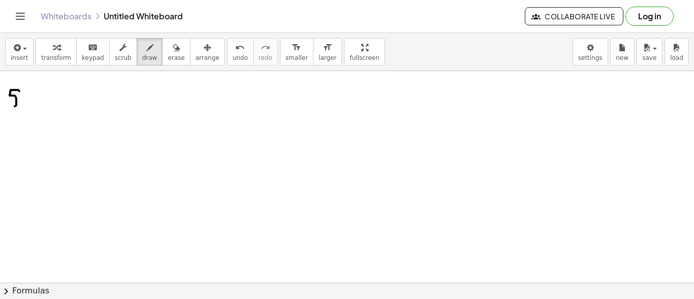
drag, startPoint x: 10, startPoint y: 93, endPoint x: 19, endPoint y: 100, distance: 11.6
drag, startPoint x: 36, startPoint y: 89, endPoint x: 37, endPoint y: 114, distance: 24.4
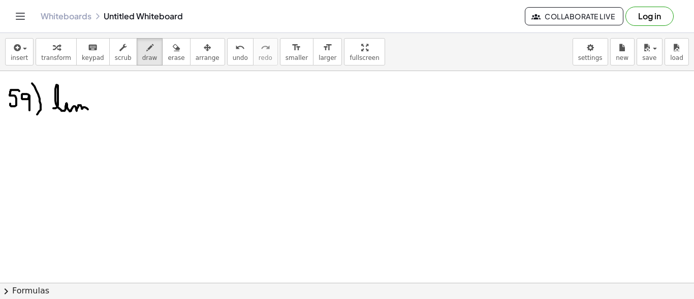
drag, startPoint x: 55, startPoint y: 108, endPoint x: 88, endPoint y: 105, distance: 33.2
drag, startPoint x: 55, startPoint y: 129, endPoint x: 64, endPoint y: 123, distance: 10.7
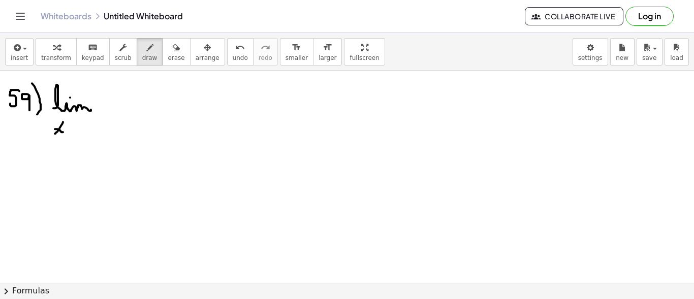
drag, startPoint x: 69, startPoint y: 129, endPoint x: 74, endPoint y: 123, distance: 7.6
drag, startPoint x: 74, startPoint y: 123, endPoint x: 80, endPoint y: 128, distance: 7.2
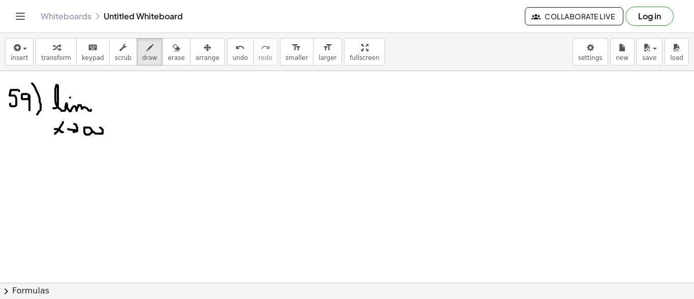
drag, startPoint x: 86, startPoint y: 134, endPoint x: 97, endPoint y: 127, distance: 12.4
drag, startPoint x: 97, startPoint y: 127, endPoint x: 90, endPoint y: 133, distance: 8.7
drag, startPoint x: 128, startPoint y: 92, endPoint x: 142, endPoint y: 103, distance: 18.1
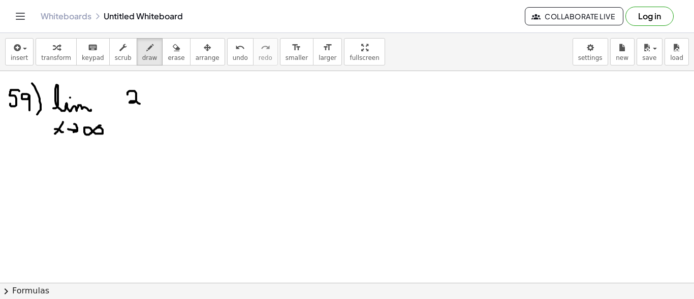
drag, startPoint x: 146, startPoint y: 105, endPoint x: 147, endPoint y: 98, distance: 7.3
drag, startPoint x: 162, startPoint y: 81, endPoint x: 164, endPoint y: 92, distance: 11.8
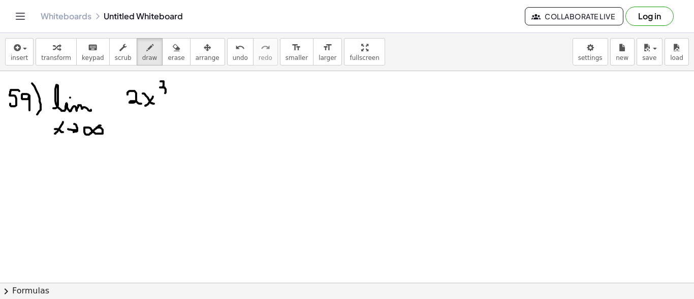
drag, startPoint x: 173, startPoint y: 100, endPoint x: 183, endPoint y: 102, distance: 9.8
drag, startPoint x: 197, startPoint y: 91, endPoint x: 205, endPoint y: 96, distance: 9.1
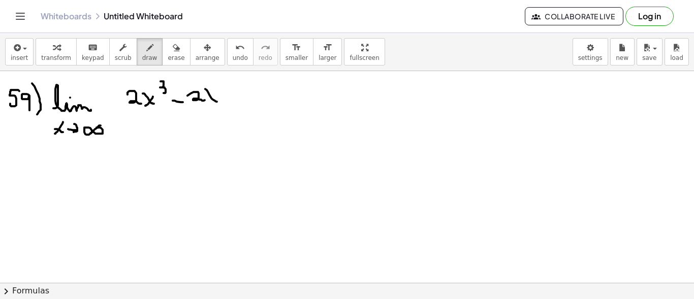
drag, startPoint x: 208, startPoint y: 92, endPoint x: 217, endPoint y: 101, distance: 12.6
drag, startPoint x: 215, startPoint y: 95, endPoint x: 210, endPoint y: 101, distance: 7.9
drag, startPoint x: 220, startPoint y: 86, endPoint x: 229, endPoint y: 93, distance: 11.3
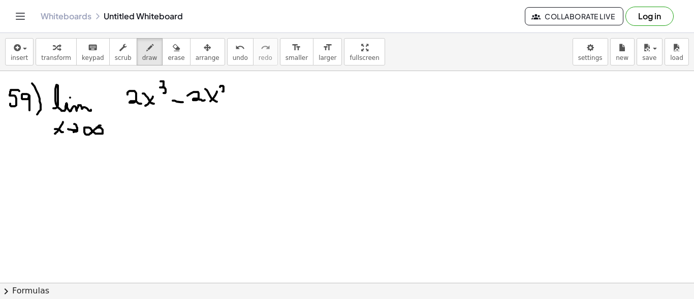
drag, startPoint x: 242, startPoint y: 94, endPoint x: 242, endPoint y: 105, distance: 11.2
drag, startPoint x: 255, startPoint y: 91, endPoint x: 263, endPoint y: 105, distance: 15.9
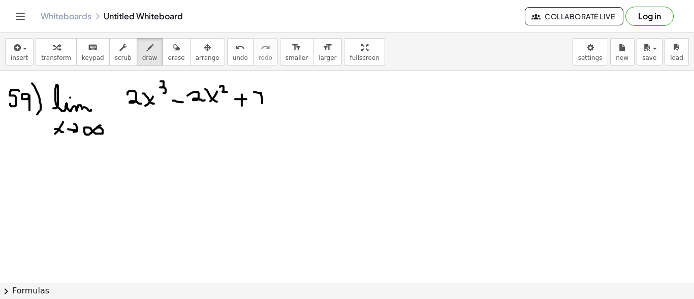
drag, startPoint x: 120, startPoint y: 114, endPoint x: 274, endPoint y: 108, distance: 154.1
drag, startPoint x: 145, startPoint y: 122, endPoint x: 154, endPoint y: 133, distance: 13.7
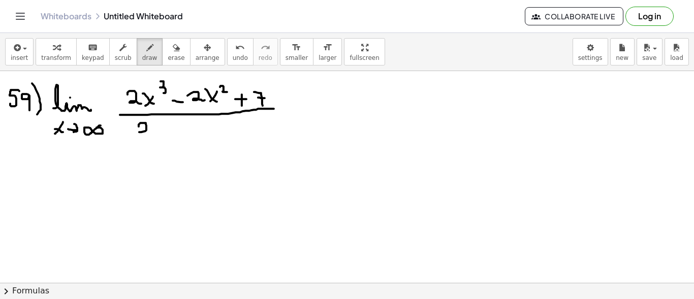
drag, startPoint x: 157, startPoint y: 128, endPoint x: 165, endPoint y: 135, distance: 10.5
drag, startPoint x: 165, startPoint y: 126, endPoint x: 158, endPoint y: 134, distance: 10.5
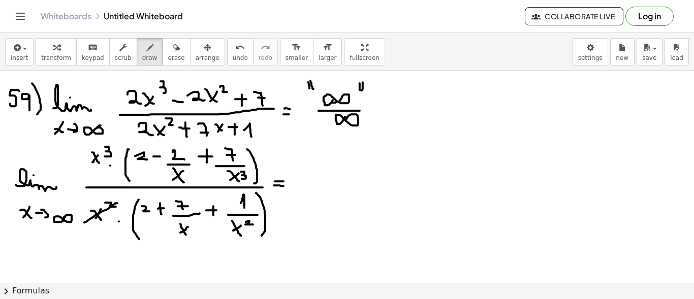
drag, startPoint x: 314, startPoint y: 172, endPoint x: 319, endPoint y: 168, distance: 6.5
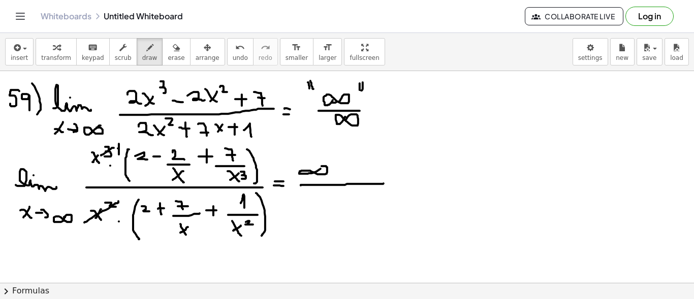
drag, startPoint x: 364, startPoint y: 162, endPoint x: 376, endPoint y: 171, distance: 14.4
drag, startPoint x: 330, startPoint y: 199, endPoint x: 349, endPoint y: 209, distance: 21.2
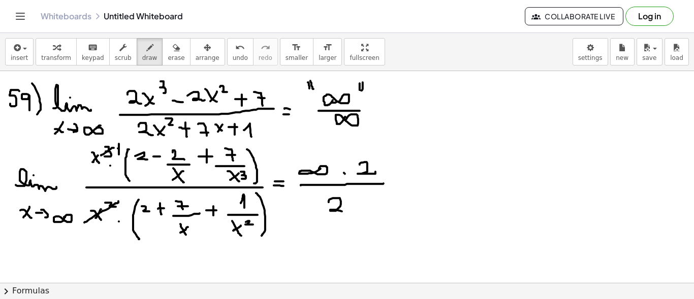
drag, startPoint x: 399, startPoint y: 182, endPoint x: 408, endPoint y: 182, distance: 8.7
drag, startPoint x: 398, startPoint y: 175, endPoint x: 409, endPoint y: 180, distance: 12.0
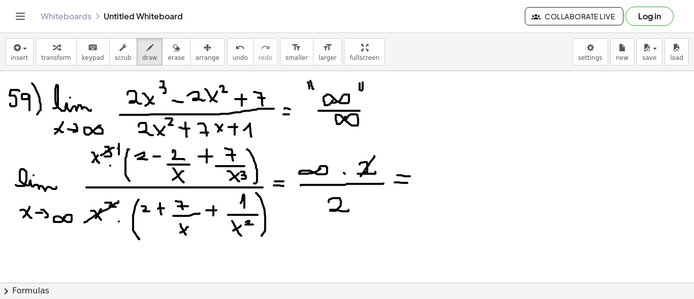
drag, startPoint x: 370, startPoint y: 162, endPoint x: 345, endPoint y: 206, distance: 51.0
drag, startPoint x: 436, startPoint y: 183, endPoint x: 431, endPoint y: 179, distance: 6.1
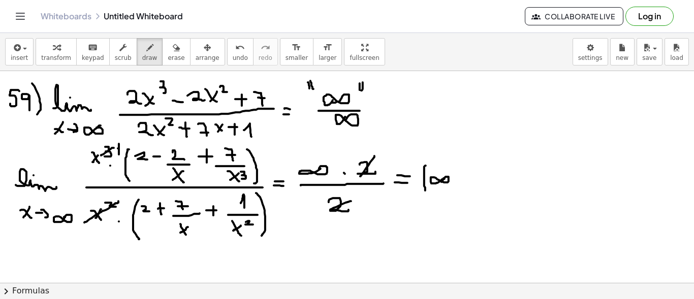
drag, startPoint x: 425, startPoint y: 165, endPoint x: 425, endPoint y: 190, distance: 24.9
drag, startPoint x: 438, startPoint y: 167, endPoint x: 418, endPoint y: 195, distance: 34.3
click at [168, 45] on div "button" at bounding box center [176, 47] width 17 height 12
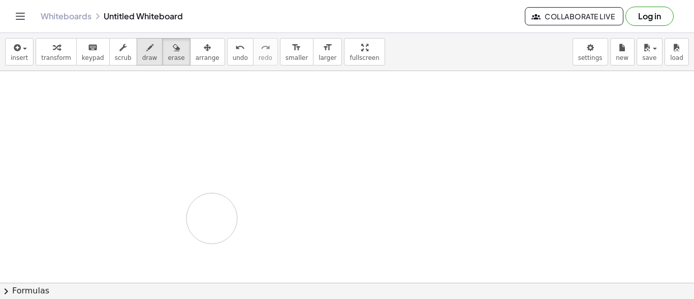
drag, startPoint x: 0, startPoint y: 91, endPoint x: 140, endPoint y: 57, distance: 144.3
click at [142, 57] on span "draw" at bounding box center [149, 57] width 15 height 7
drag, startPoint x: 30, startPoint y: 96, endPoint x: 34, endPoint y: 88, distance: 8.9
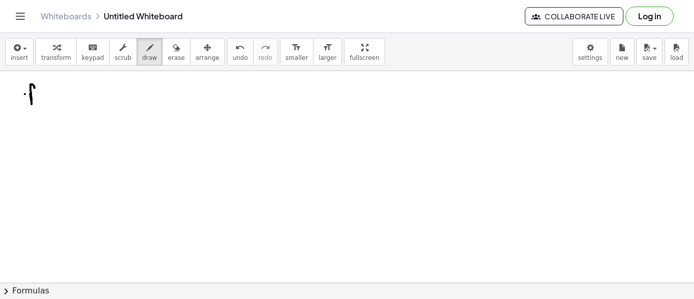
drag, startPoint x: 25, startPoint y: 94, endPoint x: 33, endPoint y: 94, distance: 7.6
drag, startPoint x: 53, startPoint y: 83, endPoint x: 49, endPoint y: 97, distance: 13.8
drag, startPoint x: 7, startPoint y: 87, endPoint x: 11, endPoint y: 101, distance: 14.3
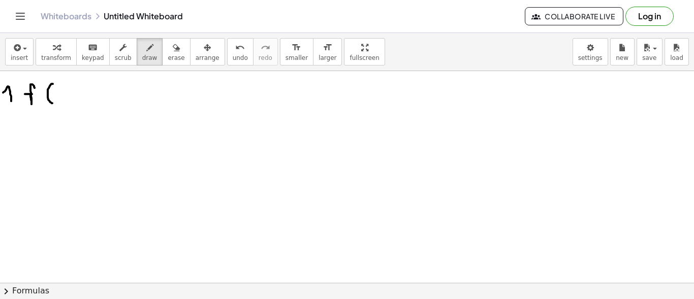
drag, startPoint x: 17, startPoint y: 91, endPoint x: 16, endPoint y: 109, distance: 17.8
drag, startPoint x: 58, startPoint y: 89, endPoint x: 69, endPoint y: 89, distance: 10.2
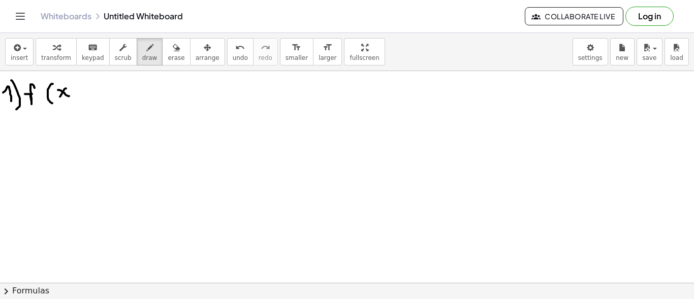
drag, startPoint x: 63, startPoint y: 91, endPoint x: 60, endPoint y: 96, distance: 5.9
drag, startPoint x: 74, startPoint y: 80, endPoint x: 78, endPoint y: 105, distance: 25.7
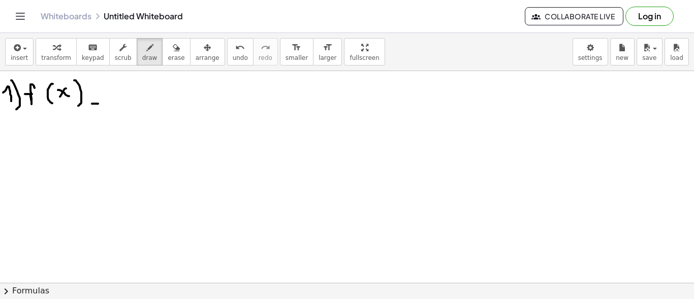
drag, startPoint x: 92, startPoint y: 97, endPoint x: 98, endPoint y: 97, distance: 6.1
drag, startPoint x: 116, startPoint y: 92, endPoint x: 129, endPoint y: 101, distance: 15.4
drag, startPoint x: 136, startPoint y: 94, endPoint x: 144, endPoint y: 101, distance: 10.8
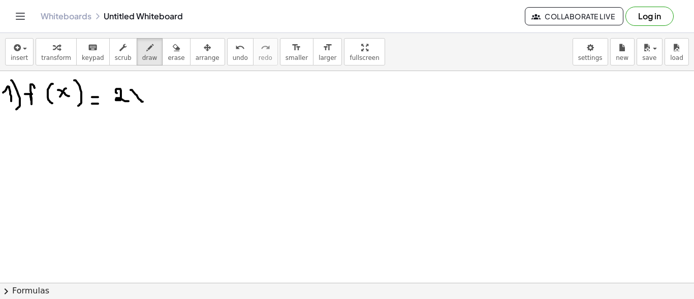
drag, startPoint x: 141, startPoint y: 88, endPoint x: 134, endPoint y: 99, distance: 13.1
drag, startPoint x: 146, startPoint y: 79, endPoint x: 153, endPoint y: 84, distance: 8.7
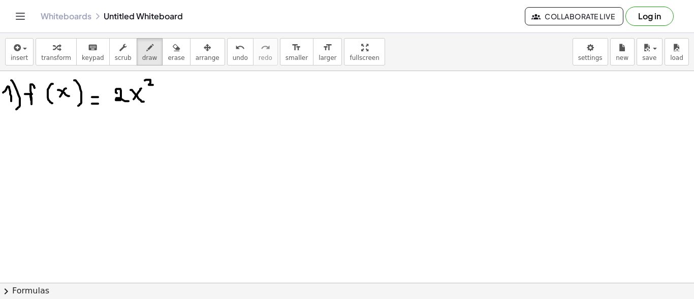
drag, startPoint x: 156, startPoint y: 95, endPoint x: 162, endPoint y: 95, distance: 6.1
drag, startPoint x: 173, startPoint y: 83, endPoint x: 183, endPoint y: 95, distance: 15.5
drag, startPoint x: 180, startPoint y: 86, endPoint x: 182, endPoint y: 101, distance: 15.5
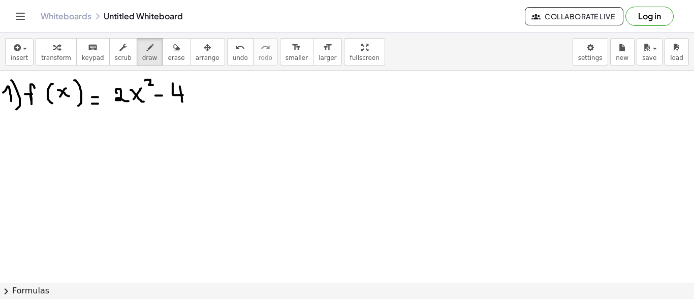
drag, startPoint x: 198, startPoint y: 89, endPoint x: 192, endPoint y: 98, distance: 10.2
drag, startPoint x: 208, startPoint y: 94, endPoint x: 216, endPoint y: 92, distance: 8.4
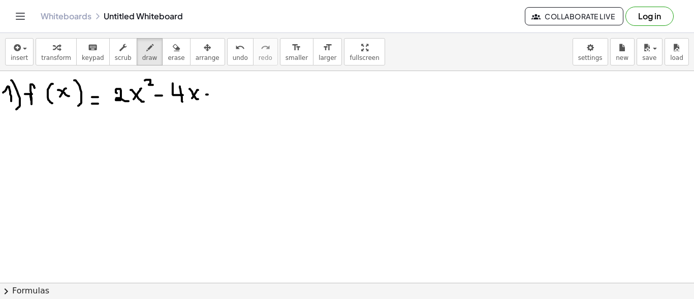
drag, startPoint x: 212, startPoint y: 87, endPoint x: 212, endPoint y: 100, distance: 12.7
drag, startPoint x: 230, startPoint y: 88, endPoint x: 231, endPoint y: 100, distance: 11.8
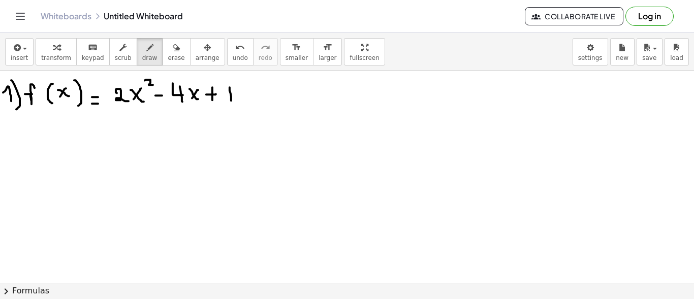
drag, startPoint x: 235, startPoint y: 89, endPoint x: 235, endPoint y: 98, distance: 9.2
drag, startPoint x: 228, startPoint y: 81, endPoint x: 235, endPoint y: 81, distance: 7.1
drag, startPoint x: 6, startPoint y: 137, endPoint x: 20, endPoint y: 143, distance: 15.3
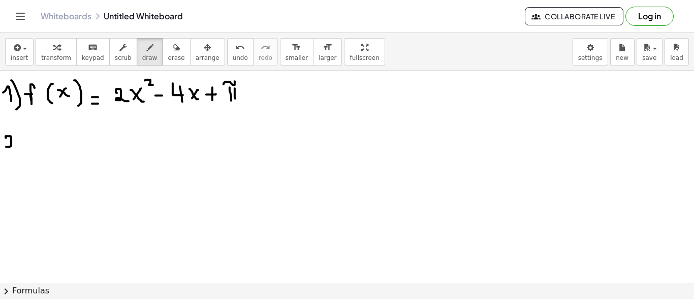
drag, startPoint x: 17, startPoint y: 124, endPoint x: 23, endPoint y: 154, distance: 31.2
drag, startPoint x: 42, startPoint y: 146, endPoint x: 45, endPoint y: 133, distance: 14.2
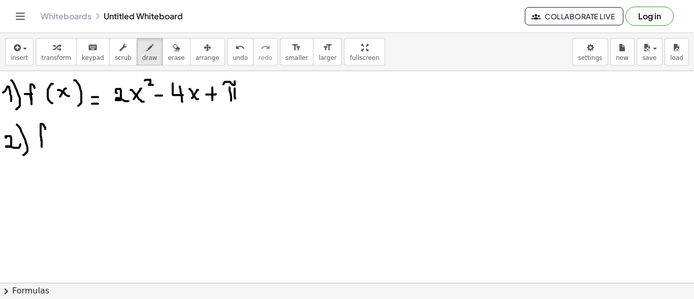
drag, startPoint x: 41, startPoint y: 141, endPoint x: 47, endPoint y: 139, distance: 6.8
drag, startPoint x: 58, startPoint y: 126, endPoint x: 60, endPoint y: 145, distance: 19.0
drag, startPoint x: 65, startPoint y: 133, endPoint x: 76, endPoint y: 134, distance: 11.7
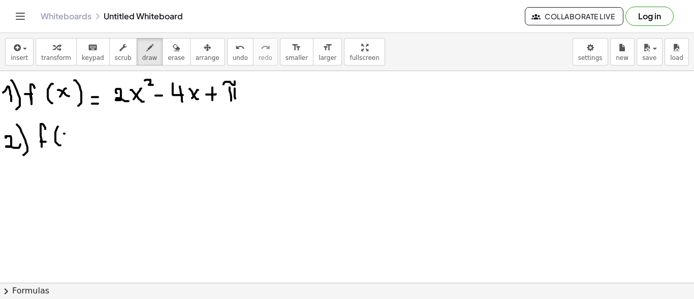
drag, startPoint x: 75, startPoint y: 131, endPoint x: 72, endPoint y: 138, distance: 7.7
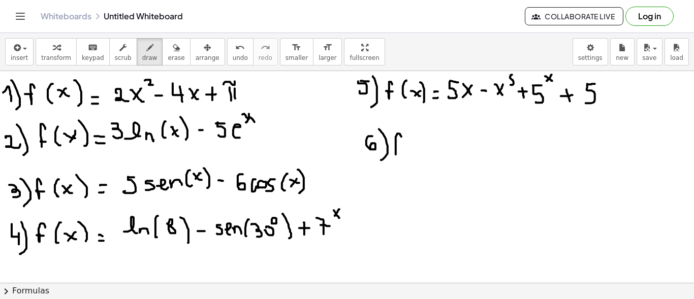
click
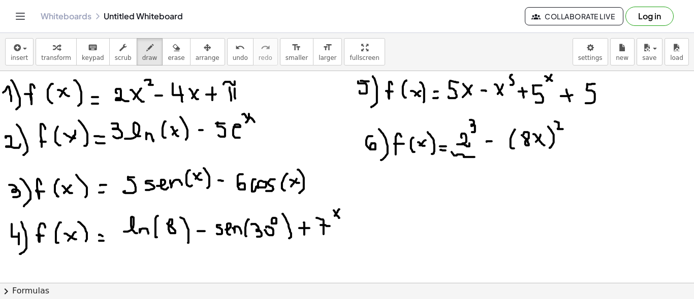
drag, startPoint x: 454, startPoint y: 155, endPoint x: 465, endPoint y: 176, distance: 23.6
drag, startPoint x: 488, startPoint y: 174, endPoint x: 496, endPoint y: 174, distance: 8.6
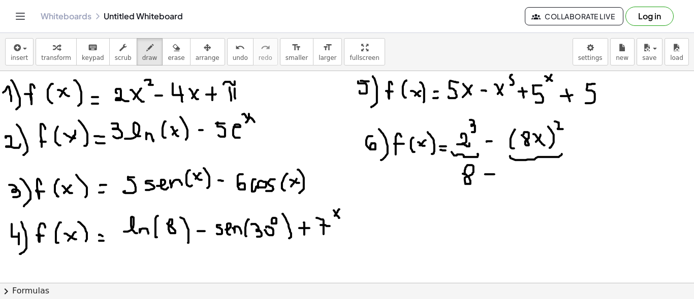
drag, startPoint x: 510, startPoint y: 155, endPoint x: 562, endPoint y: 152, distance: 51.4
drag, startPoint x: 522, startPoint y: 171, endPoint x: 535, endPoint y: 171, distance: 12.7
drag, startPoint x: 535, startPoint y: 169, endPoint x: 541, endPoint y: 174, distance: 7.2
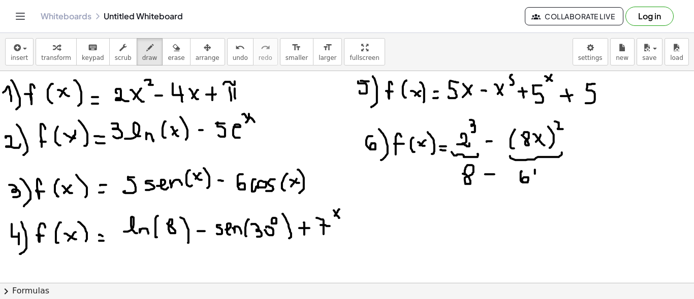
drag, startPoint x: 541, startPoint y: 170, endPoint x: 541, endPoint y: 179, distance: 8.6
drag, startPoint x: 547, startPoint y: 173, endPoint x: 557, endPoint y: 178, distance: 11.1
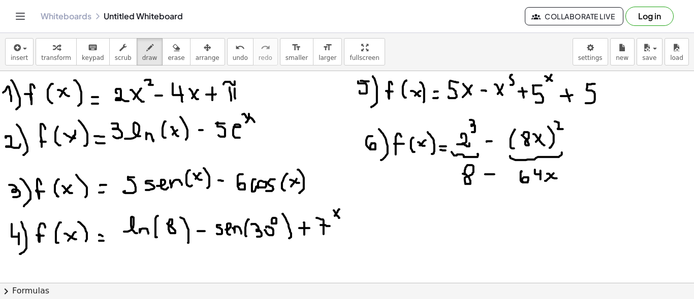
drag, startPoint x: 545, startPoint y: 180, endPoint x: 561, endPoint y: 168, distance: 19.9
drag, startPoint x: 561, startPoint y: 166, endPoint x: 570, endPoint y: 171, distance: 10.0
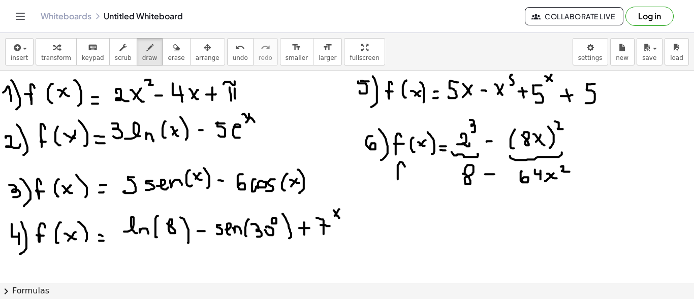
drag, startPoint x: 394, startPoint y: 172, endPoint x: 403, endPoint y: 174, distance: 9.8
drag, startPoint x: 416, startPoint y: 166, endPoint x: 416, endPoint y: 172, distance: 6.6
drag, startPoint x: 422, startPoint y: 175, endPoint x: 429, endPoint y: 180, distance: 8.3
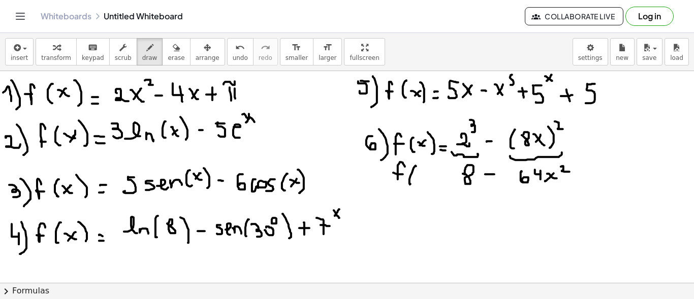
drag, startPoint x: 434, startPoint y: 168, endPoint x: 441, endPoint y: 182, distance: 16.1
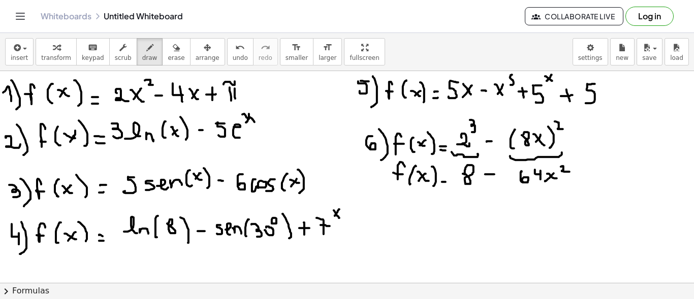
drag, startPoint x: 403, startPoint y: 217, endPoint x: 409, endPoint y: 206, distance: 12.0
drag, startPoint x: 400, startPoint y: 210, endPoint x: 413, endPoint y: 210, distance: 12.7
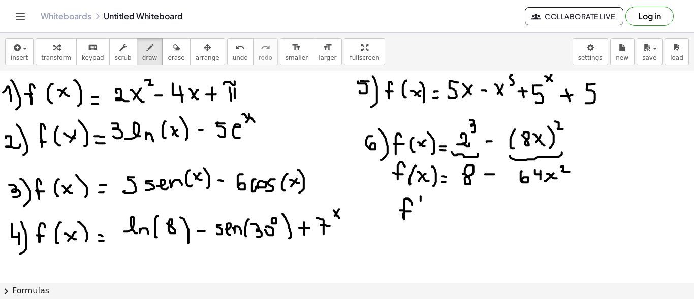
drag, startPoint x: 421, startPoint y: 196, endPoint x: 421, endPoint y: 202, distance: 5.6
drag, startPoint x: 429, startPoint y: 203, endPoint x: 433, endPoint y: 211, distance: 8.9
drag, startPoint x: 437, startPoint y: 208, endPoint x: 444, endPoint y: 211, distance: 7.6
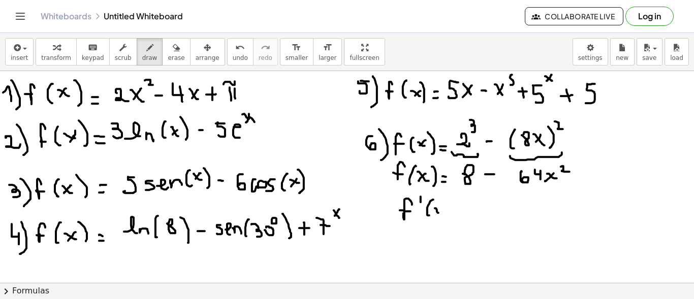
drag, startPoint x: 450, startPoint y: 201, endPoint x: 453, endPoint y: 219, distance: 18.0
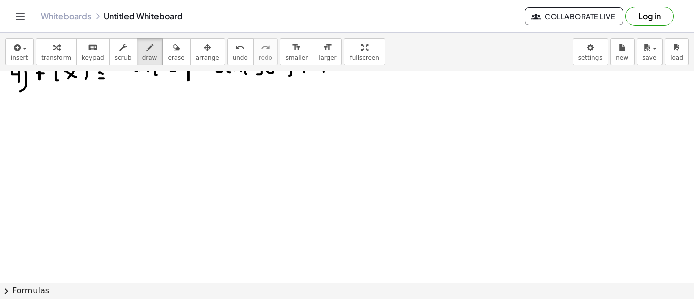
scroll to position [165, 0]
drag, startPoint x: 22, startPoint y: 118, endPoint x: 23, endPoint y: 127, distance: 8.2
click at [23, 133] on div at bounding box center [347, 177] width 694 height 543
drag, startPoint x: 29, startPoint y: 121, endPoint x: 28, endPoint y: 134, distance: 12.2
click at [26, 141] on div at bounding box center [347, 177] width 694 height 543
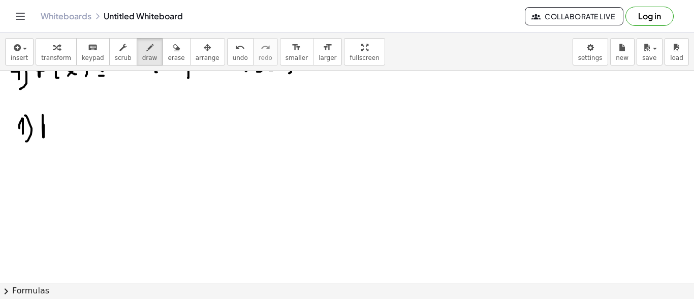
drag, startPoint x: 44, startPoint y: 131, endPoint x: 47, endPoint y: 120, distance: 10.8
click at [47, 120] on div at bounding box center [347, 177] width 694 height 543
drag, startPoint x: 43, startPoint y: 125, endPoint x: 49, endPoint y: 122, distance: 6.6
click at [47, 126] on div at bounding box center [347, 177] width 694 height 543
click at [52, 120] on div at bounding box center [347, 177] width 694 height 543
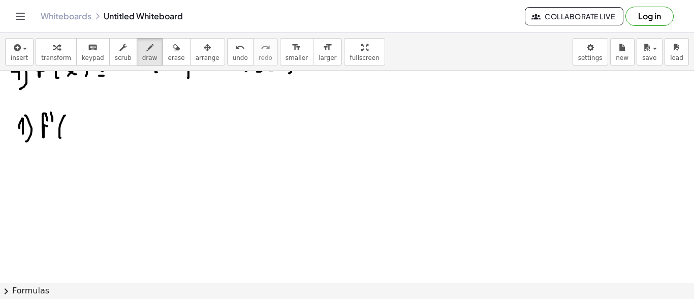
drag, startPoint x: 64, startPoint y: 116, endPoint x: 67, endPoint y: 132, distance: 16.0
click at [63, 137] on div at bounding box center [347, 177] width 694 height 543
drag, startPoint x: 71, startPoint y: 125, endPoint x: 79, endPoint y: 133, distance: 11.5
click at [79, 134] on div at bounding box center [347, 177] width 694 height 543
click at [70, 131] on div at bounding box center [347, 177] width 694 height 543
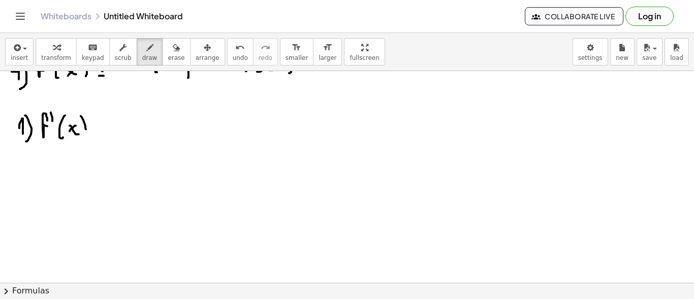
drag, startPoint x: 85, startPoint y: 125, endPoint x: 91, endPoint y: 135, distance: 11.4
click at [85, 137] on div at bounding box center [347, 177] width 694 height 543
click at [102, 134] on div at bounding box center [347, 177] width 694 height 543
click at [101, 130] on div at bounding box center [347, 177] width 694 height 543
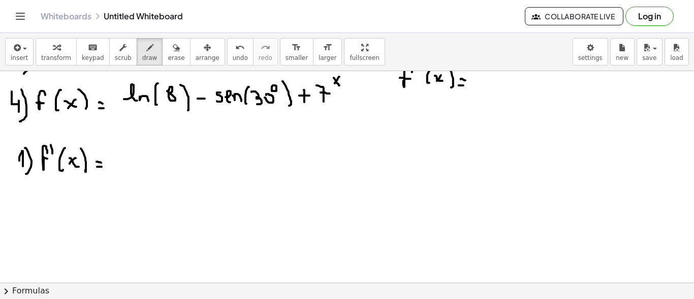
scroll to position [134, 0]
drag, startPoint x: 111, startPoint y: 153, endPoint x: 126, endPoint y: 164, distance: 18.6
click at [126, 164] on div at bounding box center [347, 208] width 694 height 543
click at [133, 164] on div at bounding box center [347, 208] width 694 height 543
drag, startPoint x: 143, startPoint y: 150, endPoint x: 161, endPoint y: 168, distance: 25.5
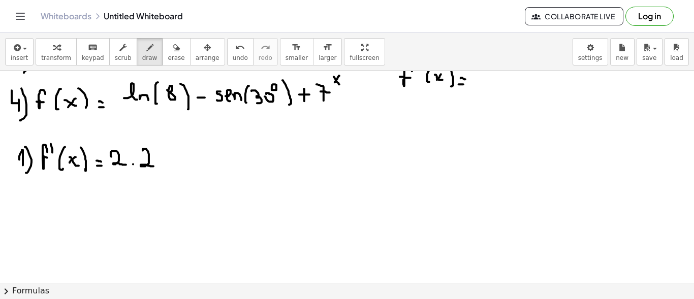
click at [155, 166] on div at bounding box center [347, 208] width 694 height 543
click at [163, 164] on div at bounding box center [347, 208] width 694 height 543
drag, startPoint x: 173, startPoint y: 152, endPoint x: 182, endPoint y: 163, distance: 13.3
click at [182, 163] on div at bounding box center [347, 208] width 694 height 543
drag, startPoint x: 179, startPoint y: 153, endPoint x: 173, endPoint y: 160, distance: 9.7
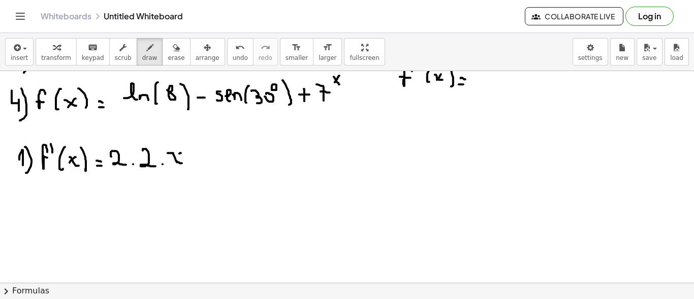
click at [173, 160] on div at bounding box center [347, 208] width 694 height 543
drag, startPoint x: 191, startPoint y: 138, endPoint x: 201, endPoint y: 145, distance: 12.3
click at [198, 147] on div at bounding box center [347, 208] width 694 height 543
drag, startPoint x: 202, startPoint y: 141, endPoint x: 209, endPoint y: 141, distance: 6.6
click at [208, 141] on div at bounding box center [347, 208] width 694 height 543
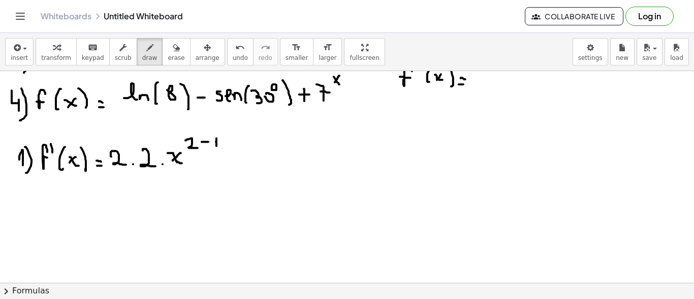
drag, startPoint x: 216, startPoint y: 141, endPoint x: 216, endPoint y: 151, distance: 10.2
click at [216, 151] on div at bounding box center [347, 208] width 694 height 543
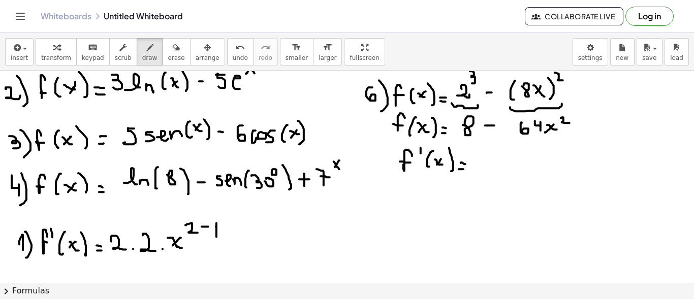
scroll to position [0, 0]
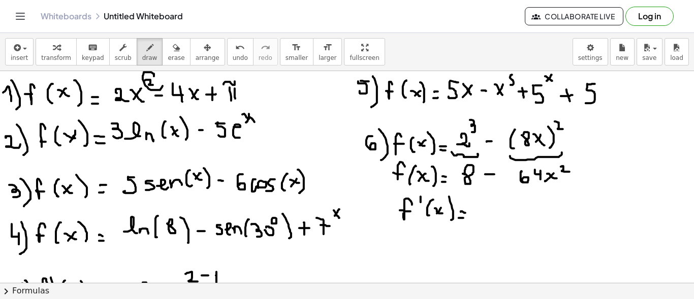
drag, startPoint x: 150, startPoint y: 72, endPoint x: 158, endPoint y: 74, distance: 8.5
drag, startPoint x: 141, startPoint y: 75, endPoint x: 125, endPoint y: 86, distance: 19.7
drag, startPoint x: 123, startPoint y: 80, endPoint x: 131, endPoint y: 85, distance: 9.6
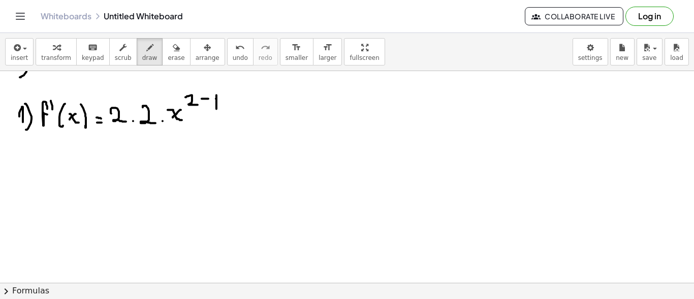
scroll to position [182, 0]
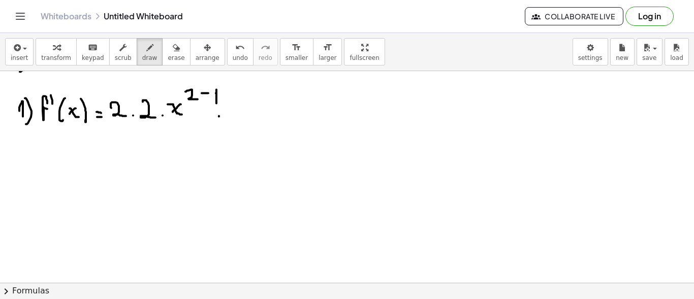
drag, startPoint x: 219, startPoint y: 116, endPoint x: 228, endPoint y: 115, distance: 9.2
click at [227, 115] on div at bounding box center [347, 160] width 694 height 543
drag, startPoint x: 235, startPoint y: 102, endPoint x: 242, endPoint y: 110, distance: 10.5
click at [242, 110] on div at bounding box center [347, 160] width 694 height 543
drag, startPoint x: 241, startPoint y: 106, endPoint x: 240, endPoint y: 121, distance: 14.8
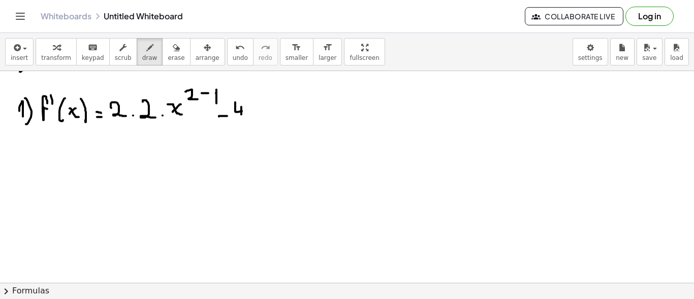
click at [240, 121] on div at bounding box center [347, 160] width 694 height 543
click at [245, 117] on div at bounding box center [347, 160] width 694 height 543
drag, startPoint x: 252, startPoint y: 112, endPoint x: 257, endPoint y: 114, distance: 5.7
click at [252, 122] on div at bounding box center [347, 160] width 694 height 543
drag, startPoint x: 259, startPoint y: 112, endPoint x: 267, endPoint y: 107, distance: 9.3
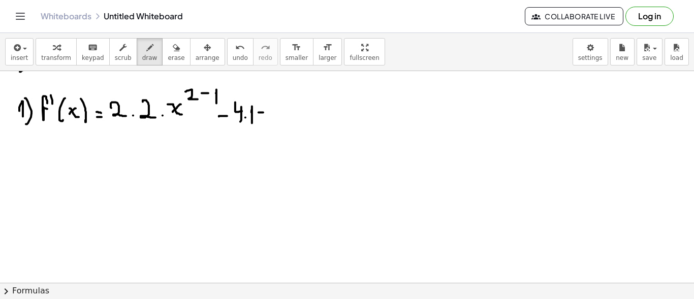
click at [268, 111] on div at bounding box center [347, 160] width 694 height 543
drag, startPoint x: 265, startPoint y: 107, endPoint x: 265, endPoint y: 120, distance: 13.2
click at [265, 120] on div at bounding box center [347, 160] width 694 height 543
click at [278, 108] on div at bounding box center [347, 160] width 694 height 543
drag, startPoint x: 290, startPoint y: 116, endPoint x: 299, endPoint y: 116, distance: 9.1
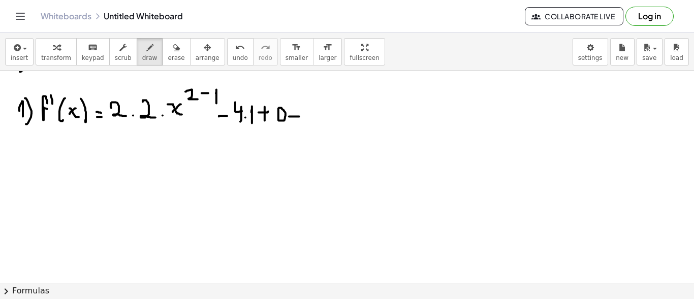
click at [299, 116] on div at bounding box center [347, 160] width 694 height 543
drag, startPoint x: 289, startPoint y: 117, endPoint x: 296, endPoint y: 118, distance: 6.7
click at [296, 118] on div at bounding box center [347, 160] width 694 height 543
drag, startPoint x: 316, startPoint y: 107, endPoint x: 324, endPoint y: 111, distance: 9.5
click at [324, 111] on div at bounding box center [347, 160] width 694 height 543
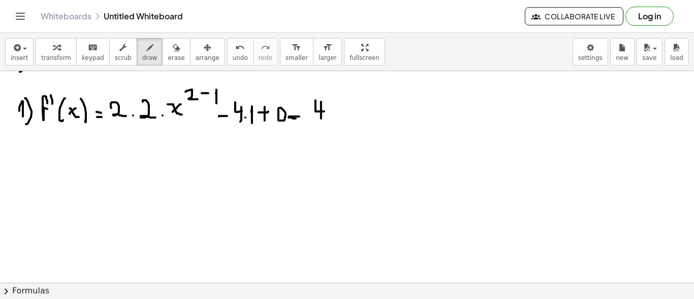
drag, startPoint x: 321, startPoint y: 101, endPoint x: 312, endPoint y: 120, distance: 21.6
click at [320, 119] on div at bounding box center [347, 160] width 694 height 543
drag, startPoint x: 292, startPoint y: 116, endPoint x: 301, endPoint y: 116, distance: 9.1
click at [301, 116] on div at bounding box center [347, 160] width 694 height 543
drag, startPoint x: 292, startPoint y: 108, endPoint x: 305, endPoint y: 108, distance: 13.2
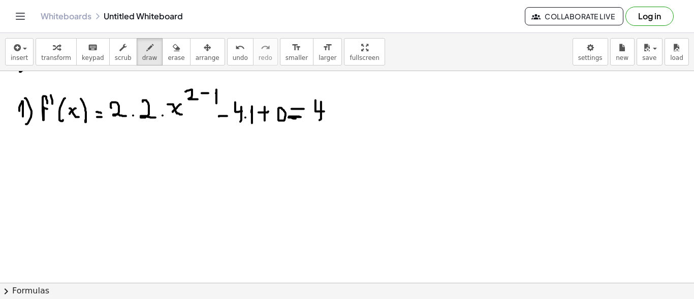
click at [305, 108] on div at bounding box center [347, 160] width 694 height 543
drag, startPoint x: 335, startPoint y: 110, endPoint x: 338, endPoint y: 114, distance: 5.5
click at [338, 114] on div at bounding box center [347, 160] width 694 height 543
drag, startPoint x: 333, startPoint y: 105, endPoint x: 326, endPoint y: 112, distance: 10.4
click at [326, 112] on div at bounding box center [347, 160] width 694 height 543
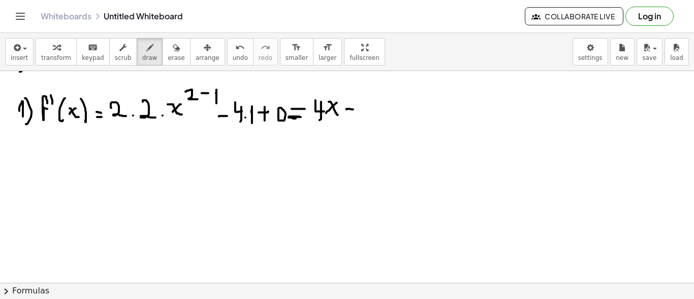
drag, startPoint x: 350, startPoint y: 108, endPoint x: 356, endPoint y: 109, distance: 5.6
click at [356, 109] on div at bounding box center [347, 160] width 694 height 543
drag, startPoint x: 364, startPoint y: 100, endPoint x: 373, endPoint y: 106, distance: 10.7
click at [374, 110] on div at bounding box center [347, 160] width 694 height 543
drag, startPoint x: 373, startPoint y: 105, endPoint x: 371, endPoint y: 119, distance: 13.9
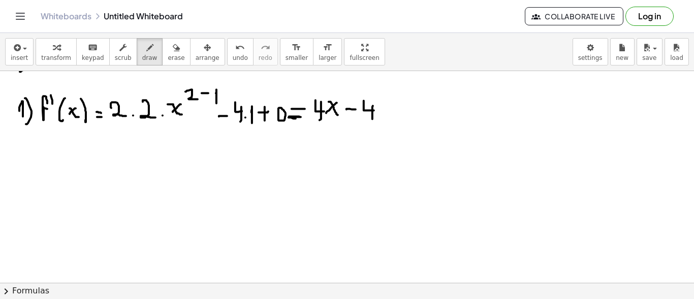
click at [372, 119] on div at bounding box center [347, 160] width 694 height 543
drag, startPoint x: 13, startPoint y: 147, endPoint x: 25, endPoint y: 149, distance: 12.5
click at [23, 154] on div at bounding box center [347, 160] width 694 height 543
drag, startPoint x: 25, startPoint y: 139, endPoint x: 34, endPoint y: 153, distance: 16.6
click at [26, 163] on div at bounding box center [347, 160] width 694 height 543
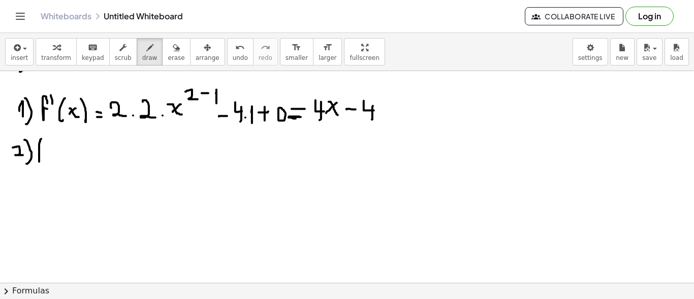
drag, startPoint x: 39, startPoint y: 161, endPoint x: 43, endPoint y: 145, distance: 16.3
click at [44, 144] on div at bounding box center [347, 160] width 694 height 543
click at [42, 149] on div at bounding box center [347, 160] width 694 height 543
click at [54, 143] on div at bounding box center [347, 160] width 694 height 543
click at [65, 160] on div at bounding box center [347, 160] width 694 height 543
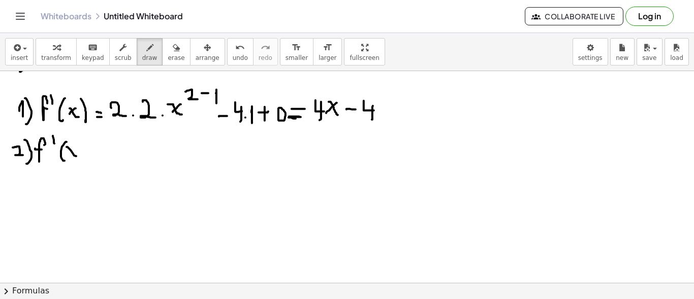
click at [76, 155] on div at bounding box center [347, 160] width 694 height 543
click at [69, 154] on div at bounding box center [347, 160] width 694 height 543
click at [82, 161] on div at bounding box center [347, 160] width 694 height 543
click at [102, 158] on div at bounding box center [347, 160] width 694 height 543
click at [103, 154] on div at bounding box center [347, 160] width 694 height 543
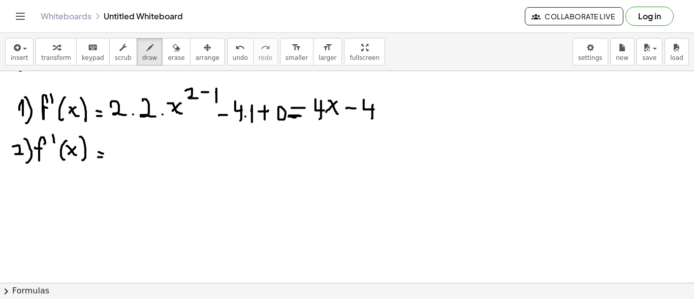
scroll to position [174, 0]
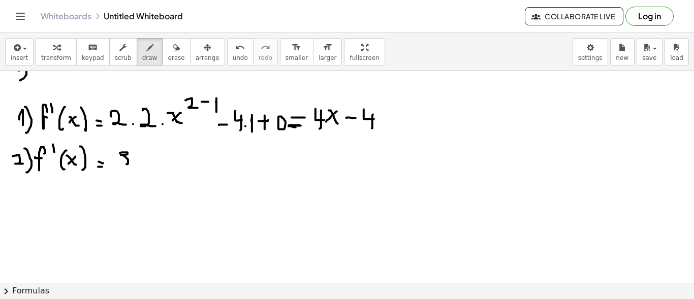
click at [121, 163] on div at bounding box center [347, 168] width 694 height 543
click at [137, 162] on div at bounding box center [347, 168] width 694 height 543
click at [152, 159] on div at bounding box center [347, 168] width 694 height 543
click at [159, 162] on div at bounding box center [347, 168] width 694 height 543
click at [160, 180] on div at bounding box center [347, 168] width 694 height 543
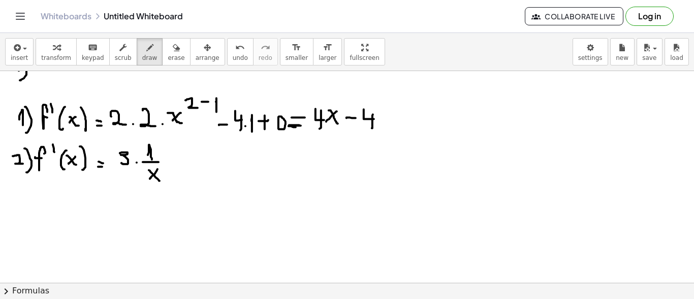
click at [150, 178] on div at bounding box center [347, 168] width 694 height 543
click at [178, 159] on div at bounding box center [347, 168] width 694 height 543
click at [201, 146] on div at bounding box center [347, 168] width 694 height 543
click at [192, 158] on div at bounding box center [347, 168] width 694 height 543
click at [217, 161] on div at bounding box center [347, 168] width 694 height 543
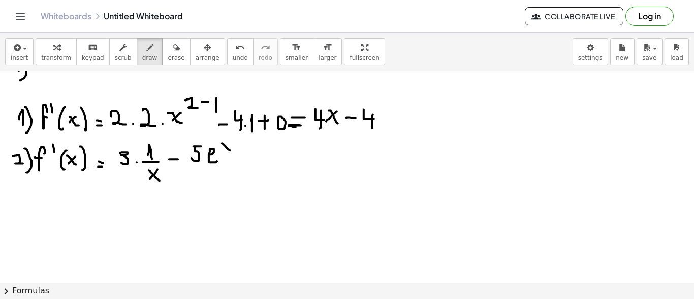
click at [232, 150] on div at bounding box center [347, 168] width 694 height 543
click at [223, 151] on div at bounding box center [347, 168] width 694 height 543
click at [248, 162] on div at bounding box center [347, 168] width 694 height 543
click at [250, 158] on div at bounding box center [347, 168] width 694 height 543
click at [269, 160] on div at bounding box center [347, 168] width 694 height 543
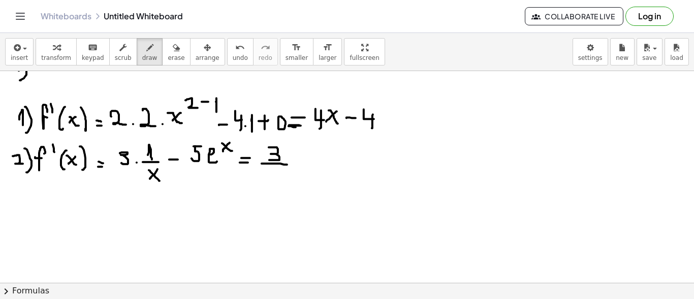
click at [288, 164] on div at bounding box center [347, 168] width 694 height 543
click at [284, 179] on div at bounding box center [347, 168] width 694 height 543
click at [275, 179] on div at bounding box center [347, 168] width 694 height 543
click at [303, 160] on div at bounding box center [347, 168] width 694 height 543
click at [324, 147] on div at bounding box center [347, 168] width 694 height 543
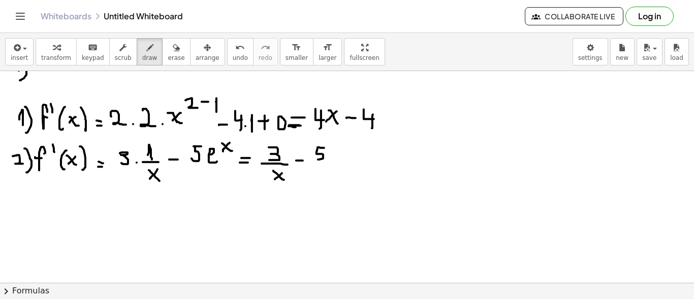
click at [318, 159] on div at bounding box center [347, 168] width 694 height 543
click at [339, 158] on div at bounding box center [347, 168] width 694 height 543
click at [350, 144] on div at bounding box center [347, 168] width 694 height 543
click at [343, 144] on div at bounding box center [347, 168] width 694 height 543
click at [18, 210] on div at bounding box center [347, 168] width 694 height 543
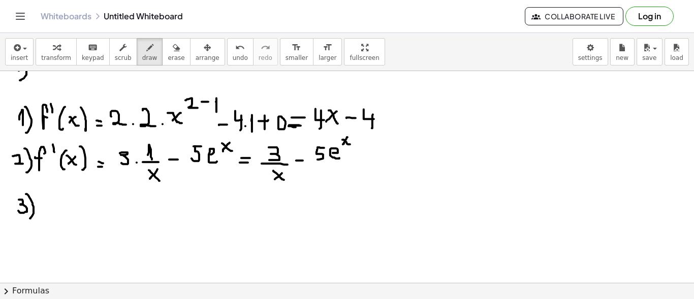
click at [28, 218] on div at bounding box center [347, 168] width 694 height 543
click at [46, 197] on div at bounding box center [347, 168] width 694 height 543
click at [48, 205] on div at bounding box center [347, 168] width 694 height 543
click at [53, 198] on div at bounding box center [347, 168] width 694 height 543
click at [69, 212] on div at bounding box center [347, 168] width 694 height 543
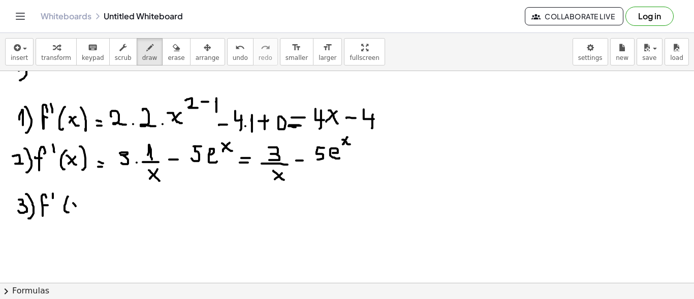
click at [80, 209] on div at bounding box center [347, 168] width 694 height 543
click at [75, 209] on div at bounding box center [347, 168] width 694 height 543
click at [89, 212] on div at bounding box center [347, 168] width 694 height 543
click at [103, 210] on div at bounding box center [347, 168] width 694 height 543
click at [106, 206] on div at bounding box center [347, 168] width 694 height 543
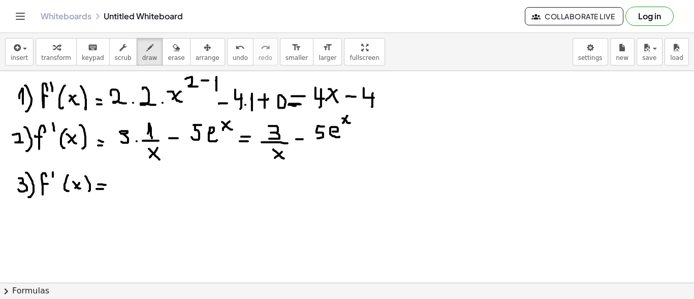
scroll to position [196, 0]
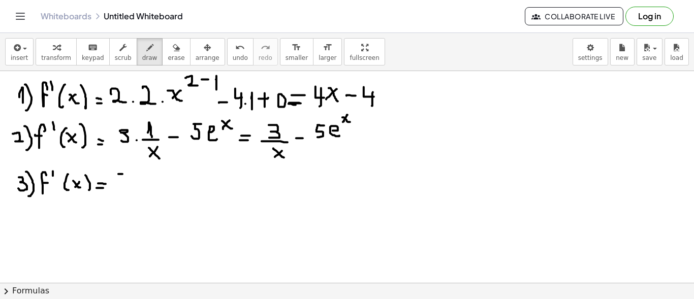
click at [124, 173] on div at bounding box center [347, 146] width 694 height 543
drag, startPoint x: 118, startPoint y: 178, endPoint x: 121, endPoint y: 188, distance: 10.1
click at [121, 188] on div at bounding box center [347, 146] width 694 height 543
drag, startPoint x: 135, startPoint y: 178, endPoint x: 141, endPoint y: 182, distance: 7.3
click at [140, 186] on div at bounding box center [347, 146] width 694 height 543
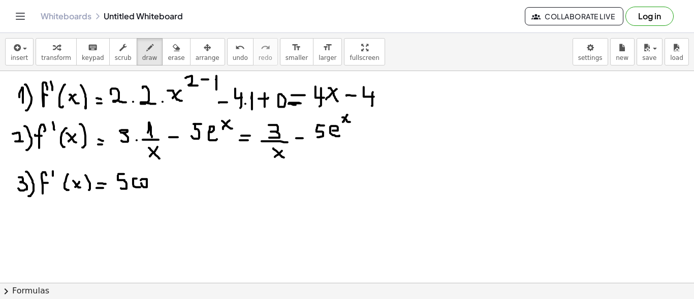
click at [141, 181] on div at bounding box center [347, 146] width 694 height 543
drag, startPoint x: 161, startPoint y: 176, endPoint x: 155, endPoint y: 186, distance: 11.4
click at [156, 187] on div at bounding box center [347, 146] width 694 height 543
drag, startPoint x: 172, startPoint y: 176, endPoint x: 174, endPoint y: 189, distance: 13.4
click at [173, 190] on div at bounding box center [347, 146] width 694 height 543
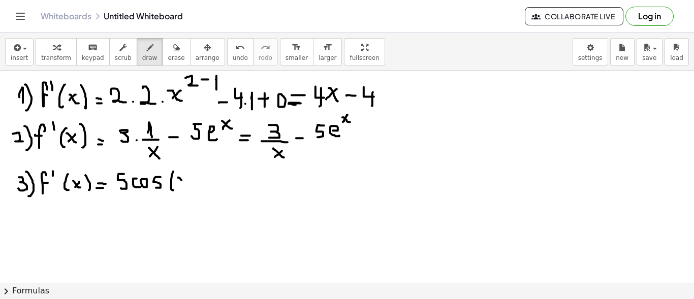
drag, startPoint x: 181, startPoint y: 179, endPoint x: 188, endPoint y: 183, distance: 7.8
click at [188, 184] on div at bounding box center [347, 146] width 694 height 543
click at [180, 182] on div at bounding box center [347, 146] width 694 height 543
drag, startPoint x: 192, startPoint y: 169, endPoint x: 194, endPoint y: 190, distance: 20.9
click at [194, 192] on div at bounding box center [347, 146] width 694 height 543
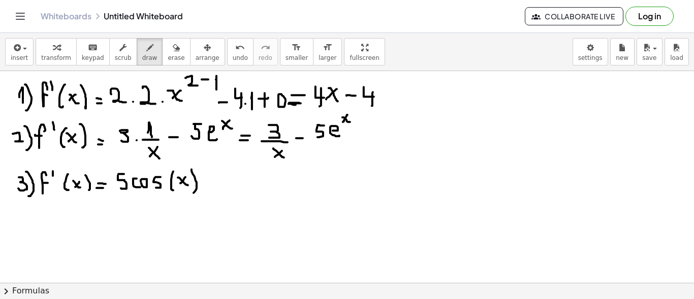
click at [209, 178] on div at bounding box center [347, 146] width 694 height 543
click at [223, 183] on div at bounding box center [347, 146] width 694 height 543
drag, startPoint x: 243, startPoint y: 168, endPoint x: 240, endPoint y: 195, distance: 27.1
click at [239, 198] on div at bounding box center [347, 146] width 694 height 543
drag, startPoint x: 243, startPoint y: 182, endPoint x: 250, endPoint y: 182, distance: 6.6
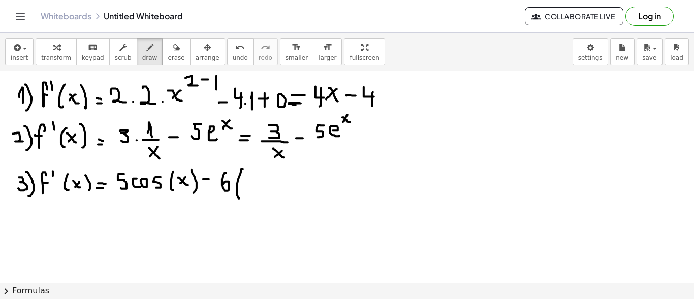
click at [248, 182] on div at bounding box center [347, 146] width 694 height 543
drag, startPoint x: 254, startPoint y: 176, endPoint x: 260, endPoint y: 182, distance: 8.3
click at [257, 187] on div at bounding box center [347, 146] width 694 height 543
drag, startPoint x: 264, startPoint y: 181, endPoint x: 272, endPoint y: 180, distance: 8.7
click at [270, 188] on div at bounding box center [347, 146] width 694 height 543
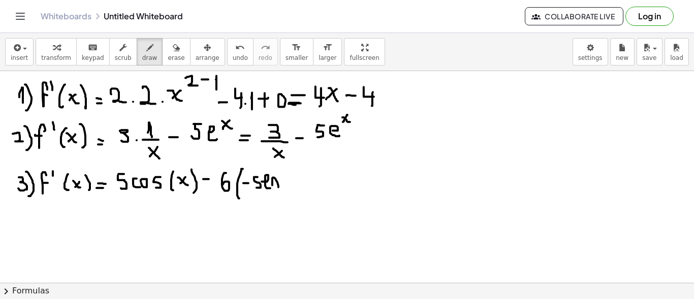
drag, startPoint x: 272, startPoint y: 180, endPoint x: 284, endPoint y: 177, distance: 12.0
click at [279, 186] on div at bounding box center [347, 146] width 694 height 543
drag, startPoint x: 286, startPoint y: 168, endPoint x: 288, endPoint y: 184, distance: 16.9
click at [287, 191] on div at bounding box center [347, 146] width 694 height 543
click at [301, 186] on div at bounding box center [347, 146] width 694 height 543
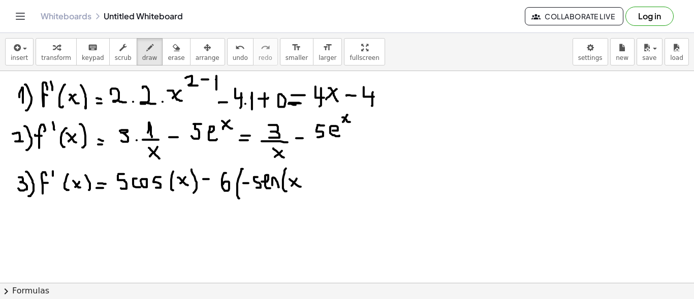
click at [292, 185] on div at bounding box center [347, 146] width 694 height 543
drag, startPoint x: 305, startPoint y: 176, endPoint x: 307, endPoint y: 187, distance: 11.5
click at [307, 187] on div at bounding box center [347, 146] width 694 height 543
drag, startPoint x: 312, startPoint y: 167, endPoint x: 319, endPoint y: 189, distance: 23.1
click at [316, 189] on div at bounding box center [347, 146] width 694 height 543
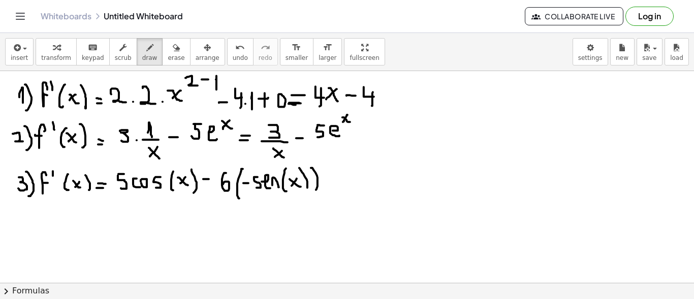
click at [329, 188] on div at bounding box center [347, 146] width 694 height 543
drag, startPoint x: 328, startPoint y: 182, endPoint x: 341, endPoint y: 180, distance: 12.9
click at [330, 182] on div at bounding box center [347, 146] width 694 height 543
drag, startPoint x: 352, startPoint y: 169, endPoint x: 351, endPoint y: 184, distance: 15.8
click at [351, 184] on div at bounding box center [347, 146] width 694 height 543
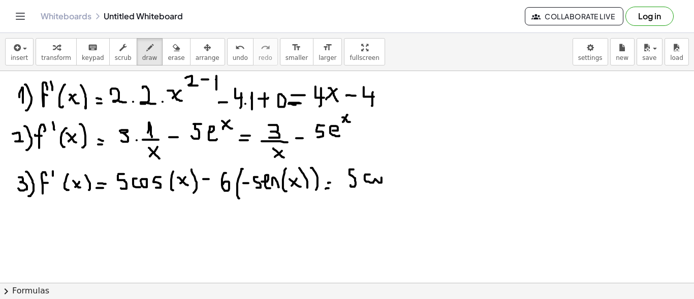
drag, startPoint x: 366, startPoint y: 174, endPoint x: 375, endPoint y: 183, distance: 12.6
click at [373, 183] on div at bounding box center [347, 146] width 694 height 543
drag, startPoint x: 389, startPoint y: 174, endPoint x: 387, endPoint y: 184, distance: 10.3
click at [387, 185] on div at bounding box center [347, 146] width 694 height 543
drag, startPoint x: 407, startPoint y: 172, endPoint x: 408, endPoint y: 177, distance: 5.8
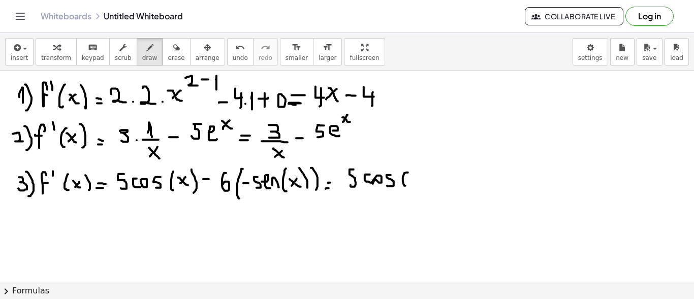
click at [406, 185] on div at bounding box center [347, 146] width 694 height 543
drag, startPoint x: 410, startPoint y: 176, endPoint x: 417, endPoint y: 179, distance: 7.1
click at [416, 179] on div at bounding box center [347, 146] width 694 height 543
click at [413, 177] on div at bounding box center [347, 146] width 694 height 543
drag, startPoint x: 425, startPoint y: 174, endPoint x: 434, endPoint y: 182, distance: 12.6
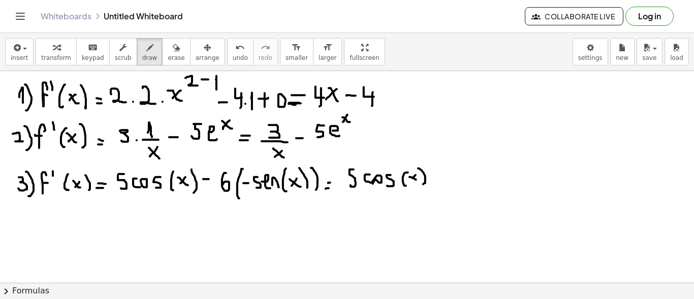
click at [423, 184] on div at bounding box center [347, 146] width 694 height 543
drag, startPoint x: 434, startPoint y: 175, endPoint x: 440, endPoint y: 175, distance: 5.6
click at [440, 175] on div at bounding box center [347, 146] width 694 height 543
drag, startPoint x: 438, startPoint y: 171, endPoint x: 424, endPoint y: 181, distance: 16.8
click at [438, 182] on div at bounding box center [347, 146] width 694 height 543
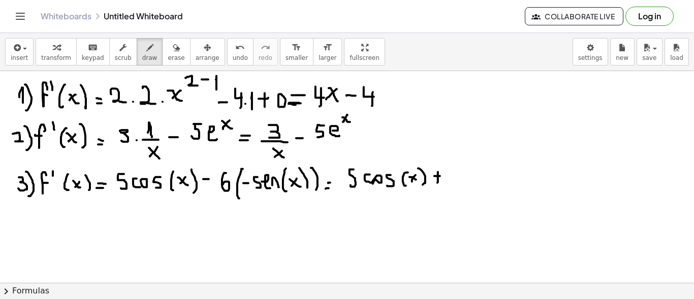
click at [411, 182] on div at bounding box center [347, 146] width 694 height 543
drag, startPoint x: 456, startPoint y: 169, endPoint x: 452, endPoint y: 178, distance: 9.8
click at [452, 178] on div at bounding box center [347, 146] width 694 height 543
drag, startPoint x: 479, startPoint y: 171, endPoint x: 479, endPoint y: 177, distance: 6.6
click at [471, 180] on div at bounding box center [347, 146] width 694 height 543
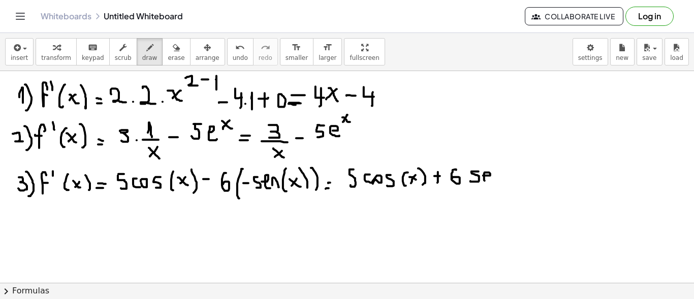
click at [487, 179] on div at bounding box center [347, 146] width 694 height 543
click at [496, 179] on div at bounding box center [347, 146] width 694 height 543
drag, startPoint x: 506, startPoint y: 164, endPoint x: 509, endPoint y: 176, distance: 12.0
click at [508, 181] on div at bounding box center [347, 146] width 694 height 543
drag, startPoint x: 513, startPoint y: 173, endPoint x: 521, endPoint y: 170, distance: 8.5
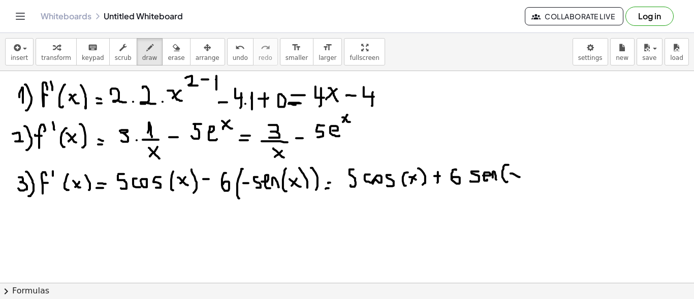
click at [520, 176] on div at bounding box center [347, 146] width 694 height 543
drag, startPoint x: 519, startPoint y: 170, endPoint x: 514, endPoint y: 176, distance: 7.9
click at [514, 176] on div at bounding box center [347, 146] width 694 height 543
drag, startPoint x: 525, startPoint y: 167, endPoint x: 520, endPoint y: 182, distance: 15.4
click at [524, 182] on div at bounding box center [347, 146] width 694 height 543
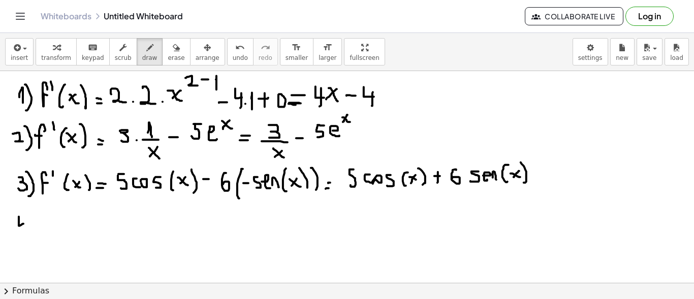
drag, startPoint x: 19, startPoint y: 225, endPoint x: 26, endPoint y: 221, distance: 8.9
click at [26, 223] on div at bounding box center [347, 146] width 694 height 543
click at [25, 237] on div at bounding box center [347, 146] width 694 height 543
click at [32, 241] on div at bounding box center [347, 146] width 694 height 543
click at [54, 215] on div at bounding box center [347, 146] width 694 height 543
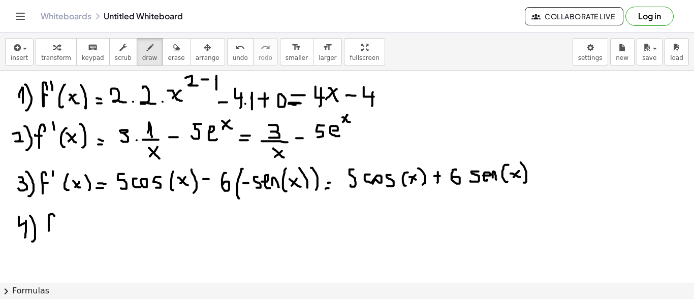
click at [55, 221] on div at bounding box center [347, 146] width 694 height 543
click at [66, 214] on div at bounding box center [347, 146] width 694 height 543
click at [80, 230] on div at bounding box center [347, 146] width 694 height 543
click at [95, 223] on div at bounding box center [347, 146] width 694 height 543
click at [88, 222] on div at bounding box center [347, 146] width 694 height 543
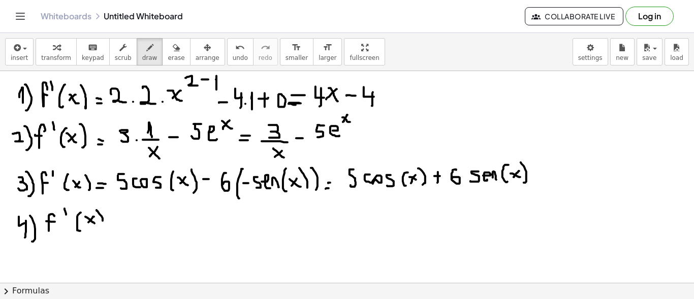
click at [100, 229] on div at bounding box center [347, 146] width 694 height 543
click at [117, 227] on div at bounding box center [347, 146] width 694 height 543
click at [128, 222] on div at bounding box center [347, 146] width 694 height 543
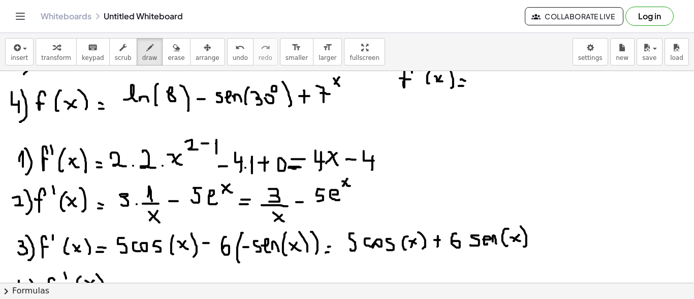
scroll to position [236, 0]
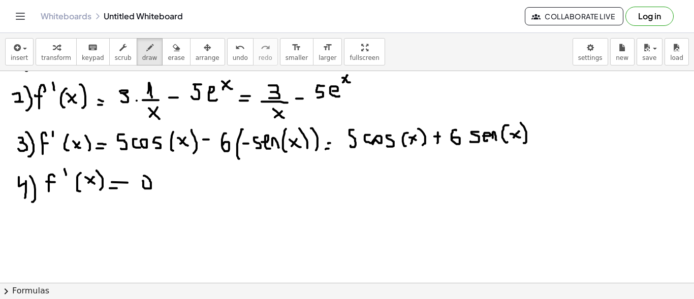
click at [140, 183] on div at bounding box center [347, 106] width 694 height 543
click at [161, 182] on div at bounding box center [347, 106] width 694 height 543
click at [177, 175] on div at bounding box center [347, 106] width 694 height 543
click at [201, 178] on div at bounding box center [347, 106] width 694 height 543
click at [196, 188] on div at bounding box center [347, 106] width 694 height 543
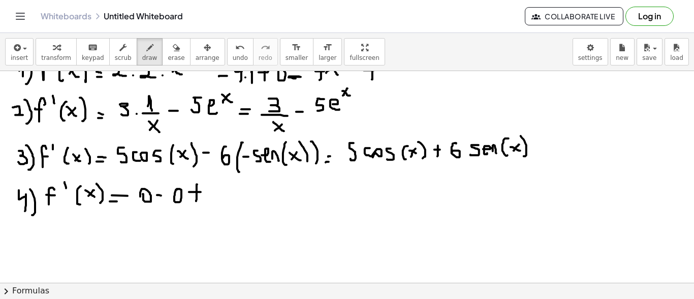
scroll to position [224, 0]
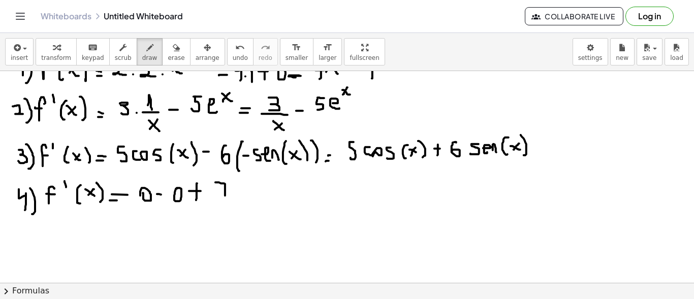
drag, startPoint x: 215, startPoint y: 182, endPoint x: 225, endPoint y: 196, distance: 17.2
click at [225, 196] on div at bounding box center [347, 119] width 694 height 543
drag, startPoint x: 223, startPoint y: 189, endPoint x: 232, endPoint y: 190, distance: 9.2
click at [232, 190] on div at bounding box center [347, 119] width 694 height 543
drag, startPoint x: 236, startPoint y: 177, endPoint x: 245, endPoint y: 184, distance: 11.6
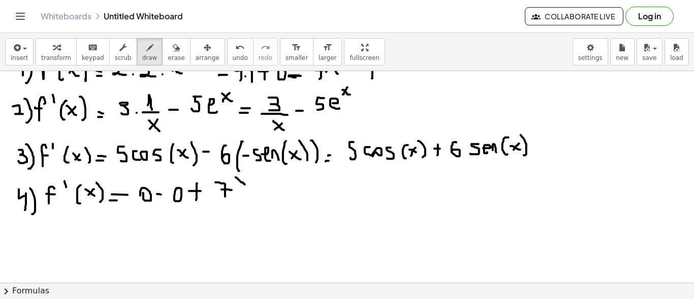
click at [245, 184] on div at bounding box center [347, 119] width 694 height 543
drag, startPoint x: 242, startPoint y: 178, endPoint x: 235, endPoint y: 183, distance: 8.7
click at [235, 183] on div at bounding box center [347, 119] width 694 height 543
click at [245, 197] on div at bounding box center [347, 119] width 694 height 543
drag, startPoint x: 263, startPoint y: 196, endPoint x: 271, endPoint y: 196, distance: 8.1
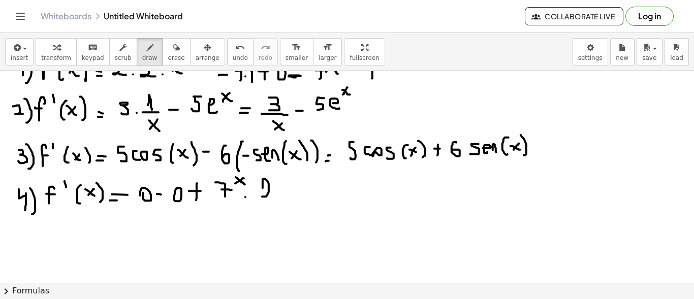
click at [271, 196] on div at bounding box center [347, 119] width 694 height 543
drag, startPoint x: 272, startPoint y: 195, endPoint x: 281, endPoint y: 201, distance: 10.6
click at [281, 201] on div at bounding box center [347, 119] width 694 height 543
drag, startPoint x: 290, startPoint y: 189, endPoint x: 293, endPoint y: 198, distance: 9.6
click at [292, 201] on div at bounding box center [347, 119] width 694 height 543
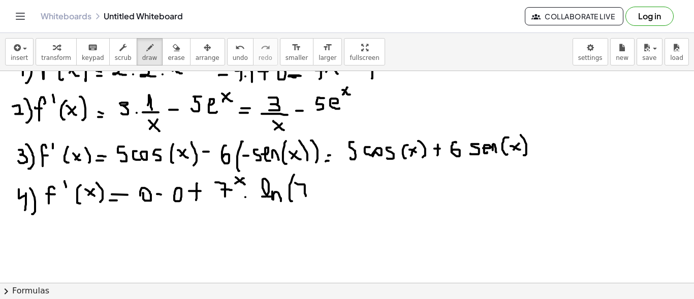
drag, startPoint x: 304, startPoint y: 184, endPoint x: 306, endPoint y: 196, distance: 11.8
click at [306, 196] on div at bounding box center [347, 119] width 694 height 543
drag, startPoint x: 302, startPoint y: 189, endPoint x: 310, endPoint y: 183, distance: 9.9
click at [308, 189] on div at bounding box center [347, 119] width 694 height 543
drag, startPoint x: 310, startPoint y: 174, endPoint x: 313, endPoint y: 206, distance: 32.1
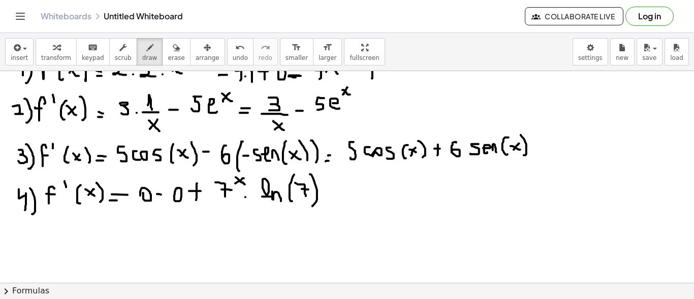
click at [313, 206] on div at bounding box center [347, 119] width 694 height 543
click at [327, 197] on div at bounding box center [347, 119] width 694 height 543
drag, startPoint x: 326, startPoint y: 189, endPoint x: 331, endPoint y: 190, distance: 5.2
click at [331, 190] on div at bounding box center [347, 119] width 694 height 543
drag, startPoint x: 349, startPoint y: 179, endPoint x: 356, endPoint y: 197, distance: 18.7
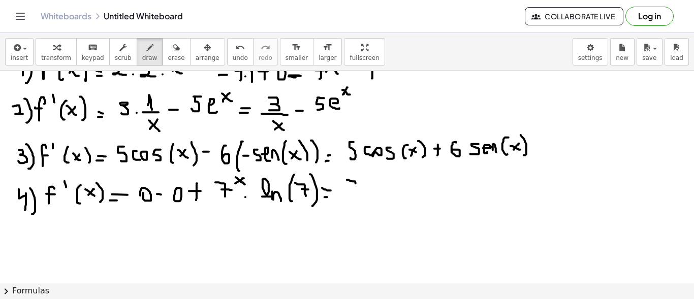
click at [356, 197] on div at bounding box center [347, 119] width 694 height 543
drag, startPoint x: 353, startPoint y: 191, endPoint x: 362, endPoint y: 191, distance: 8.6
click at [362, 191] on div at bounding box center [347, 119] width 694 height 543
drag, startPoint x: 364, startPoint y: 174, endPoint x: 370, endPoint y: 180, distance: 8.3
click at [370, 180] on div at bounding box center [347, 119] width 694 height 543
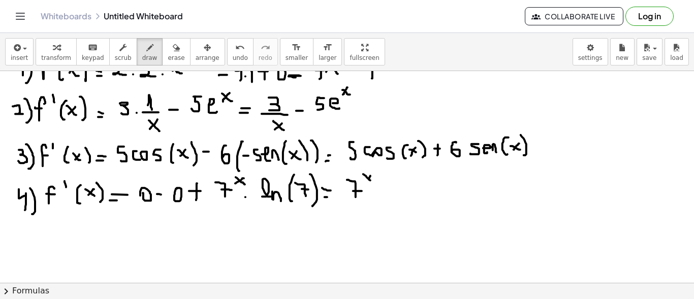
click at [366, 182] on div at bounding box center [347, 119] width 694 height 543
drag, startPoint x: 373, startPoint y: 200, endPoint x: 379, endPoint y: 198, distance: 5.9
click at [374, 200] on div at bounding box center [347, 119] width 694 height 543
drag, startPoint x: 383, startPoint y: 194, endPoint x: 391, endPoint y: 193, distance: 8.3
click at [390, 193] on div at bounding box center [347, 119] width 694 height 543
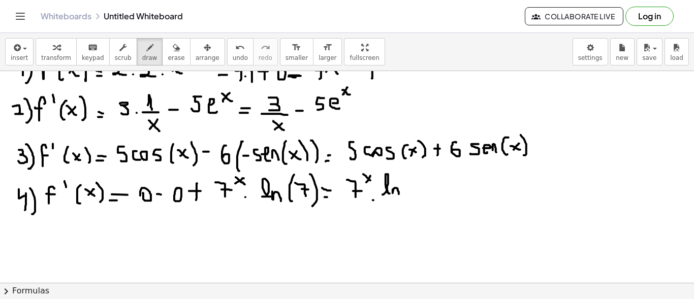
drag, startPoint x: 393, startPoint y: 193, endPoint x: 399, endPoint y: 194, distance: 6.2
click at [399, 194] on div at bounding box center [347, 119] width 694 height 543
drag, startPoint x: 412, startPoint y: 178, endPoint x: 414, endPoint y: 195, distance: 16.3
click at [413, 195] on div at bounding box center [347, 119] width 694 height 543
drag, startPoint x: 425, startPoint y: 181, endPoint x: 426, endPoint y: 192, distance: 10.7
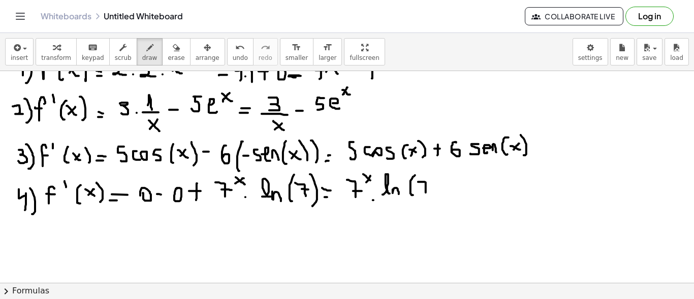
click at [426, 192] on div at bounding box center [347, 119] width 694 height 543
drag, startPoint x: 422, startPoint y: 187, endPoint x: 428, endPoint y: 186, distance: 5.7
click at [428, 186] on div at bounding box center [347, 119] width 694 height 543
drag, startPoint x: 433, startPoint y: 173, endPoint x: 435, endPoint y: 195, distance: 21.4
click at [435, 195] on div at bounding box center [347, 119] width 694 height 543
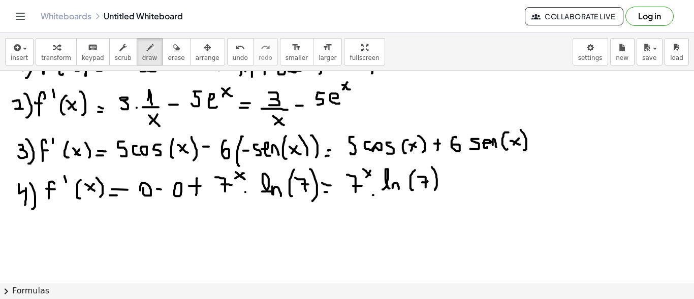
scroll to position [232, 0]
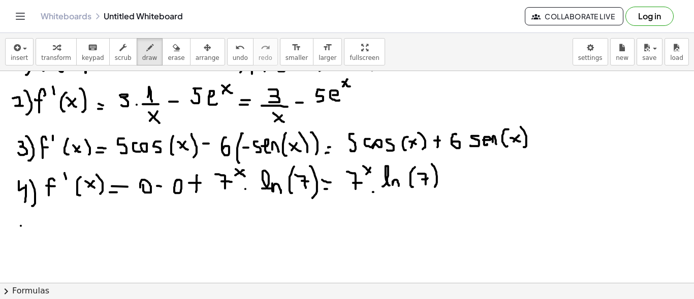
click at [25, 225] on div at bounding box center [347, 110] width 694 height 543
drag, startPoint x: 23, startPoint y: 226, endPoint x: 25, endPoint y: 232, distance: 5.9
click at [19, 237] on div at bounding box center [347, 110] width 694 height 543
drag, startPoint x: 30, startPoint y: 218, endPoint x: 29, endPoint y: 242, distance: 24.4
click at [29, 242] on div at bounding box center [347, 110] width 694 height 543
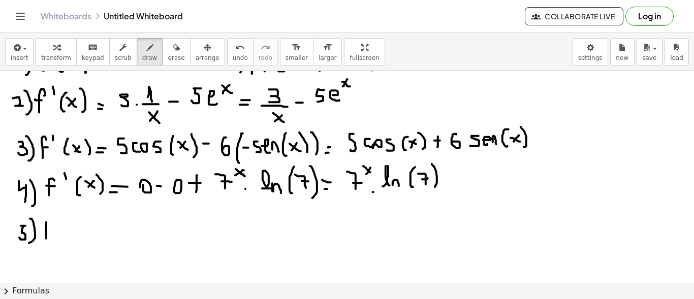
drag, startPoint x: 46, startPoint y: 234, endPoint x: 50, endPoint y: 224, distance: 10.9
click at [50, 224] on div at bounding box center [347, 110] width 694 height 543
click at [49, 228] on div at bounding box center [347, 110] width 694 height 543
click at [57, 220] on div at bounding box center [347, 110] width 694 height 543
drag, startPoint x: 69, startPoint y: 219, endPoint x: 70, endPoint y: 234, distance: 15.3
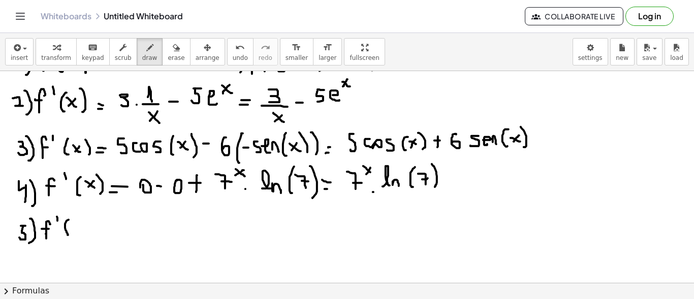
click at [70, 234] on div at bounding box center [347, 110] width 694 height 543
drag, startPoint x: 80, startPoint y: 223, endPoint x: 89, endPoint y: 227, distance: 10.5
click at [89, 227] on div at bounding box center [347, 110] width 694 height 543
drag, startPoint x: 83, startPoint y: 222, endPoint x: 79, endPoint y: 226, distance: 5.7
click at [79, 226] on div at bounding box center [347, 110] width 694 height 543
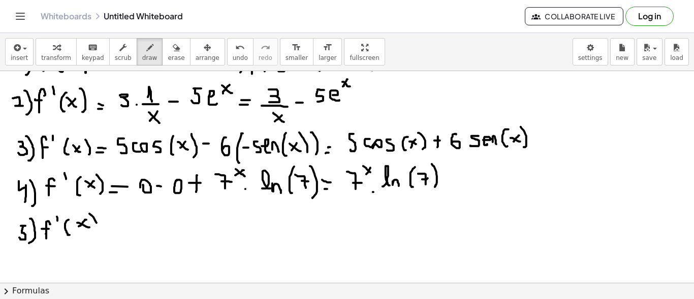
drag, startPoint x: 97, startPoint y: 222, endPoint x: 91, endPoint y: 241, distance: 20.0
click at [91, 241] on div at bounding box center [347, 110] width 694 height 543
drag, startPoint x: 109, startPoint y: 235, endPoint x: 116, endPoint y: 235, distance: 7.6
click at [116, 236] on div at bounding box center [347, 110] width 694 height 543
drag, startPoint x: 109, startPoint y: 230, endPoint x: 117, endPoint y: 230, distance: 8.1
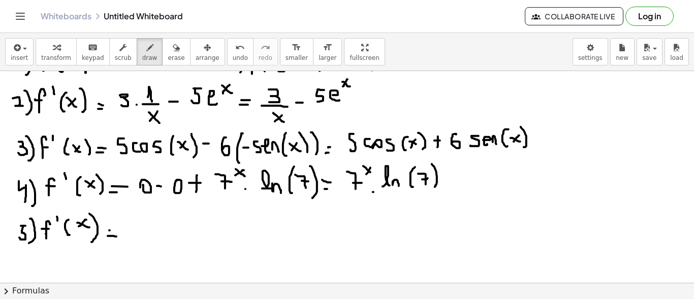
click at [117, 230] on div at bounding box center [347, 110] width 694 height 543
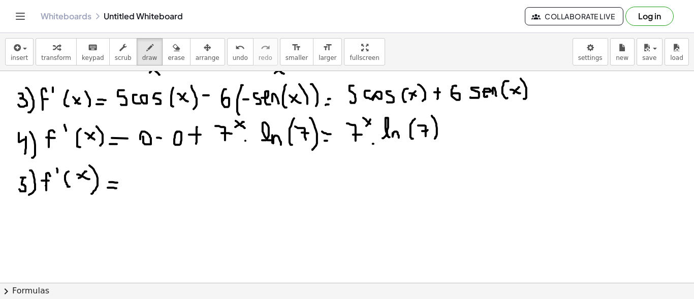
scroll to position [318, 0]
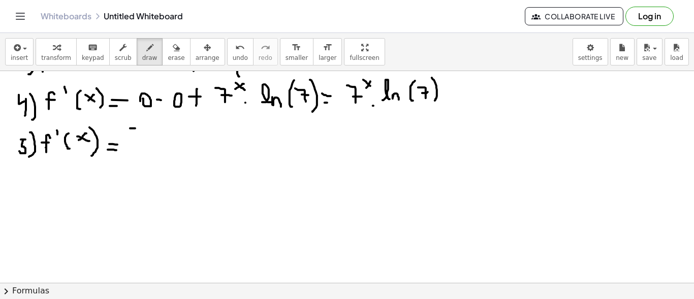
click at [140, 129] on div at bounding box center [347, 24] width 694 height 543
drag, startPoint x: 128, startPoint y: 129, endPoint x: 130, endPoint y: 144, distance: 15.9
click at [130, 144] on div at bounding box center [347, 24] width 694 height 543
click at [148, 146] on div at bounding box center [347, 24] width 694 height 543
click at [162, 145] on div at bounding box center [347, 24] width 694 height 543
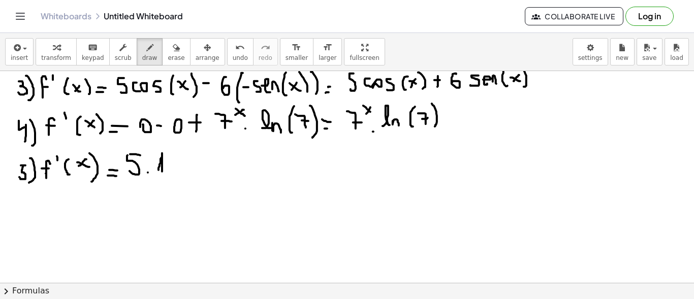
scroll to position [293, 0]
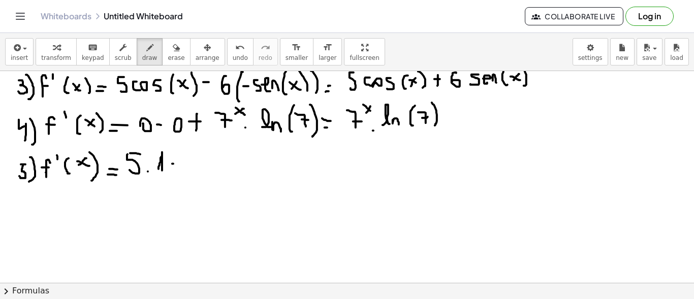
drag, startPoint x: 173, startPoint y: 163, endPoint x: 180, endPoint y: 164, distance: 6.6
click at [180, 164] on div at bounding box center [347, 49] width 694 height 543
click at [208, 150] on div at bounding box center [347, 49] width 694 height 543
drag, startPoint x: 196, startPoint y: 152, endPoint x: 211, endPoint y: 166, distance: 19.8
click at [200, 166] on div at bounding box center [347, 49] width 694 height 543
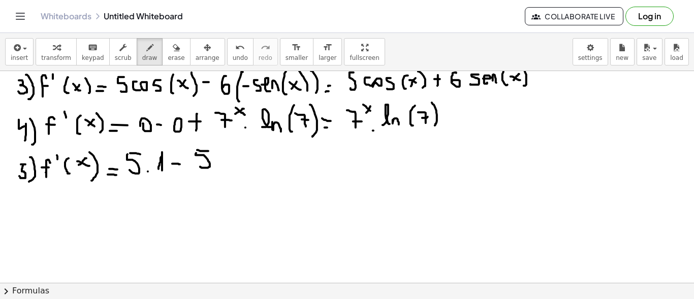
click at [217, 165] on div at bounding box center [347, 49] width 694 height 543
drag, startPoint x: 224, startPoint y: 152, endPoint x: 238, endPoint y: 160, distance: 15.9
click at [238, 166] on div at bounding box center [347, 49] width 694 height 543
click at [229, 164] on div at bounding box center [347, 49] width 694 height 543
drag, startPoint x: 245, startPoint y: 141, endPoint x: 245, endPoint y: 149, distance: 8.1
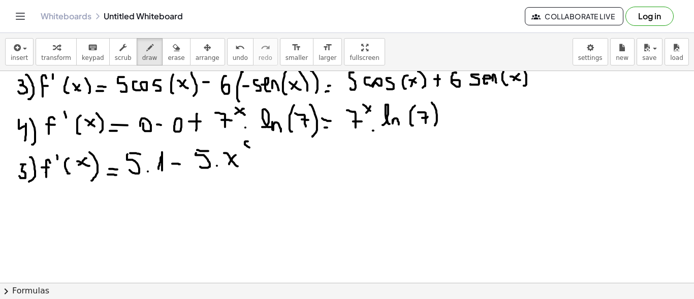
click at [246, 149] on div at bounding box center [347, 49] width 694 height 543
click at [257, 146] on div at bounding box center [347, 49] width 694 height 543
drag, startPoint x: 263, startPoint y: 145, endPoint x: 265, endPoint y: 152, distance: 6.9
click at [265, 152] on div at bounding box center [347, 49] width 694 height 543
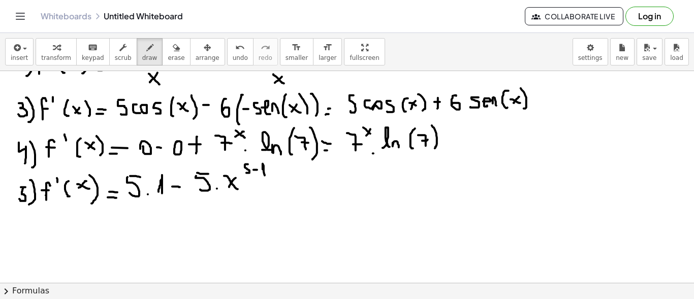
scroll to position [275, 0]
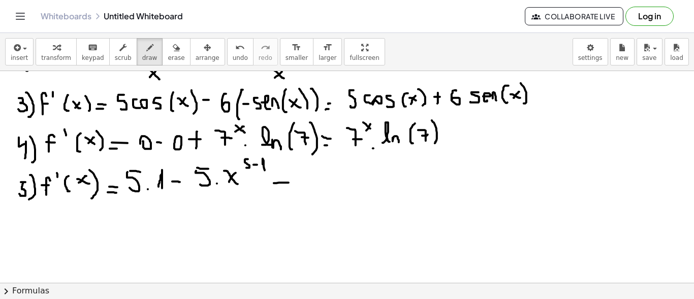
drag, startPoint x: 274, startPoint y: 182, endPoint x: 290, endPoint y: 182, distance: 16.3
click at [290, 182] on div at bounding box center [347, 67] width 694 height 543
drag, startPoint x: 283, startPoint y: 177, endPoint x: 283, endPoint y: 188, distance: 11.2
click at [283, 188] on div at bounding box center [347, 67] width 694 height 543
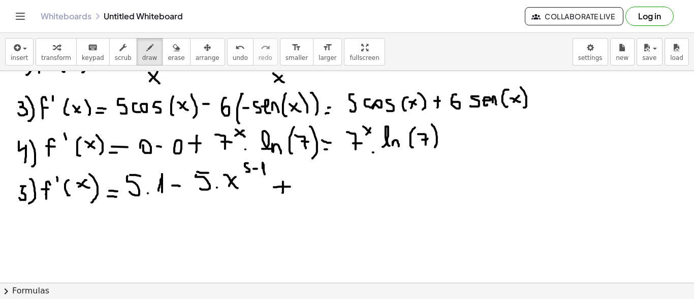
scroll to position [277, 0]
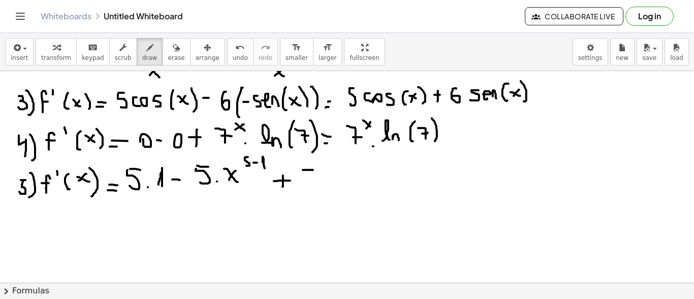
click at [313, 169] on div at bounding box center [347, 65] width 694 height 543
drag, startPoint x: 301, startPoint y: 174, endPoint x: 304, endPoint y: 182, distance: 9.0
click at [304, 182] on div at bounding box center [347, 65] width 694 height 543
drag, startPoint x: 320, startPoint y: 164, endPoint x: 326, endPoint y: 171, distance: 9.0
click at [326, 171] on div at bounding box center [347, 65] width 694 height 543
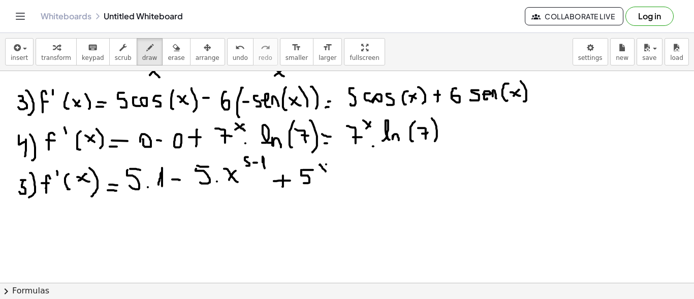
drag, startPoint x: 326, startPoint y: 164, endPoint x: 322, endPoint y: 170, distance: 7.6
click at [322, 170] on div at bounding box center [347, 65] width 694 height 543
click at [331, 186] on div at bounding box center [347, 65] width 694 height 543
drag, startPoint x: 341, startPoint y: 184, endPoint x: 354, endPoint y: 176, distance: 14.8
click at [350, 183] on div at bounding box center [347, 65] width 694 height 543
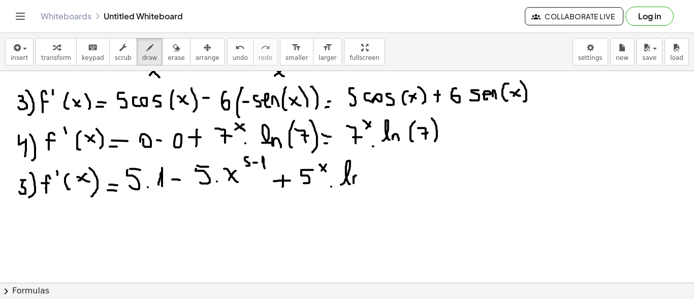
drag, startPoint x: 354, startPoint y: 176, endPoint x: 360, endPoint y: 184, distance: 10.6
click at [360, 184] on div at bounding box center [347, 65] width 694 height 543
drag, startPoint x: 383, startPoint y: 160, endPoint x: 379, endPoint y: 186, distance: 26.2
click at [378, 187] on div at bounding box center [347, 65] width 694 height 543
click at [400, 168] on div at bounding box center [347, 65] width 694 height 543
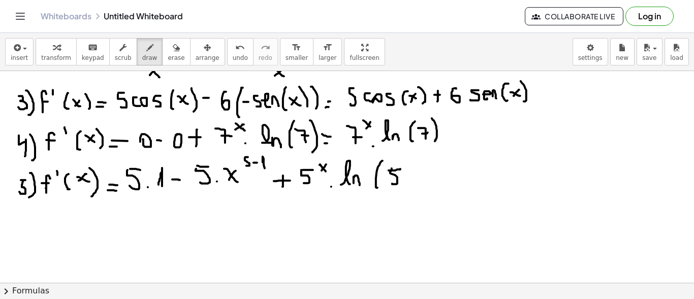
drag, startPoint x: 390, startPoint y: 172, endPoint x: 405, endPoint y: 164, distance: 16.6
click at [392, 181] on div at bounding box center [347, 65] width 694 height 543
drag, startPoint x: 408, startPoint y: 164, endPoint x: 679, endPoint y: 199, distance: 273.6
click at [408, 189] on div at bounding box center [347, 65] width 694 height 543
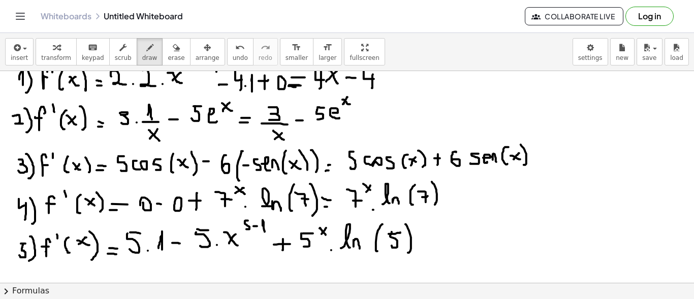
scroll to position [223, 0]
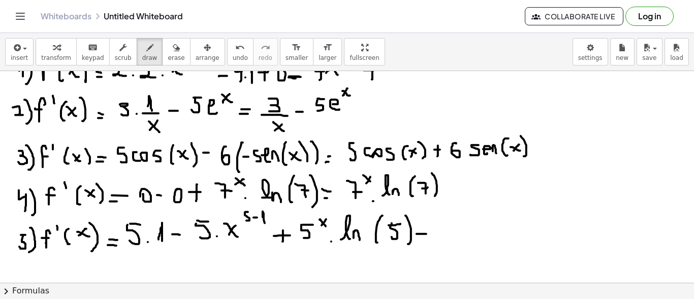
drag, startPoint x: 421, startPoint y: 233, endPoint x: 426, endPoint y: 233, distance: 5.6
click at [426, 233] on div at bounding box center [347, 120] width 694 height 543
drag, startPoint x: 422, startPoint y: 228, endPoint x: 422, endPoint y: 242, distance: 13.7
click at [422, 242] on div at bounding box center [347, 120] width 694 height 543
drag, startPoint x: 440, startPoint y: 230, endPoint x: 449, endPoint y: 239, distance: 12.6
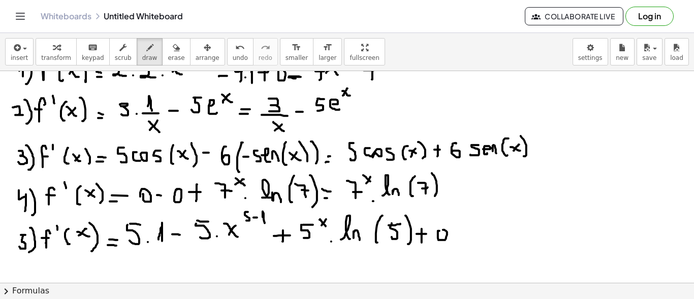
click at [440, 232] on div at bounding box center [347, 120] width 694 height 543
click at [464, 241] on div at bounding box center [347, 120] width 694 height 543
drag, startPoint x: 458, startPoint y: 233, endPoint x: 476, endPoint y: 233, distance: 17.8
click at [464, 234] on div at bounding box center [347, 120] width 694 height 543
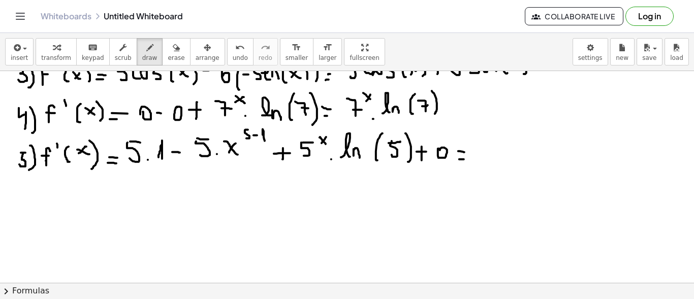
scroll to position [307, 0]
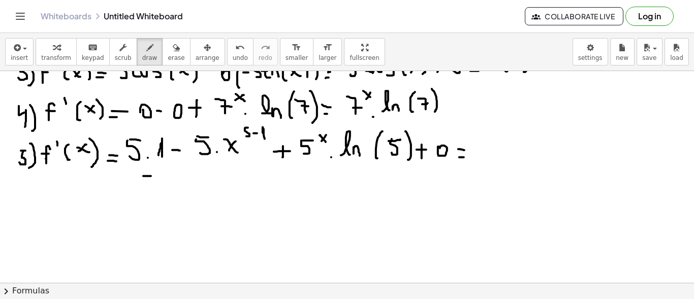
click at [152, 175] on div at bounding box center [347, 35] width 694 height 543
drag, startPoint x: 143, startPoint y: 183, endPoint x: 144, endPoint y: 192, distance: 8.7
click at [144, 192] on div at bounding box center [347, 35] width 694 height 543
drag, startPoint x: 166, startPoint y: 184, endPoint x: 175, endPoint y: 185, distance: 9.3
click at [175, 185] on div at bounding box center [347, 35] width 694 height 543
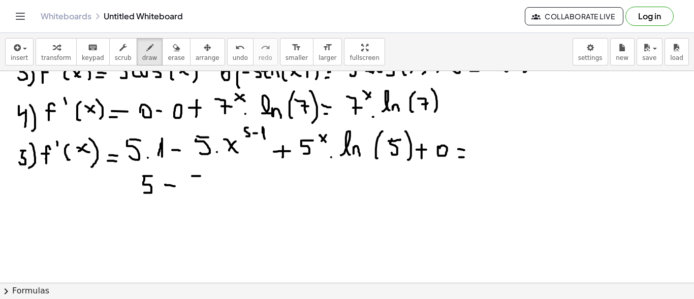
drag, startPoint x: 193, startPoint y: 175, endPoint x: 200, endPoint y: 175, distance: 7.6
click at [200, 175] on div at bounding box center [347, 35] width 694 height 543
drag, startPoint x: 190, startPoint y: 175, endPoint x: 191, endPoint y: 192, distance: 16.8
click at [191, 192] on div at bounding box center [347, 35] width 694 height 543
drag, startPoint x: 209, startPoint y: 181, endPoint x: 220, endPoint y: 188, distance: 13.3
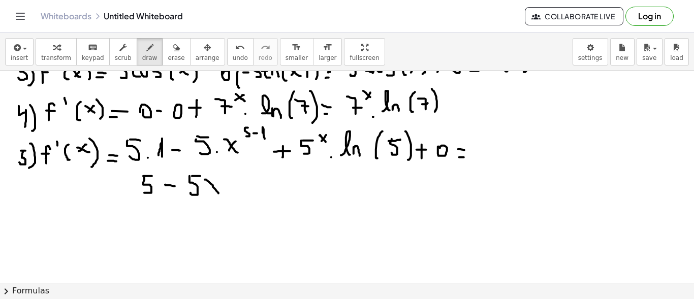
click at [220, 193] on div at bounding box center [347, 35] width 694 height 543
drag, startPoint x: 219, startPoint y: 185, endPoint x: 209, endPoint y: 195, distance: 14.0
click at [208, 196] on div at bounding box center [347, 35] width 694 height 543
drag, startPoint x: 227, startPoint y: 165, endPoint x: 233, endPoint y: 175, distance: 11.9
click at [233, 175] on div at bounding box center [347, 35] width 694 height 543
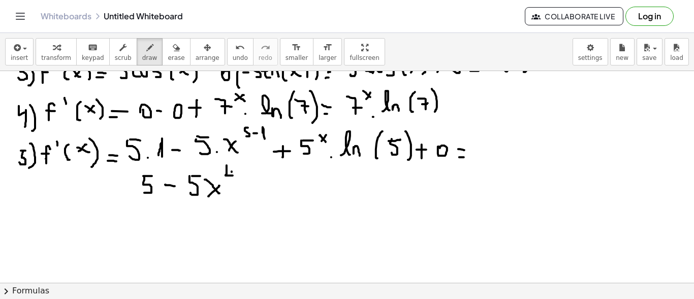
drag, startPoint x: 232, startPoint y: 171, endPoint x: 231, endPoint y: 182, distance: 11.2
click at [231, 182] on div at bounding box center [347, 35] width 694 height 543
drag, startPoint x: 237, startPoint y: 188, endPoint x: 246, endPoint y: 186, distance: 9.8
click at [246, 188] on div at bounding box center [347, 35] width 694 height 543
drag, startPoint x: 244, startPoint y: 182, endPoint x: 244, endPoint y: 195, distance: 12.7
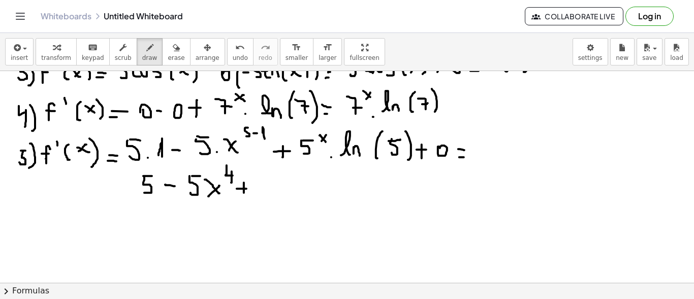
click at [244, 195] on div at bounding box center [347, 35] width 694 height 543
drag, startPoint x: 266, startPoint y: 177, endPoint x: 274, endPoint y: 179, distance: 8.8
click at [274, 179] on div at bounding box center [347, 35] width 694 height 543
drag, startPoint x: 264, startPoint y: 177, endPoint x: 267, endPoint y: 193, distance: 16.0
click at [267, 194] on div at bounding box center [347, 35] width 694 height 543
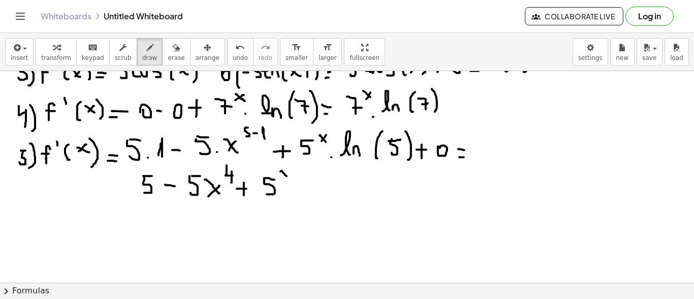
drag, startPoint x: 281, startPoint y: 170, endPoint x: 288, endPoint y: 176, distance: 8.7
click at [288, 176] on div at bounding box center [347, 35] width 694 height 543
drag, startPoint x: 287, startPoint y: 170, endPoint x: 283, endPoint y: 174, distance: 6.1
click at [283, 174] on div at bounding box center [347, 35] width 694 height 543
click at [292, 195] on div at bounding box center [347, 35] width 694 height 543
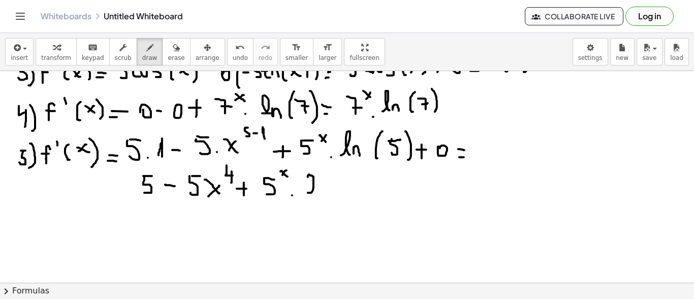
drag, startPoint x: 308, startPoint y: 192, endPoint x: 317, endPoint y: 192, distance: 8.6
click at [316, 192] on div at bounding box center [347, 35] width 694 height 543
drag, startPoint x: 318, startPoint y: 186, endPoint x: 325, endPoint y: 192, distance: 8.3
click at [325, 192] on div at bounding box center [347, 35] width 694 height 543
drag, startPoint x: 338, startPoint y: 174, endPoint x: 338, endPoint y: 191, distance: 17.3
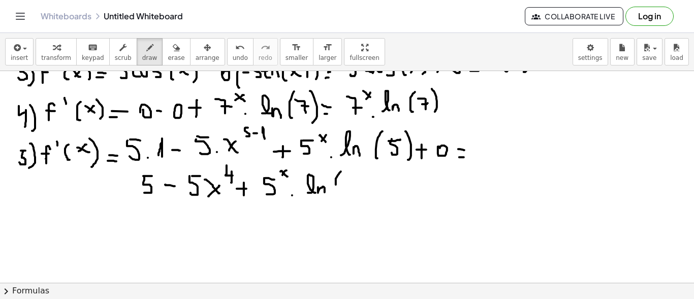
click at [338, 191] on div at bounding box center [347, 35] width 694 height 543
drag, startPoint x: 347, startPoint y: 176, endPoint x: 352, endPoint y: 177, distance: 5.7
click at [352, 177] on div at bounding box center [347, 35] width 694 height 543
click at [343, 188] on div at bounding box center [347, 35] width 694 height 543
click at [355, 196] on div at bounding box center [347, 35] width 694 height 543
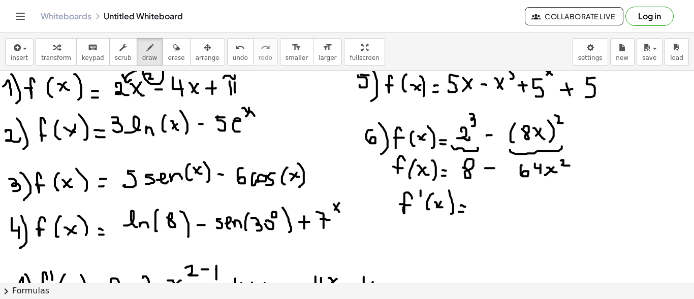
scroll to position [0, 0]
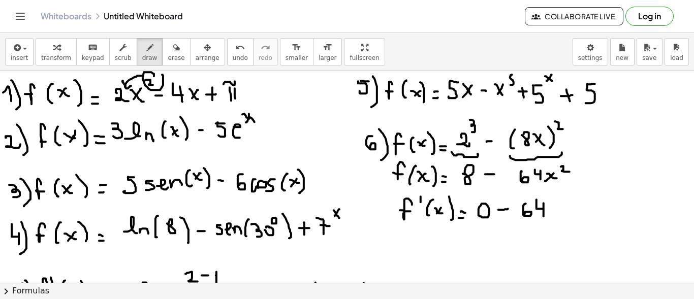
drag, startPoint x: 563, startPoint y: 198, endPoint x: 571, endPoint y: 213, distance: 16.8
drag, startPoint x: 586, startPoint y: 201, endPoint x: 600, endPoint y: 209, distance: 16.6
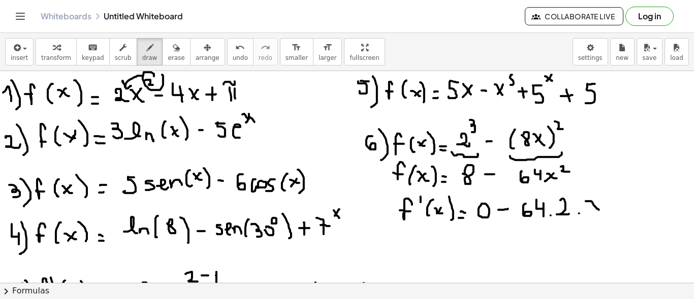
drag, startPoint x: 595, startPoint y: 201, endPoint x: 618, endPoint y: 195, distance: 24.0
drag, startPoint x: 609, startPoint y: 183, endPoint x: 615, endPoint y: 193, distance: 11.4
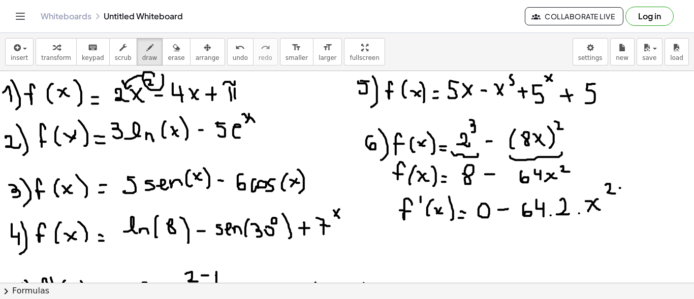
drag, startPoint x: 620, startPoint y: 188, endPoint x: 629, endPoint y: 187, distance: 8.1
drag, startPoint x: 631, startPoint y: 181, endPoint x: 632, endPoint y: 195, distance: 13.8
drag, startPoint x: 639, startPoint y: 212, endPoint x: 646, endPoint y: 209, distance: 7.3
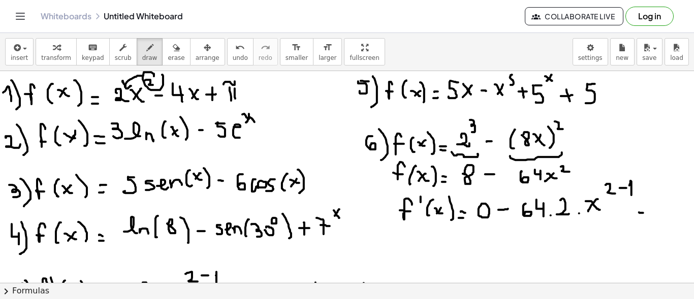
drag, startPoint x: 485, startPoint y: 243, endPoint x: 498, endPoint y: 246, distance: 13.5
drag, startPoint x: 510, startPoint y: 246, endPoint x: 517, endPoint y: 254, distance: 11.1
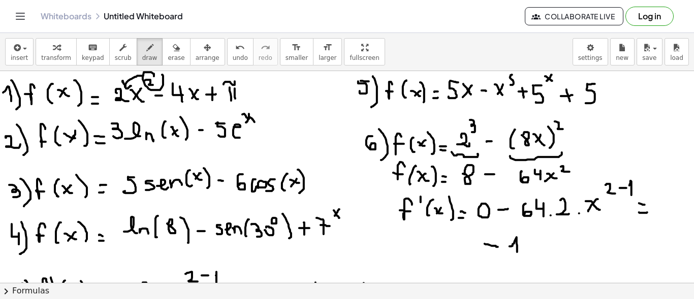
drag, startPoint x: 525, startPoint y: 243, endPoint x: 540, endPoint y: 250, distance: 16.6
drag, startPoint x: 563, startPoint y: 241, endPoint x: 576, endPoint y: 246, distance: 14.2
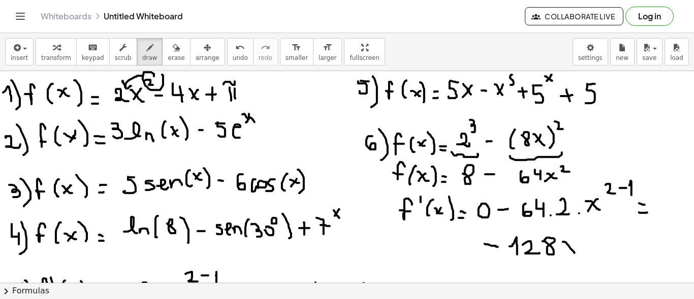
drag, startPoint x: 573, startPoint y: 243, endPoint x: 564, endPoint y: 254, distance: 14.4
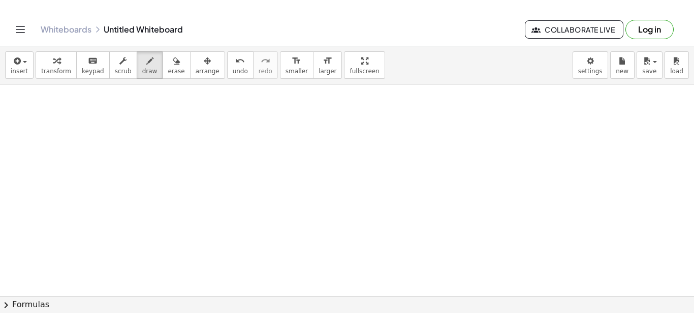
scroll to position [452, 0]
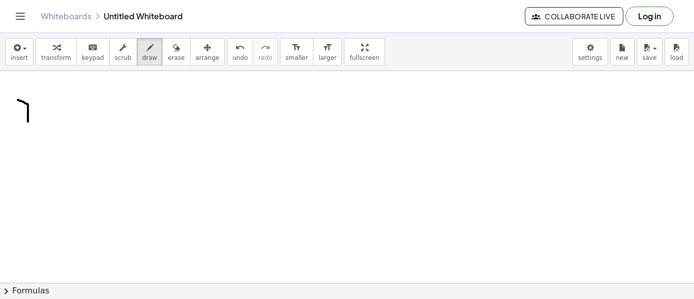
drag, startPoint x: 18, startPoint y: 100, endPoint x: 28, endPoint y: 121, distance: 24.1
click at [28, 121] on div at bounding box center [347, 44] width 694 height 851
drag, startPoint x: 25, startPoint y: 115, endPoint x: 34, endPoint y: 115, distance: 9.1
click at [34, 115] on div at bounding box center [347, 44] width 694 height 851
drag, startPoint x: 34, startPoint y: 95, endPoint x: 37, endPoint y: 130, distance: 35.7
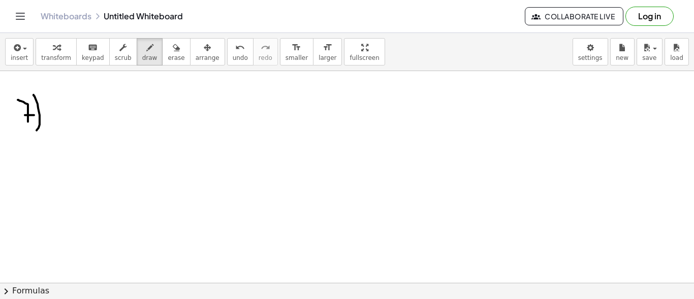
click at [34, 133] on div at bounding box center [347, 44] width 694 height 851
click at [66, 108] on div at bounding box center [347, 44] width 694 height 851
drag, startPoint x: 57, startPoint y: 113, endPoint x: 64, endPoint y: 115, distance: 6.8
click at [62, 115] on div at bounding box center [347, 44] width 694 height 851
drag, startPoint x: 82, startPoint y: 103, endPoint x: 85, endPoint y: 124, distance: 21.6
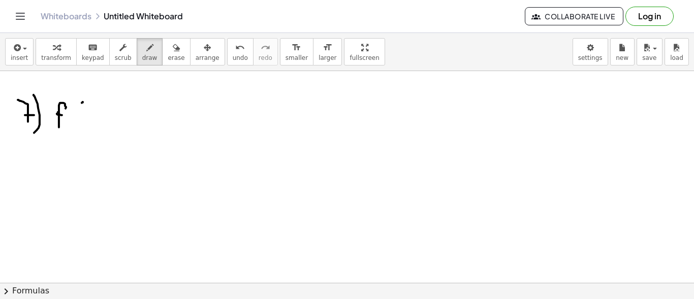
click at [83, 126] on div at bounding box center [347, 44] width 694 height 851
drag, startPoint x: 94, startPoint y: 114, endPoint x: 100, endPoint y: 120, distance: 8.3
click at [100, 120] on div at bounding box center [347, 44] width 694 height 851
click at [92, 119] on div at bounding box center [347, 44] width 694 height 851
drag, startPoint x: 107, startPoint y: 101, endPoint x: 106, endPoint y: 126, distance: 25.4
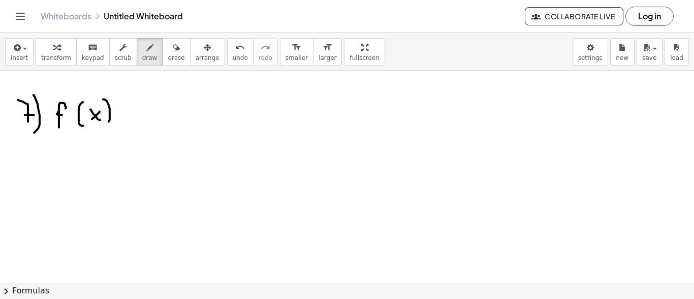
click at [106, 126] on div at bounding box center [347, 44] width 694 height 851
click at [127, 124] on div at bounding box center [347, 44] width 694 height 851
drag, startPoint x: 119, startPoint y: 115, endPoint x: 135, endPoint y: 117, distance: 16.3
click at [126, 117] on div at bounding box center [347, 44] width 694 height 851
drag, startPoint x: 146, startPoint y: 104, endPoint x: 155, endPoint y: 123, distance: 21.6
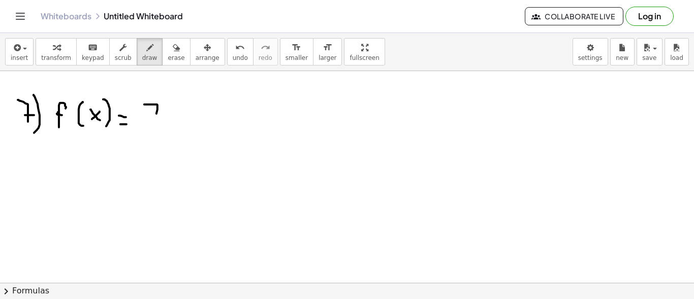
click at [155, 123] on div at bounding box center [347, 44] width 694 height 851
drag, startPoint x: 154, startPoint y: 115, endPoint x: 168, endPoint y: 112, distance: 13.6
click at [162, 116] on div at bounding box center [347, 44] width 694 height 851
drag, startPoint x: 172, startPoint y: 113, endPoint x: 178, endPoint y: 110, distance: 6.4
click at [178, 121] on div at bounding box center [347, 44] width 694 height 851
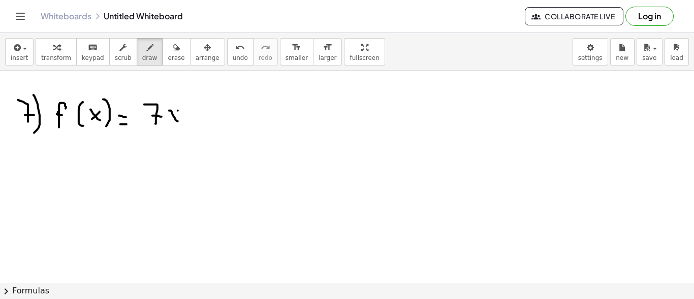
drag, startPoint x: 178, startPoint y: 110, endPoint x: 171, endPoint y: 119, distance: 11.6
click at [171, 119] on div at bounding box center [347, 44] width 694 height 851
drag, startPoint x: 181, startPoint y: 92, endPoint x: 181, endPoint y: 103, distance: 11.2
click at [181, 103] on div at bounding box center [347, 44] width 694 height 851
drag, startPoint x: 193, startPoint y: 112, endPoint x: 205, endPoint y: 112, distance: 11.7
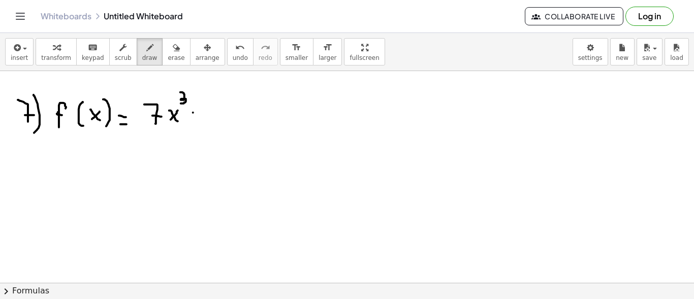
click at [199, 113] on div at bounding box center [347, 44] width 694 height 851
click at [213, 108] on div at bounding box center [347, 44] width 694 height 851
drag, startPoint x: 232, startPoint y: 110, endPoint x: 239, endPoint y: 123, distance: 15.7
click at [239, 123] on div at bounding box center [347, 44] width 694 height 851
click at [230, 120] on div at bounding box center [347, 44] width 694 height 851
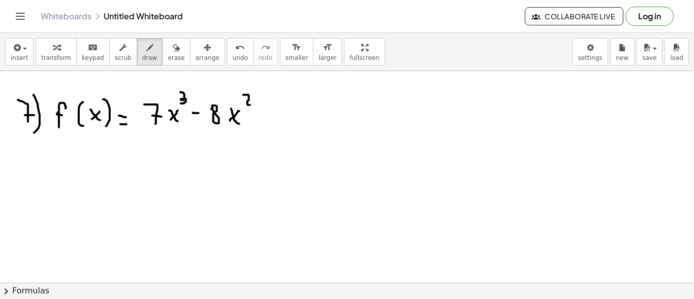
drag, startPoint x: 248, startPoint y: 95, endPoint x: 251, endPoint y: 105, distance: 10.6
click at [251, 105] on div at bounding box center [347, 44] width 694 height 851
drag, startPoint x: 264, startPoint y: 114, endPoint x: 271, endPoint y: 114, distance: 6.6
click at [271, 114] on div at bounding box center [347, 44] width 694 height 851
click at [264, 127] on div at bounding box center [347, 44] width 694 height 851
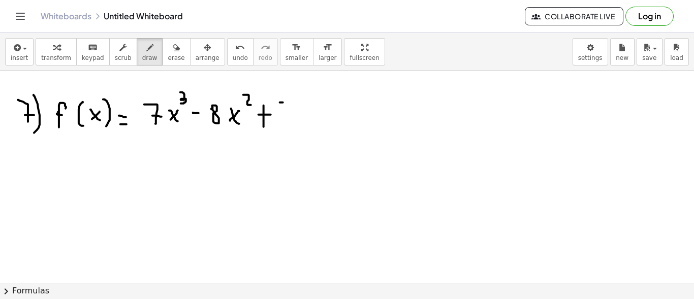
drag, startPoint x: 283, startPoint y: 102, endPoint x: 294, endPoint y: 118, distance: 19.3
click at [294, 121] on div at bounding box center [347, 44] width 694 height 851
drag, startPoint x: 293, startPoint y: 106, endPoint x: 298, endPoint y: 109, distance: 5.9
click at [283, 119] on div at bounding box center [347, 44] width 694 height 851
drag, startPoint x: 313, startPoint y: 90, endPoint x: 308, endPoint y: 101, distance: 11.6
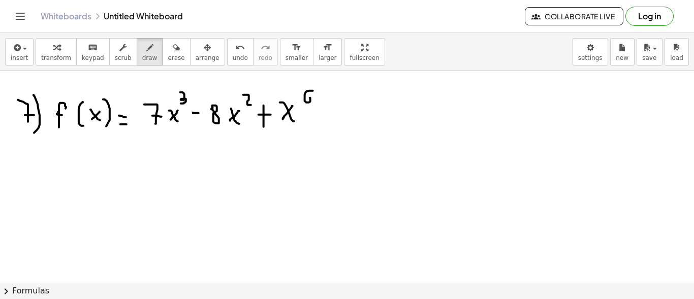
click at [306, 98] on div at bounding box center [347, 44] width 694 height 851
drag, startPoint x: 326, startPoint y: 116, endPoint x: 346, endPoint y: 116, distance: 19.8
click at [336, 116] on div at bounding box center [347, 44] width 694 height 851
click at [369, 120] on div at bounding box center [347, 44] width 694 height 851
click at [385, 94] on div at bounding box center [347, 44] width 694 height 851
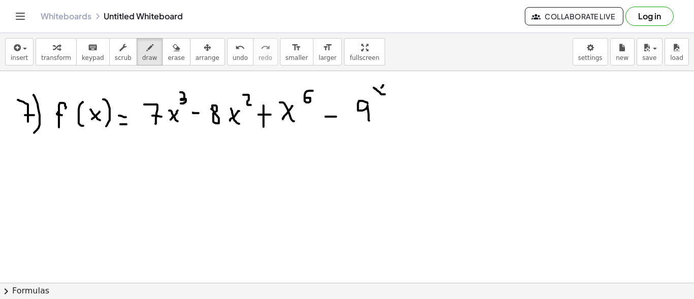
click at [374, 98] on div at bounding box center [347, 44] width 694 height 851
click at [34, 169] on div at bounding box center [347, 44] width 694 height 851
click at [33, 176] on div at bounding box center [347, 44] width 694 height 851
click at [42, 166] on div at bounding box center [347, 44] width 694 height 851
click at [56, 185] on div at bounding box center [347, 44] width 694 height 851
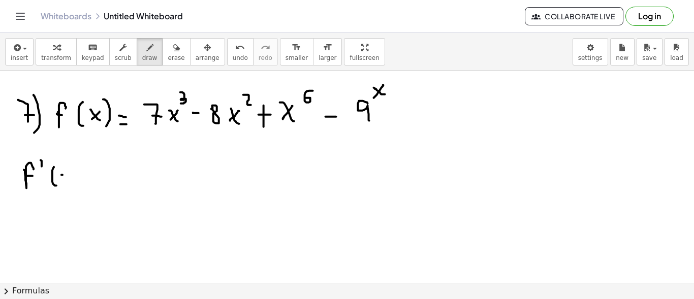
click at [71, 182] on div at bounding box center [347, 44] width 694 height 851
click at [61, 178] on div at bounding box center [347, 44] width 694 height 851
click at [78, 189] on div at bounding box center [347, 44] width 694 height 851
click at [94, 182] on div at bounding box center [347, 44] width 694 height 851
click at [94, 175] on div at bounding box center [347, 44] width 694 height 851
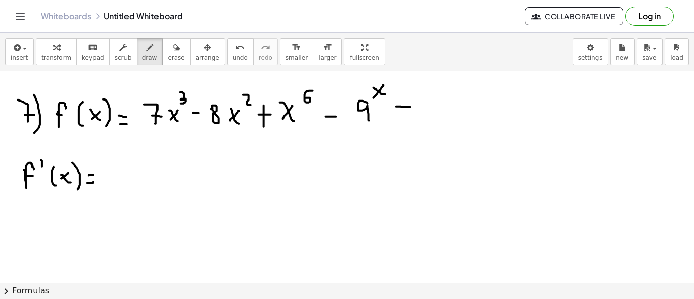
click at [410, 107] on div at bounding box center [347, 44] width 694 height 851
click at [441, 102] on div at bounding box center [347, 44] width 694 height 851
click at [434, 117] on div at bounding box center [347, 44] width 694 height 851
click at [464, 116] on div at bounding box center [347, 44] width 694 height 851
click at [453, 114] on div at bounding box center [347, 44] width 694 height 851
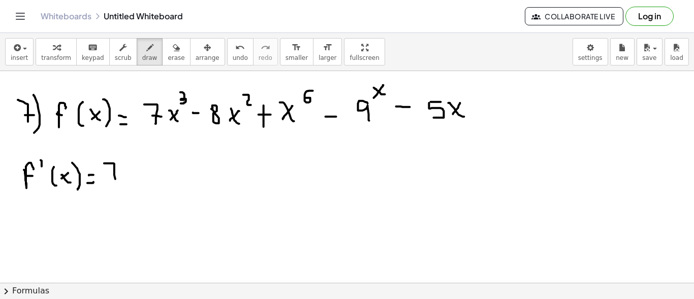
click at [115, 180] on div at bounding box center [347, 44] width 694 height 851
click at [122, 172] on div at bounding box center [347, 44] width 694 height 851
click at [129, 179] on div at bounding box center [347, 44] width 694 height 851
click at [143, 180] on div at bounding box center [347, 44] width 694 height 851
click at [168, 177] on div at bounding box center [347, 44] width 694 height 851
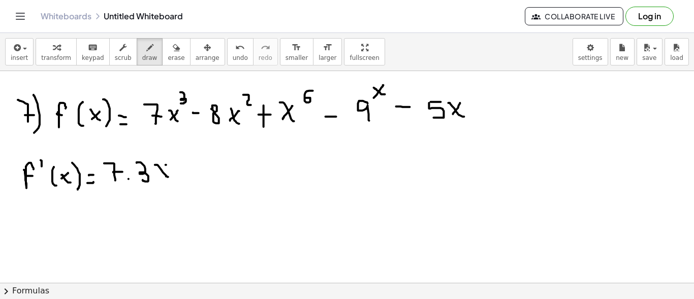
click at [161, 173] on div at bounding box center [347, 44] width 694 height 851
click at [172, 161] on div at bounding box center [347, 44] width 694 height 851
click at [183, 158] on div at bounding box center [347, 44] width 694 height 851
click at [193, 163] on div at bounding box center [347, 44] width 694 height 851
click at [211, 171] on div at bounding box center [347, 44] width 694 height 851
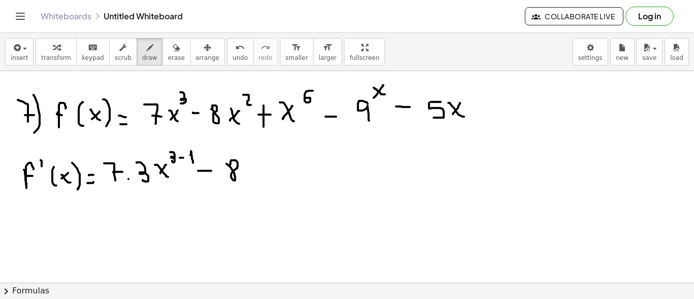
click at [230, 165] on div at bounding box center [347, 44] width 694 height 851
click at [246, 177] on div at bounding box center [347, 44] width 694 height 851
drag, startPoint x: 256, startPoint y: 164, endPoint x: 264, endPoint y: 174, distance: 13.1
click at [264, 174] on div at bounding box center [347, 44] width 694 height 851
click at [272, 174] on div at bounding box center [347, 44] width 694 height 851
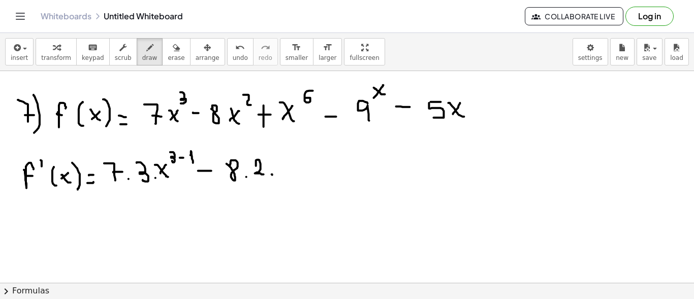
click at [155, 178] on div at bounding box center [347, 44] width 694 height 851
drag, startPoint x: 279, startPoint y: 162, endPoint x: 288, endPoint y: 171, distance: 13.3
click at [288, 175] on div at bounding box center [347, 44] width 694 height 851
click at [280, 174] on div at bounding box center [347, 44] width 694 height 851
drag, startPoint x: 294, startPoint y: 152, endPoint x: 303, endPoint y: 158, distance: 11.0
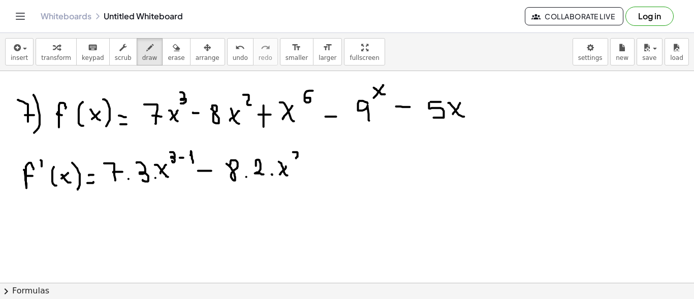
click at [302, 158] on div at bounding box center [347, 44] width 694 height 851
click at [312, 154] on div at bounding box center [347, 44] width 694 height 851
drag, startPoint x: 317, startPoint y: 149, endPoint x: 319, endPoint y: 157, distance: 8.4
click at [319, 157] on div at bounding box center [347, 44] width 694 height 851
drag, startPoint x: 328, startPoint y: 168, endPoint x: 336, endPoint y: 164, distance: 9.3
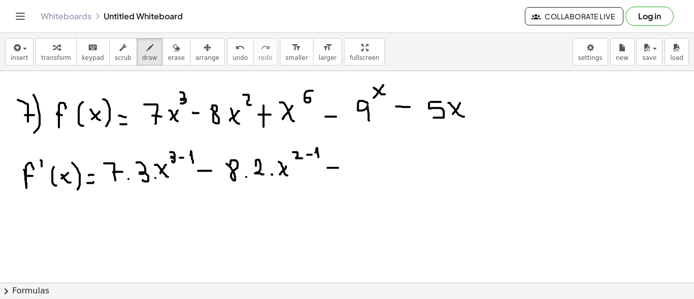
click at [340, 167] on div at bounding box center [347, 44] width 694 height 851
drag, startPoint x: 333, startPoint y: 161, endPoint x: 335, endPoint y: 174, distance: 13.3
click at [335, 174] on div at bounding box center [347, 44] width 694 height 851
drag, startPoint x: 352, startPoint y: 167, endPoint x: 358, endPoint y: 175, distance: 10.2
click at [358, 175] on div at bounding box center [347, 44] width 694 height 851
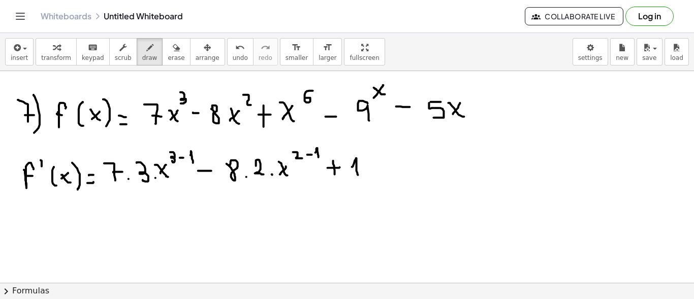
click at [365, 173] on div at bounding box center [347, 44] width 694 height 851
drag, startPoint x: 377, startPoint y: 156, endPoint x: 377, endPoint y: 169, distance: 12.7
click at [377, 168] on div at bounding box center [347, 44] width 694 height 851
click at [391, 170] on div at bounding box center [347, 44] width 694 height 851
drag, startPoint x: 395, startPoint y: 156, endPoint x: 408, endPoint y: 167, distance: 16.2
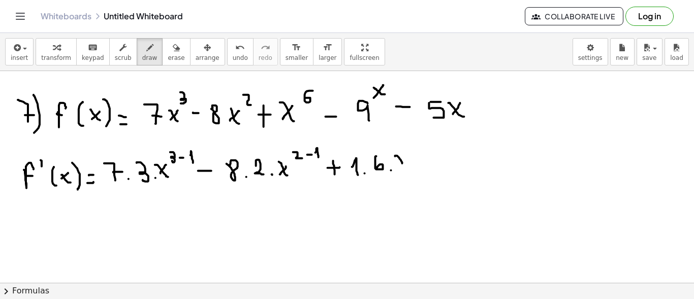
click at [408, 169] on div at bounding box center [347, 44] width 694 height 851
drag, startPoint x: 404, startPoint y: 156, endPoint x: 398, endPoint y: 165, distance: 10.7
click at [398, 166] on div at bounding box center [347, 44] width 694 height 851
drag, startPoint x: 415, startPoint y: 143, endPoint x: 412, endPoint y: 150, distance: 7.7
click at [411, 150] on div at bounding box center [347, 44] width 694 height 851
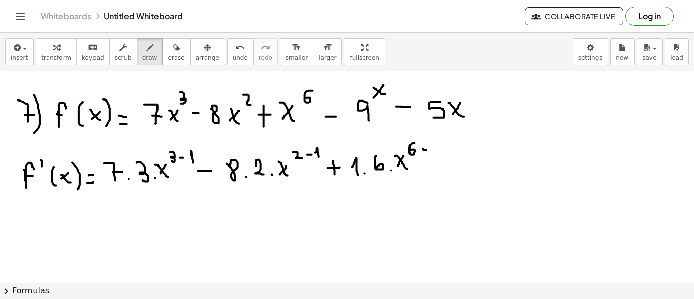
click at [427, 150] on div at bounding box center [347, 44] width 694 height 851
drag, startPoint x: 433, startPoint y: 148, endPoint x: 438, endPoint y: 160, distance: 12.6
click at [437, 153] on div at bounding box center [347, 44] width 694 height 851
drag, startPoint x: 442, startPoint y: 166, endPoint x: 451, endPoint y: 167, distance: 9.7
click at [451, 167] on div at bounding box center [347, 44] width 694 height 851
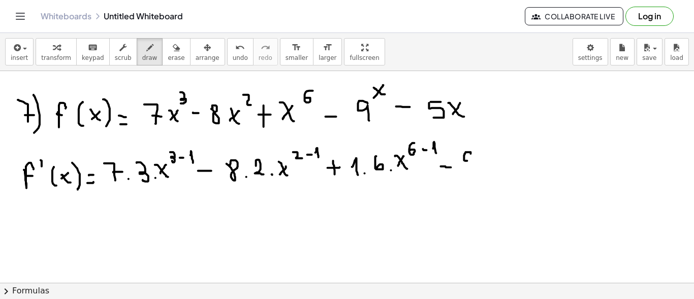
click at [472, 154] on div at bounding box center [347, 44] width 694 height 851
drag, startPoint x: 472, startPoint y: 152, endPoint x: 473, endPoint y: 170, distance: 18.3
click at [473, 170] on div at bounding box center [347, 44] width 694 height 851
click at [483, 144] on div at bounding box center [347, 44] width 694 height 851
drag, startPoint x: 482, startPoint y: 139, endPoint x: 476, endPoint y: 143, distance: 7.3
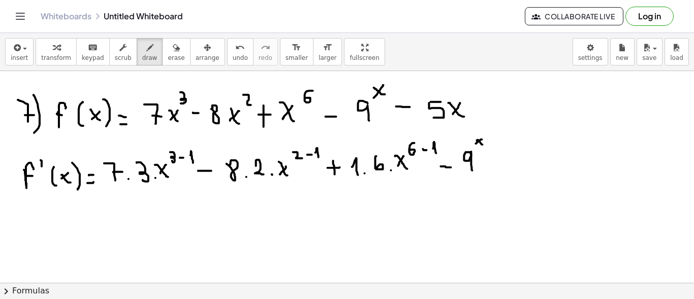
click at [476, 143] on div at bounding box center [347, 44] width 694 height 851
click at [486, 169] on div at bounding box center [347, 44] width 694 height 851
drag, startPoint x: 499, startPoint y: 166, endPoint x: 509, endPoint y: 163, distance: 10.0
click at [507, 163] on div at bounding box center [347, 44] width 694 height 851
drag, startPoint x: 510, startPoint y: 160, endPoint x: 519, endPoint y: 168, distance: 11.5
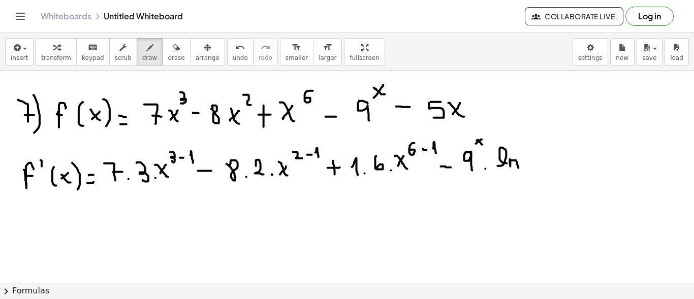
click at [519, 168] on div at bounding box center [347, 44] width 694 height 851
drag, startPoint x: 532, startPoint y: 145, endPoint x: 533, endPoint y: 167, distance: 21.9
click at [532, 167] on div at bounding box center [347, 44] width 694 height 851
click at [548, 152] on div at bounding box center [347, 44] width 694 height 851
click at [549, 166] on div at bounding box center [347, 44] width 694 height 851
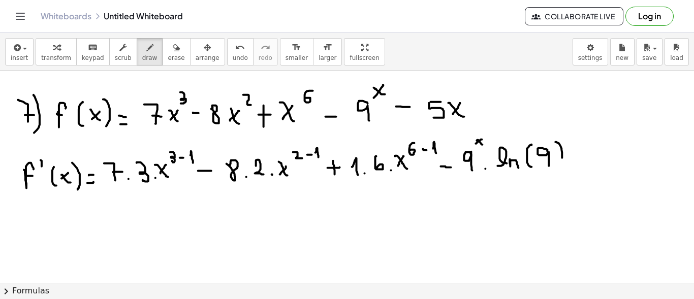
drag, startPoint x: 561, startPoint y: 146, endPoint x: 557, endPoint y: 172, distance: 26.7
click at [557, 172] on div at bounding box center [347, 44] width 694 height 851
drag, startPoint x: 574, startPoint y: 160, endPoint x: 580, endPoint y: 160, distance: 6.6
click at [580, 160] on div at bounding box center [347, 44] width 694 height 851
click at [602, 150] on div at bounding box center [347, 44] width 694 height 851
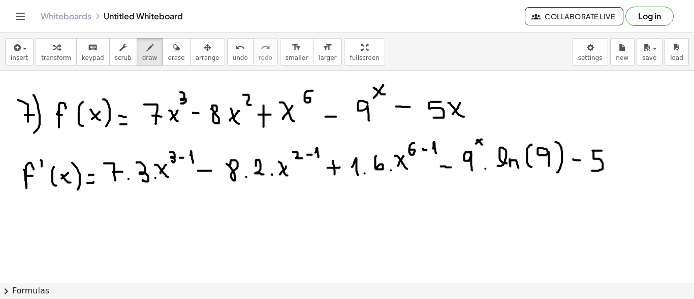
drag, startPoint x: 594, startPoint y: 150, endPoint x: 593, endPoint y: 171, distance: 20.4
click at [593, 171] on div at bounding box center [347, 44] width 694 height 851
click at [610, 168] on div at bounding box center [347, 44] width 694 height 851
drag, startPoint x: 618, startPoint y: 160, endPoint x: 623, endPoint y: 169, distance: 9.8
click at [623, 169] on div at bounding box center [347, 44] width 694 height 851
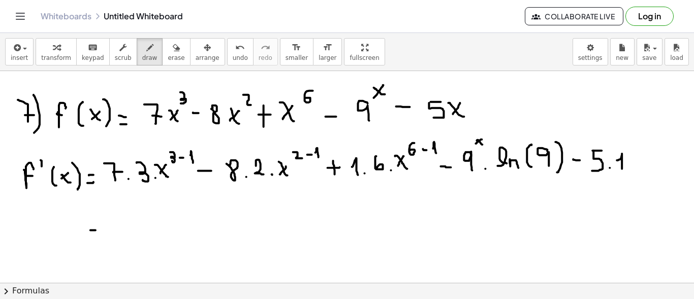
drag, startPoint x: 92, startPoint y: 230, endPoint x: 98, endPoint y: 230, distance: 5.1
click at [98, 230] on div at bounding box center [347, 44] width 694 height 851
drag, startPoint x: 89, startPoint y: 223, endPoint x: 99, endPoint y: 222, distance: 10.2
click at [99, 222] on div at bounding box center [347, 44] width 694 height 851
drag, startPoint x: 118, startPoint y: 214, endPoint x: 135, endPoint y: 212, distance: 16.8
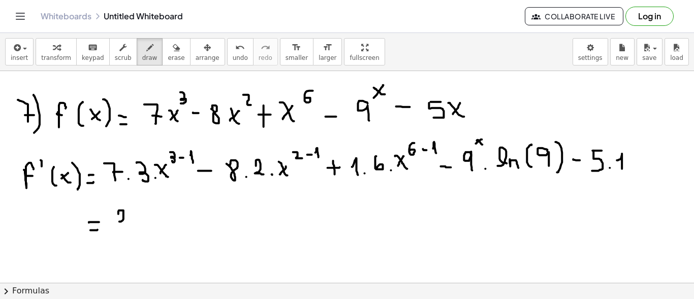
click at [130, 226] on div at bounding box center [347, 44] width 694 height 851
drag, startPoint x: 135, startPoint y: 212, endPoint x: 135, endPoint y: 228, distance: 15.8
click at [135, 230] on div at bounding box center [347, 44] width 694 height 851
drag, startPoint x: 146, startPoint y: 217, endPoint x: 156, endPoint y: 217, distance: 10.2
click at [154, 226] on div at bounding box center [347, 44] width 694 height 851
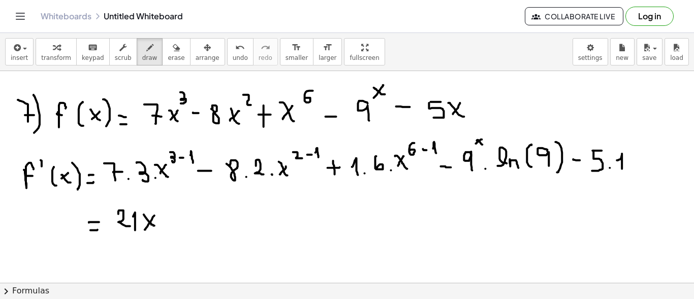
drag, startPoint x: 150, startPoint y: 223, endPoint x: 145, endPoint y: 230, distance: 8.7
click at [145, 230] on div at bounding box center [347, 44] width 694 height 851
drag, startPoint x: 166, startPoint y: 201, endPoint x: 169, endPoint y: 208, distance: 8.4
click at [167, 208] on div at bounding box center [347, 44] width 694 height 851
drag, startPoint x: 178, startPoint y: 224, endPoint x: 186, endPoint y: 224, distance: 8.1
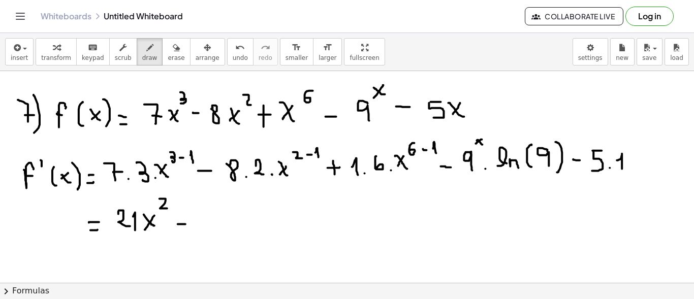
click at [186, 224] on div at bounding box center [347, 44] width 694 height 851
drag, startPoint x: 198, startPoint y: 224, endPoint x: 202, endPoint y: 234, distance: 10.3
click at [202, 234] on div at bounding box center [347, 44] width 694 height 851
drag, startPoint x: 215, startPoint y: 219, endPoint x: 223, endPoint y: 231, distance: 14.4
click at [212, 233] on div at bounding box center [347, 44] width 694 height 851
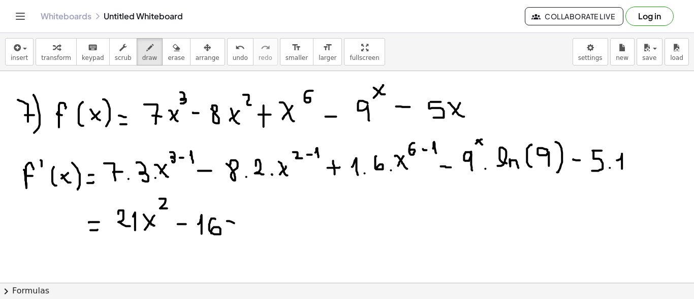
drag, startPoint x: 234, startPoint y: 223, endPoint x: 243, endPoint y: 230, distance: 11.6
click at [243, 230] on div at bounding box center [347, 44] width 694 height 851
drag, startPoint x: 234, startPoint y: 226, endPoint x: 230, endPoint y: 233, distance: 8.2
click at [230, 233] on div at bounding box center [347, 44] width 694 height 851
drag, startPoint x: 258, startPoint y: 222, endPoint x: 270, endPoint y: 220, distance: 12.4
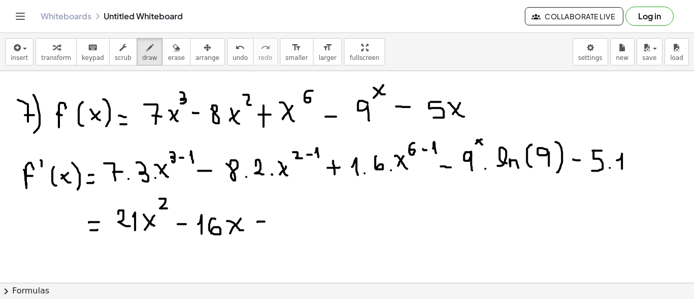
click at [271, 221] on div at bounding box center [347, 44] width 694 height 851
drag, startPoint x: 267, startPoint y: 215, endPoint x: 267, endPoint y: 230, distance: 15.2
click at [267, 230] on div at bounding box center [347, 44] width 694 height 851
drag, startPoint x: 288, startPoint y: 215, endPoint x: 294, endPoint y: 229, distance: 15.2
click at [294, 229] on div at bounding box center [347, 44] width 694 height 851
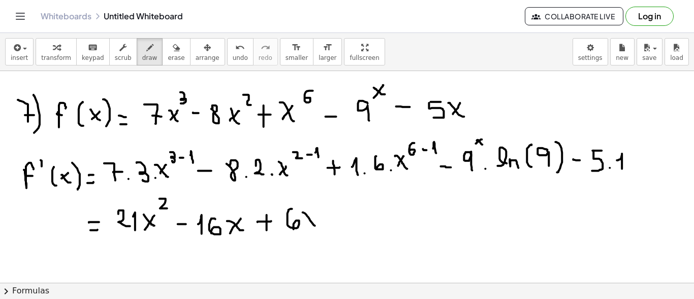
drag, startPoint x: 309, startPoint y: 219, endPoint x: 318, endPoint y: 227, distance: 11.9
click at [318, 227] on div at bounding box center [347, 44] width 694 height 851
click at [307, 225] on div at bounding box center [347, 44] width 694 height 851
drag, startPoint x: 322, startPoint y: 198, endPoint x: 327, endPoint y: 198, distance: 5.6
click at [327, 198] on div at bounding box center [347, 44] width 694 height 851
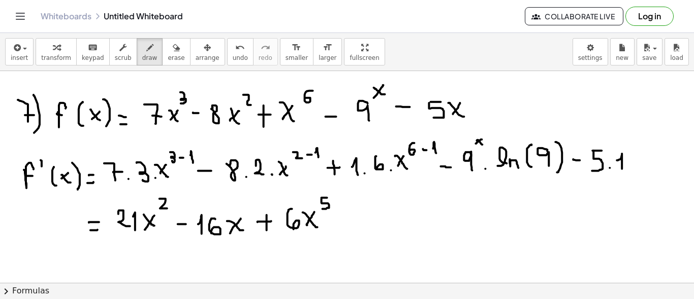
drag, startPoint x: 322, startPoint y: 202, endPoint x: 323, endPoint y: 209, distance: 6.7
click at [323, 209] on div at bounding box center [347, 44] width 694 height 851
drag, startPoint x: 337, startPoint y: 219, endPoint x: 349, endPoint y: 219, distance: 11.7
click at [349, 219] on div at bounding box center [347, 44] width 694 height 851
drag, startPoint x: 373, startPoint y: 204, endPoint x: 374, endPoint y: 219, distance: 14.2
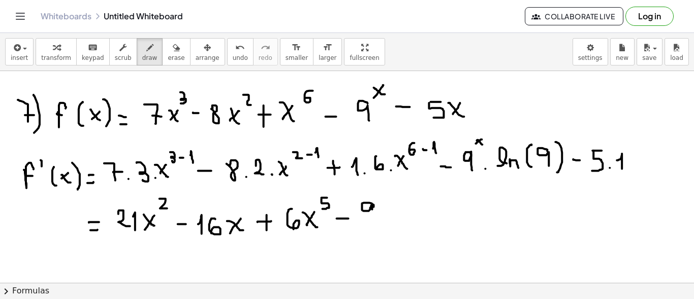
click at [374, 219] on div at bounding box center [347, 44] width 694 height 851
drag, startPoint x: 381, startPoint y: 194, endPoint x: 390, endPoint y: 200, distance: 10.9
click at [389, 201] on div at bounding box center [347, 44] width 694 height 851
drag, startPoint x: 389, startPoint y: 195, endPoint x: 384, endPoint y: 202, distance: 9.5
click at [384, 202] on div at bounding box center [347, 44] width 694 height 851
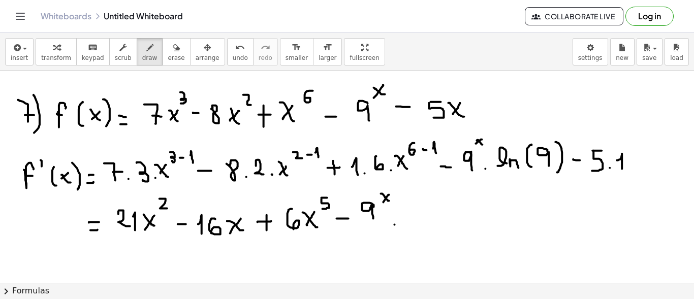
click at [395, 225] on div at bounding box center [347, 44] width 694 height 851
drag, startPoint x: 410, startPoint y: 211, endPoint x: 413, endPoint y: 218, distance: 7.3
click at [412, 221] on div at bounding box center [347, 44] width 694 height 851
drag, startPoint x: 413, startPoint y: 212, endPoint x: 419, endPoint y: 221, distance: 10.7
click at [419, 221] on div at bounding box center [347, 44] width 694 height 851
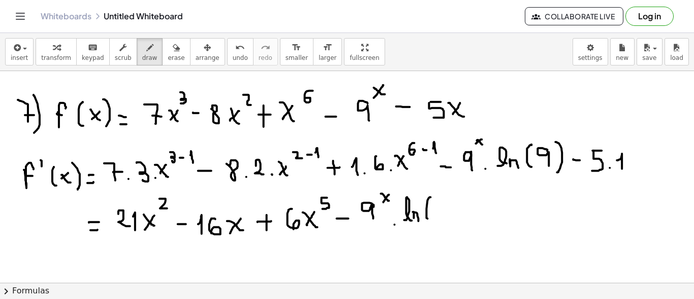
drag, startPoint x: 431, startPoint y: 197, endPoint x: 439, endPoint y: 221, distance: 24.6
click at [430, 221] on div at bounding box center [347, 44] width 694 height 851
drag, startPoint x: 443, startPoint y: 203, endPoint x: 449, endPoint y: 218, distance: 16.1
click at [449, 218] on div at bounding box center [347, 44] width 694 height 851
drag, startPoint x: 457, startPoint y: 198, endPoint x: 462, endPoint y: 224, distance: 26.3
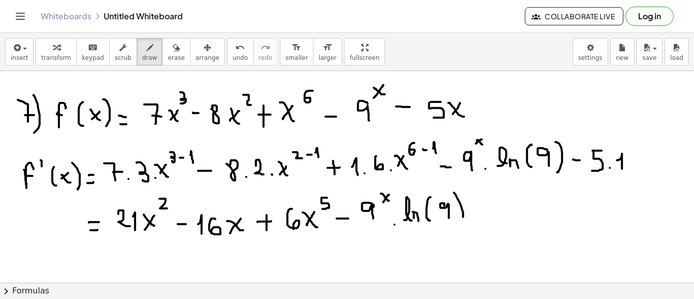
click at [462, 225] on div at bounding box center [347, 44] width 694 height 851
drag, startPoint x: 474, startPoint y: 212, endPoint x: 485, endPoint y: 211, distance: 11.2
click at [485, 211] on div at bounding box center [347, 44] width 694 height 851
drag, startPoint x: 502, startPoint y: 199, endPoint x: 511, endPoint y: 199, distance: 9.1
click at [511, 199] on div at bounding box center [347, 44] width 694 height 851
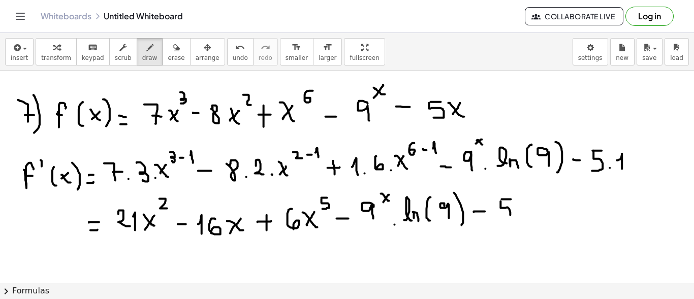
click at [502, 221] on div at bounding box center [347, 44] width 694 height 851
